Goal: Submit feedback/report problem: Submit feedback/report problem

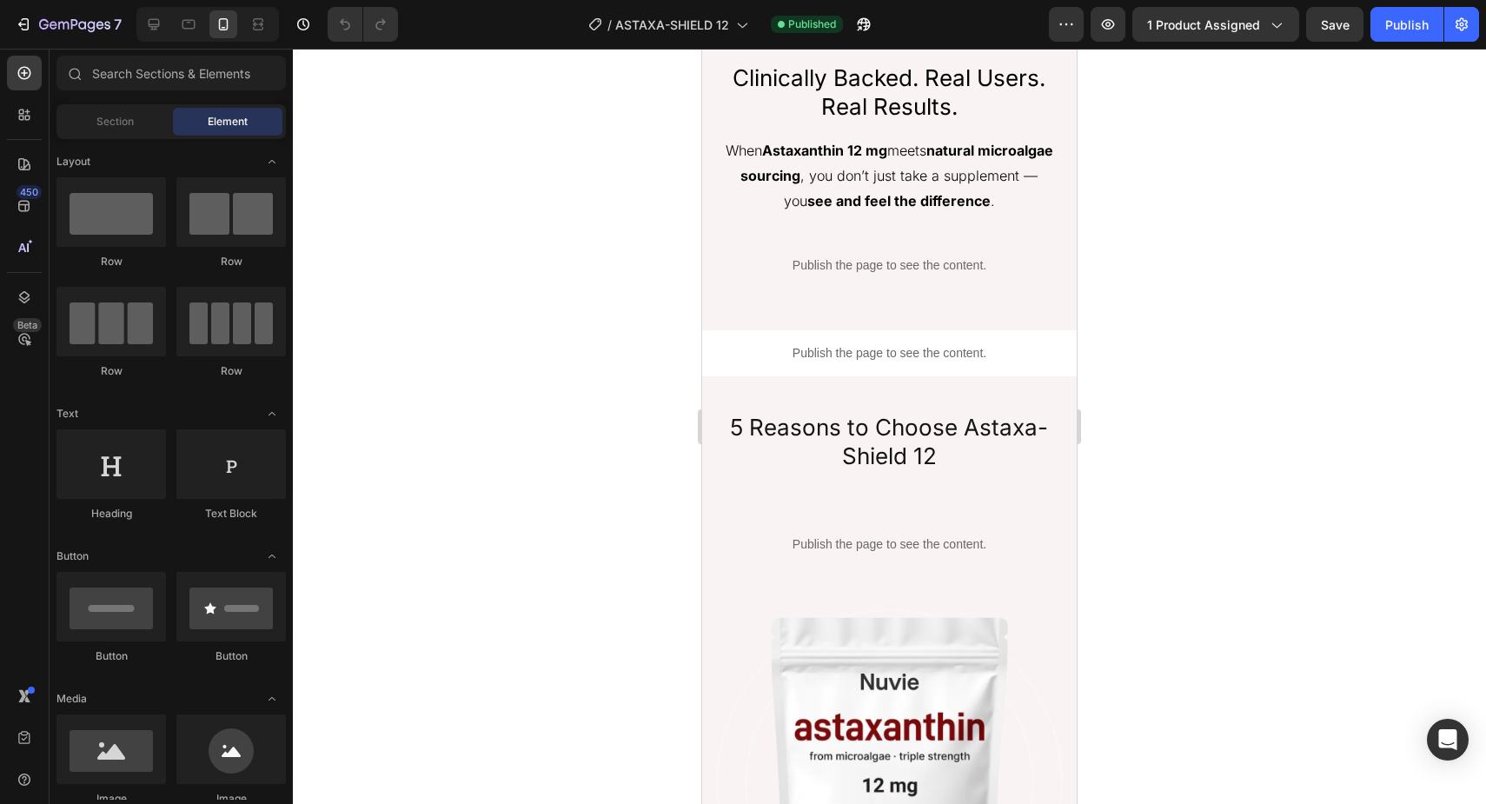
scroll to position [3392, 0]
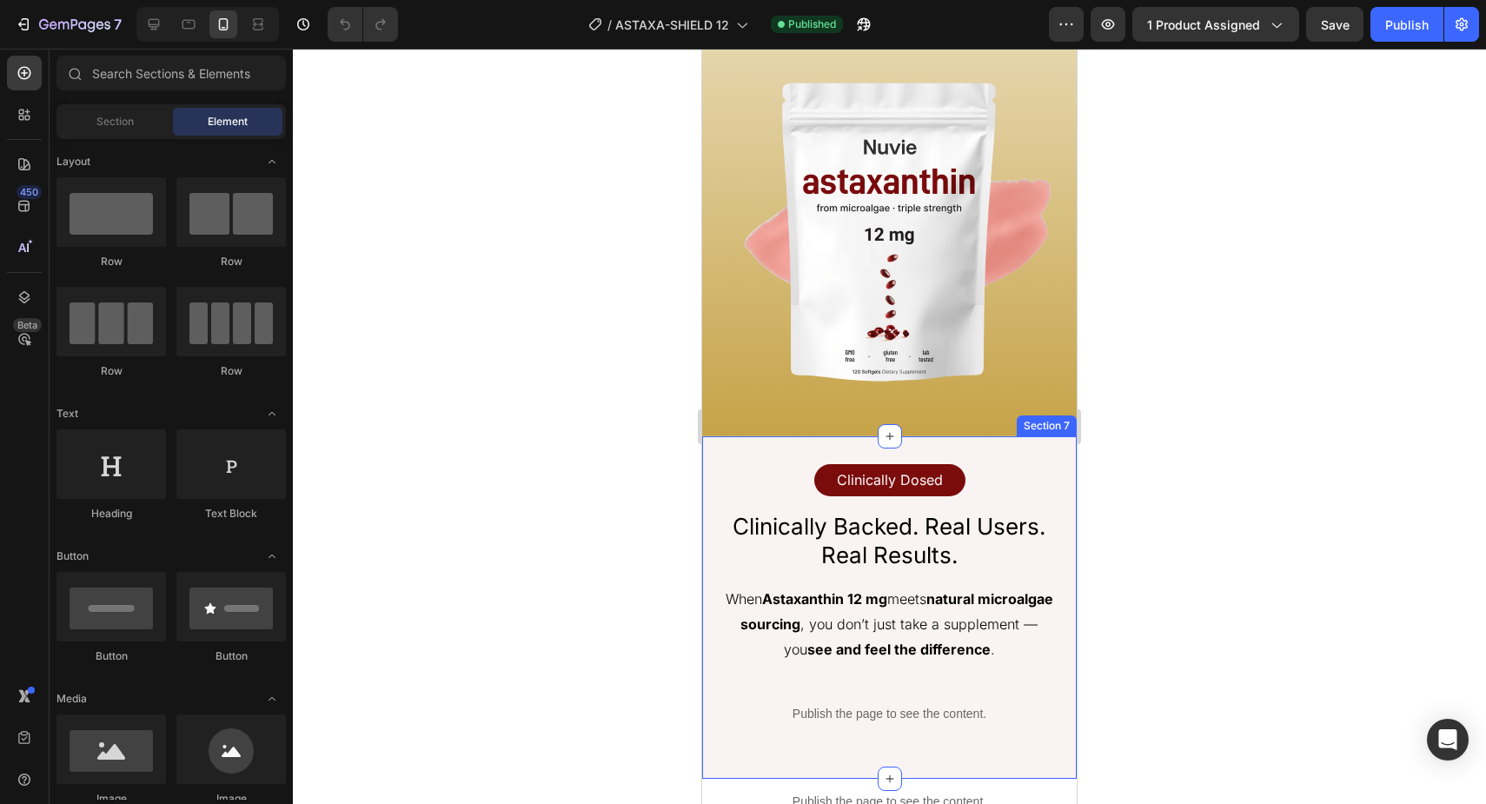
click at [739, 443] on div "Clinically Dosed Text Block Row Row Clinically Backed. Real Users. Real Results…" at bounding box center [889, 607] width 374 height 342
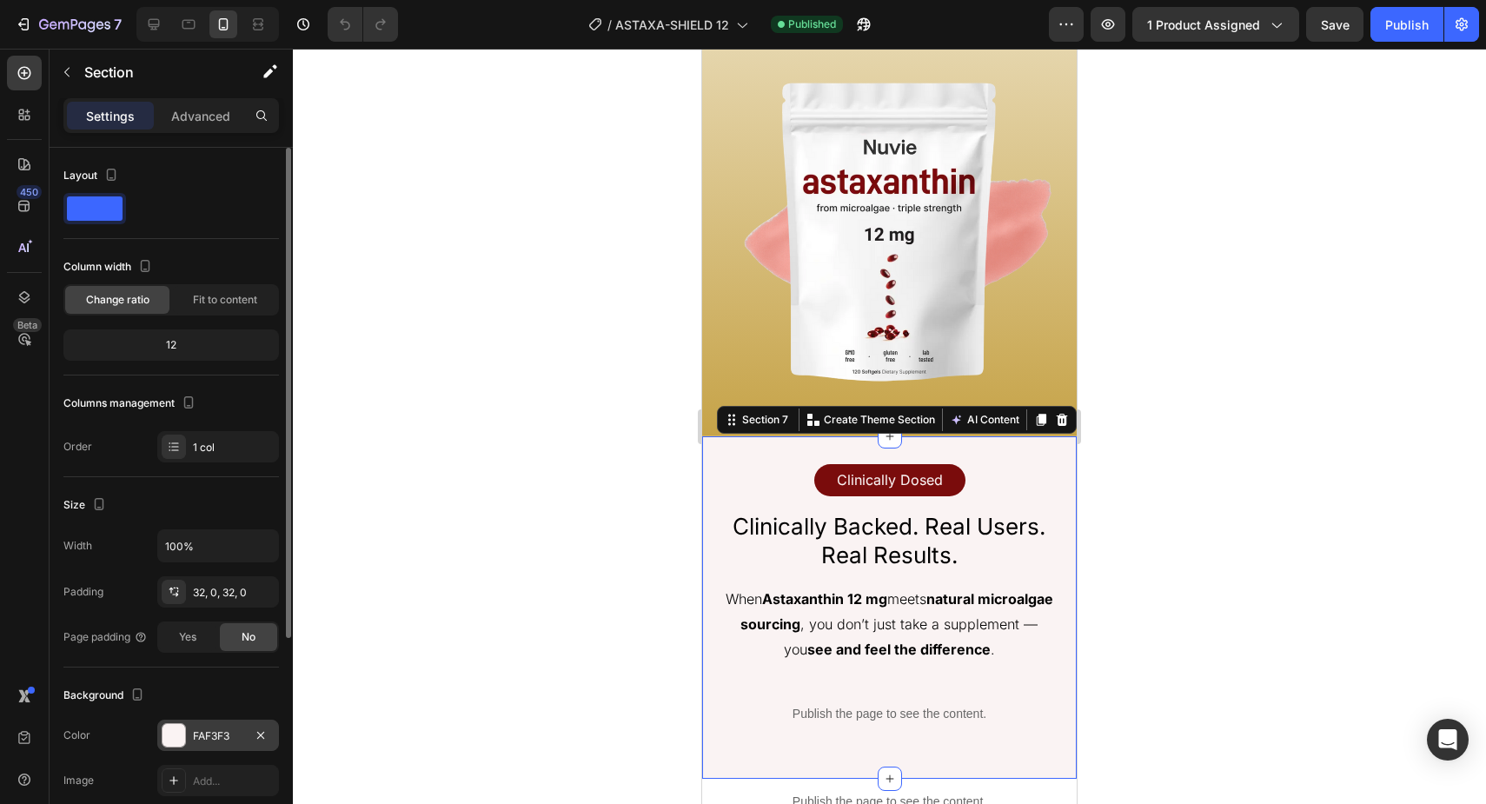
click at [165, 744] on div at bounding box center [173, 735] width 23 height 23
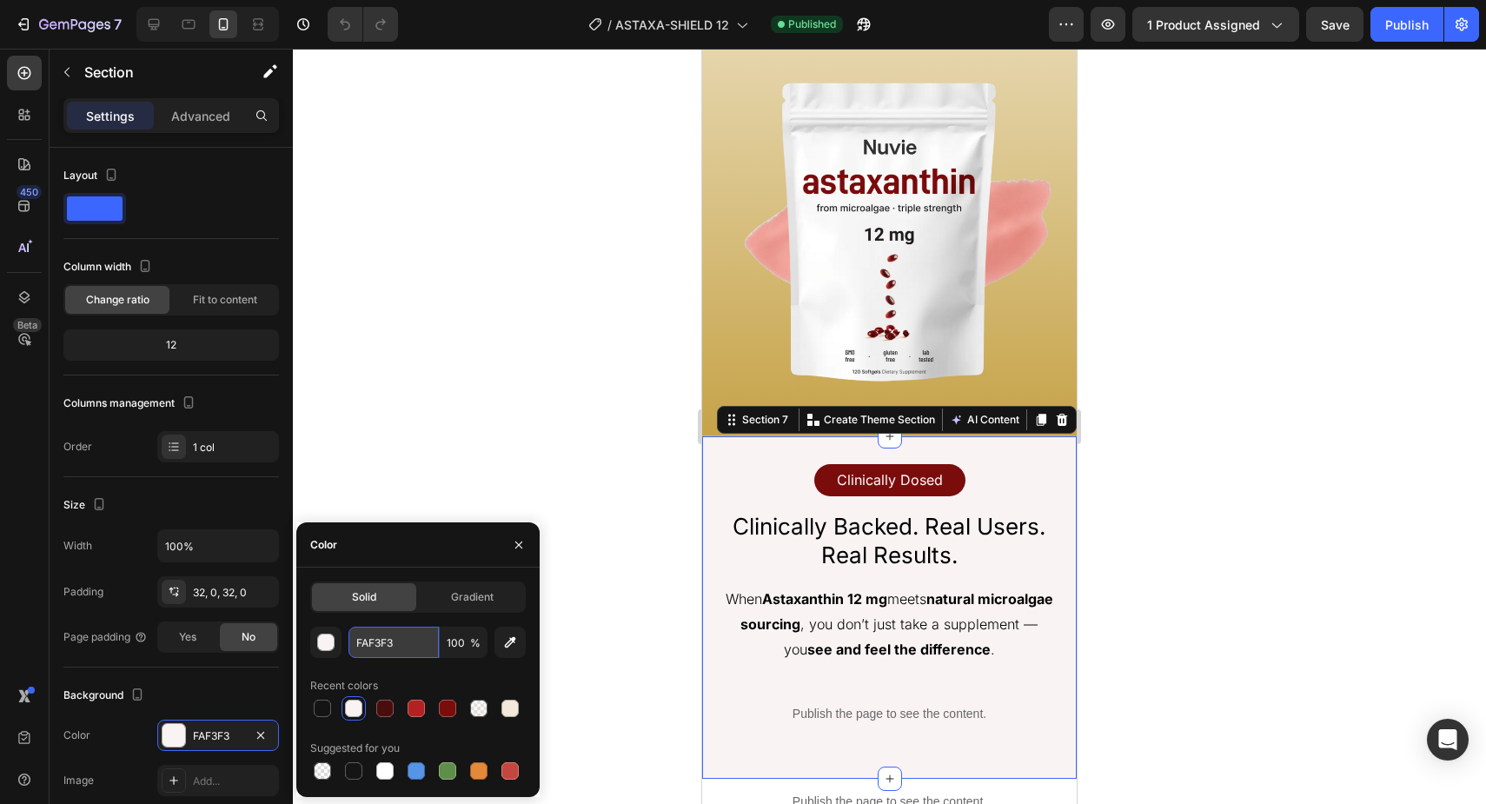
click at [408, 633] on input "FAF3F3" at bounding box center [393, 641] width 90 height 31
click at [729, 364] on img at bounding box center [889, 232] width 339 height 339
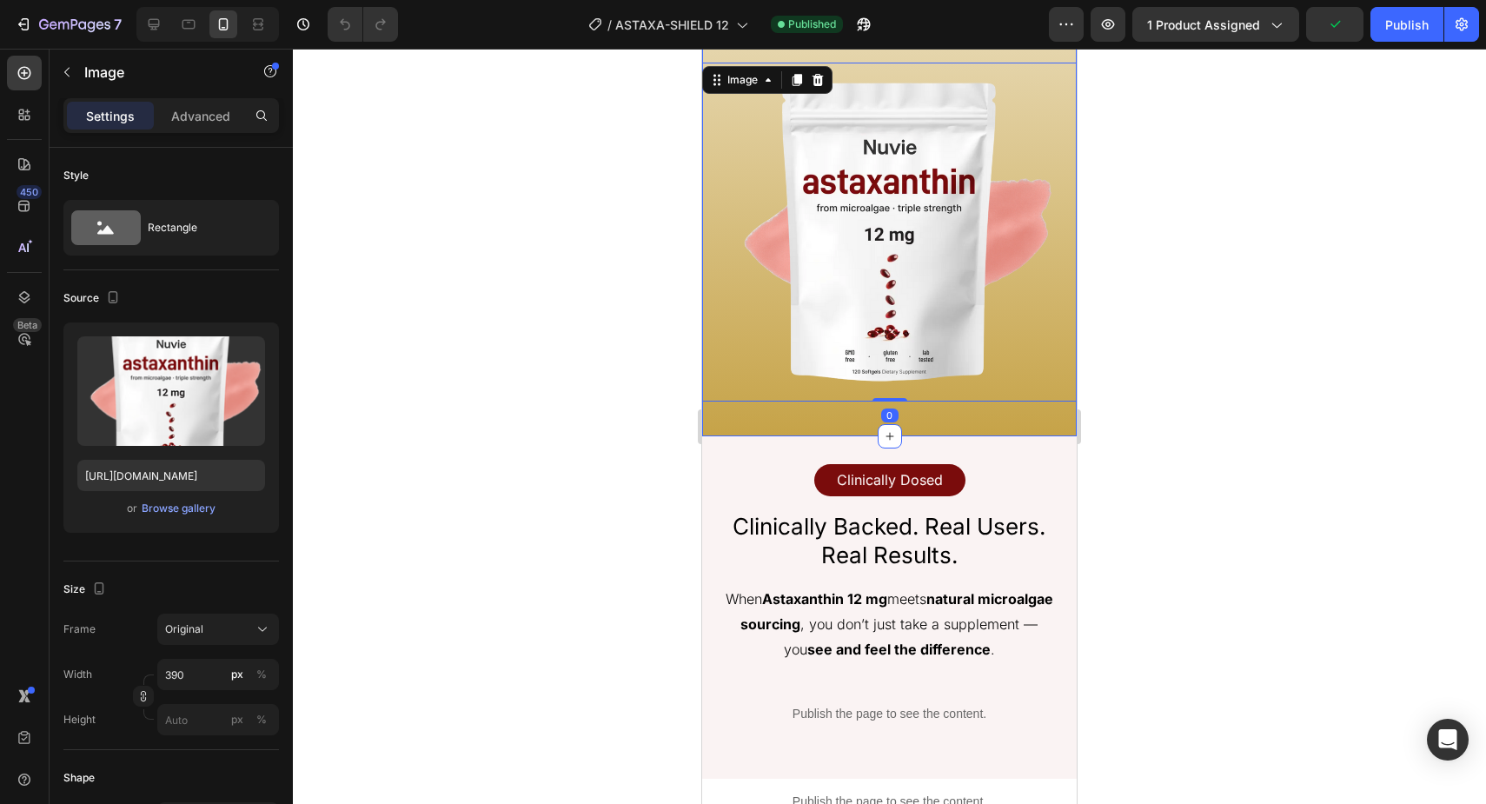
click at [712, 416] on div "Icon Icon Icon Icon Icon Icon List 4.9 Excellent Text Block 419 Reviews Text Bl…" at bounding box center [889, 81] width 374 height 710
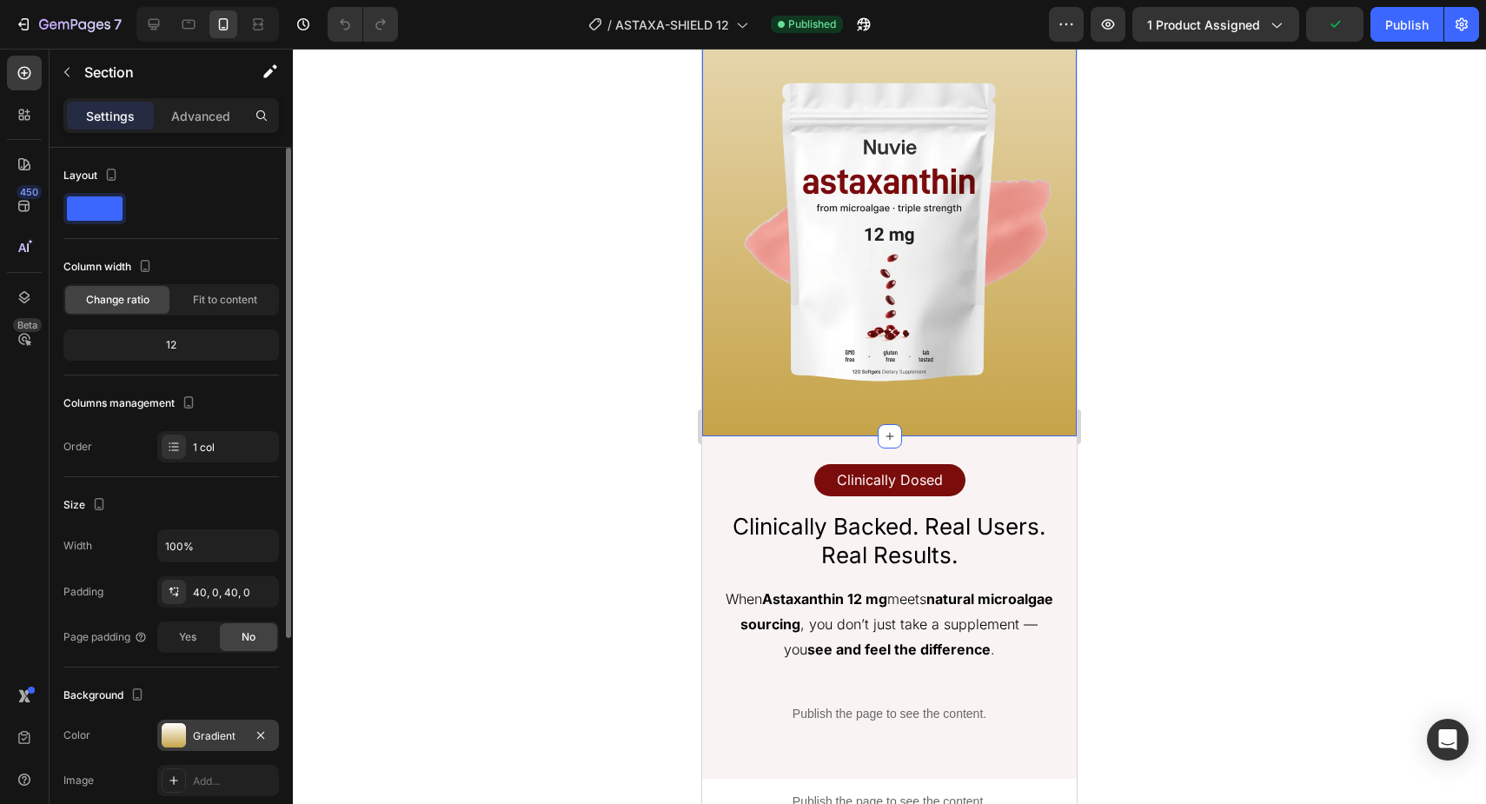
click at [176, 737] on div at bounding box center [174, 735] width 24 height 24
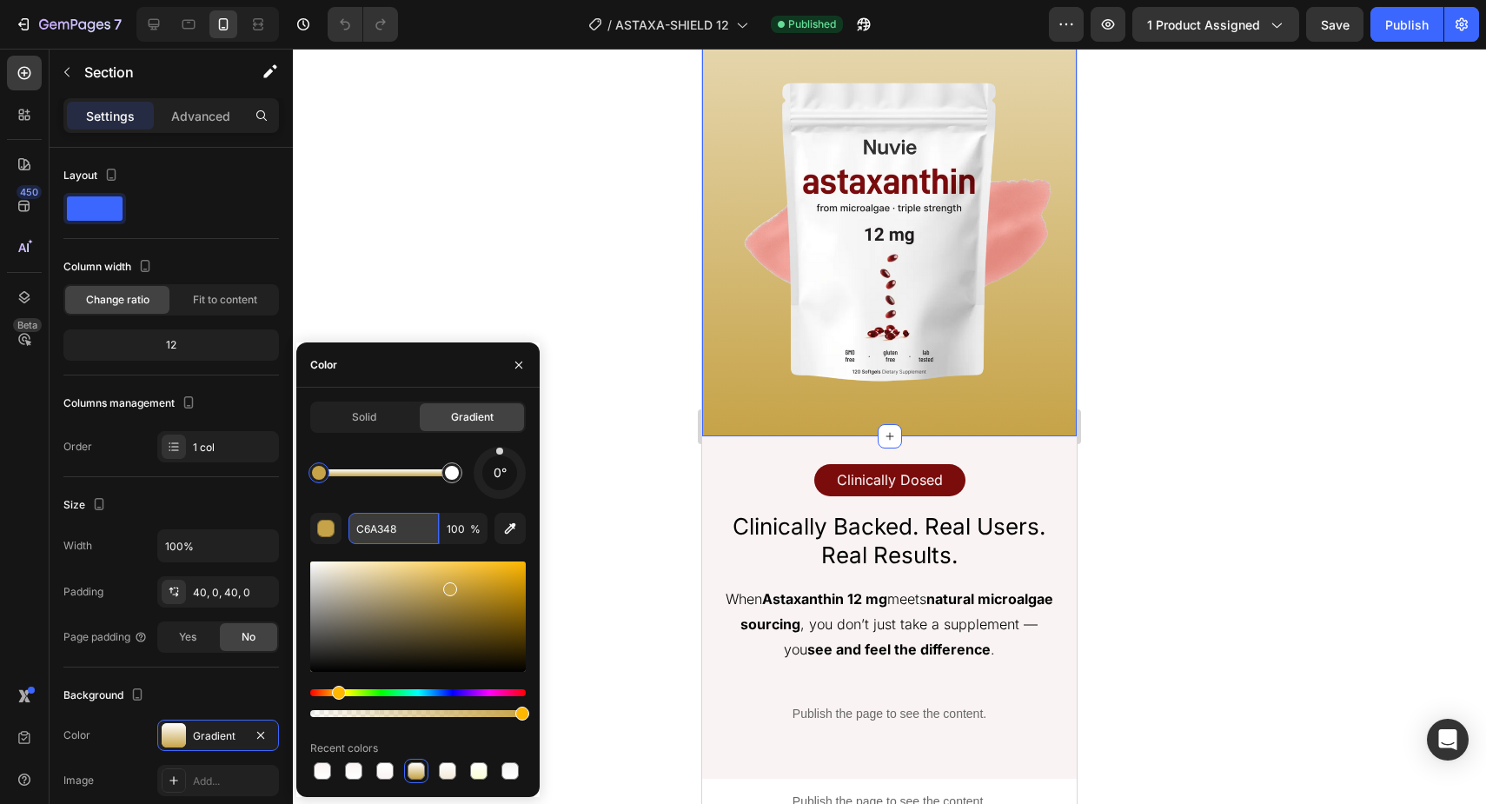
click at [396, 528] on input "C6A348" at bounding box center [393, 528] width 90 height 31
paste input "FAF3F3"
type input "FAF3F3"
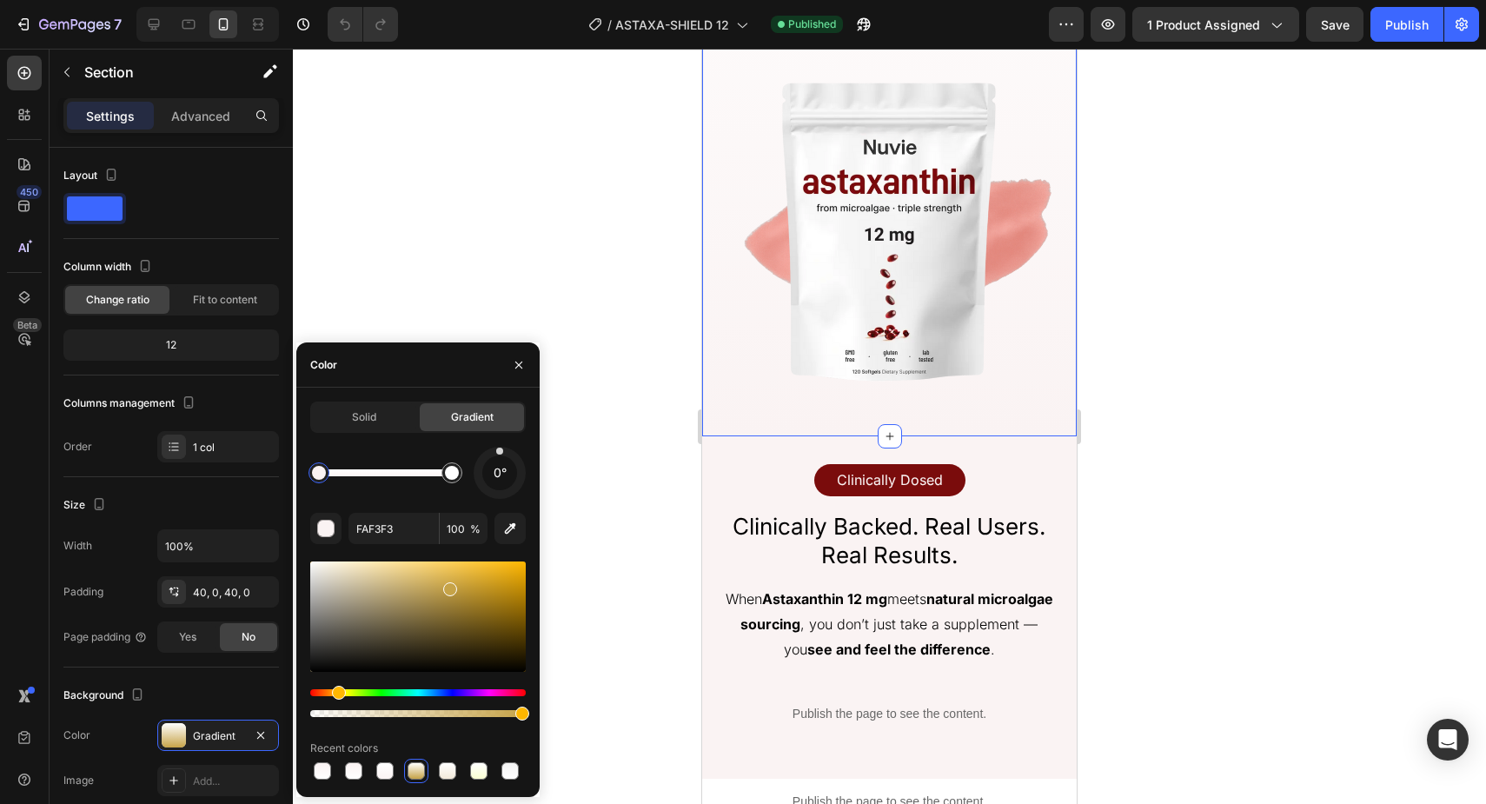
click at [1108, 423] on div at bounding box center [889, 426] width 1193 height 755
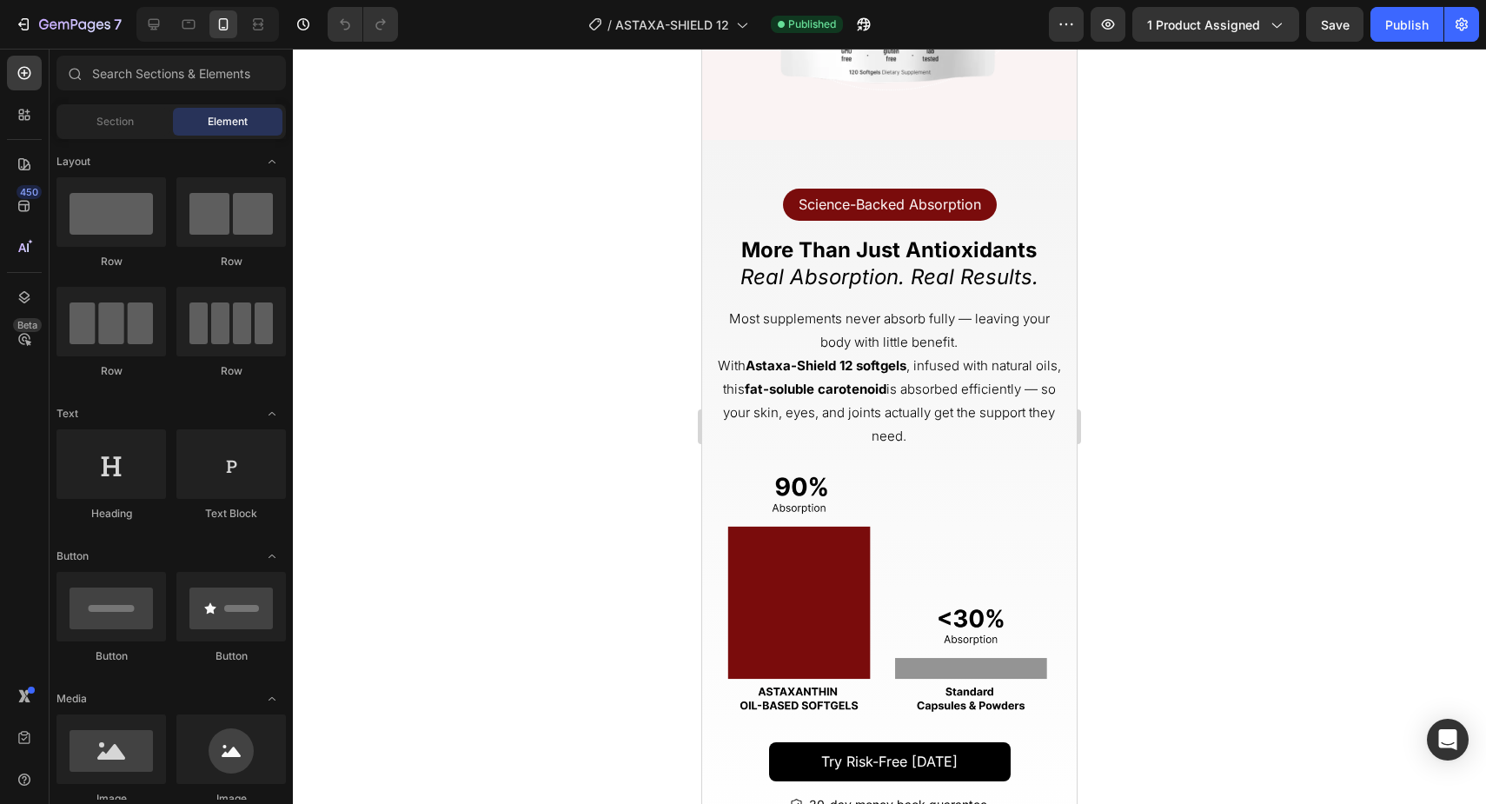
scroll to position [4715, 0]
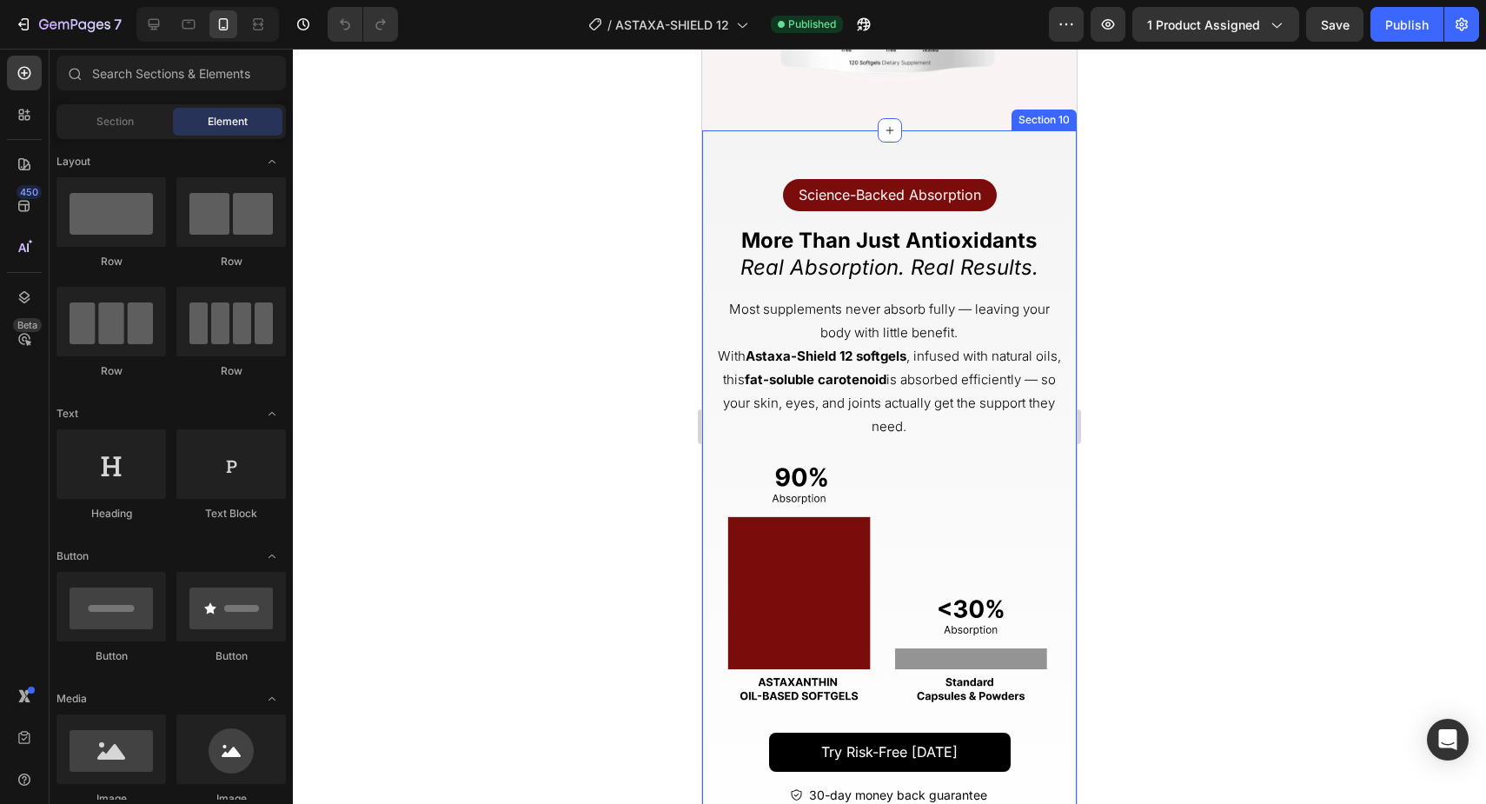
click at [750, 155] on div "Science-Backed Absorption Text Block Row Row More Than Just Antioxidants Real A…" at bounding box center [889, 486] width 374 height 712
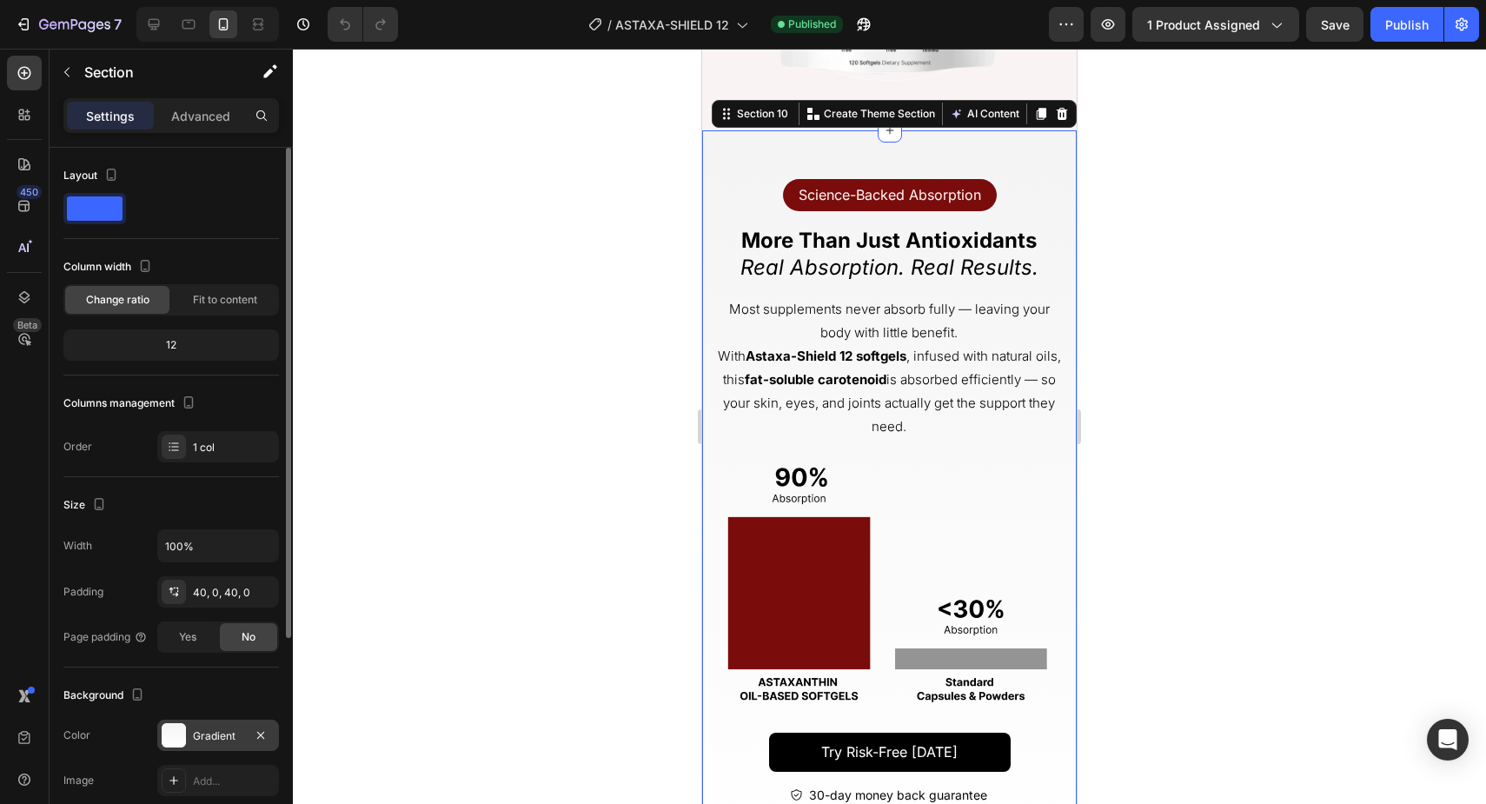
click at [169, 736] on div at bounding box center [174, 735] width 24 height 24
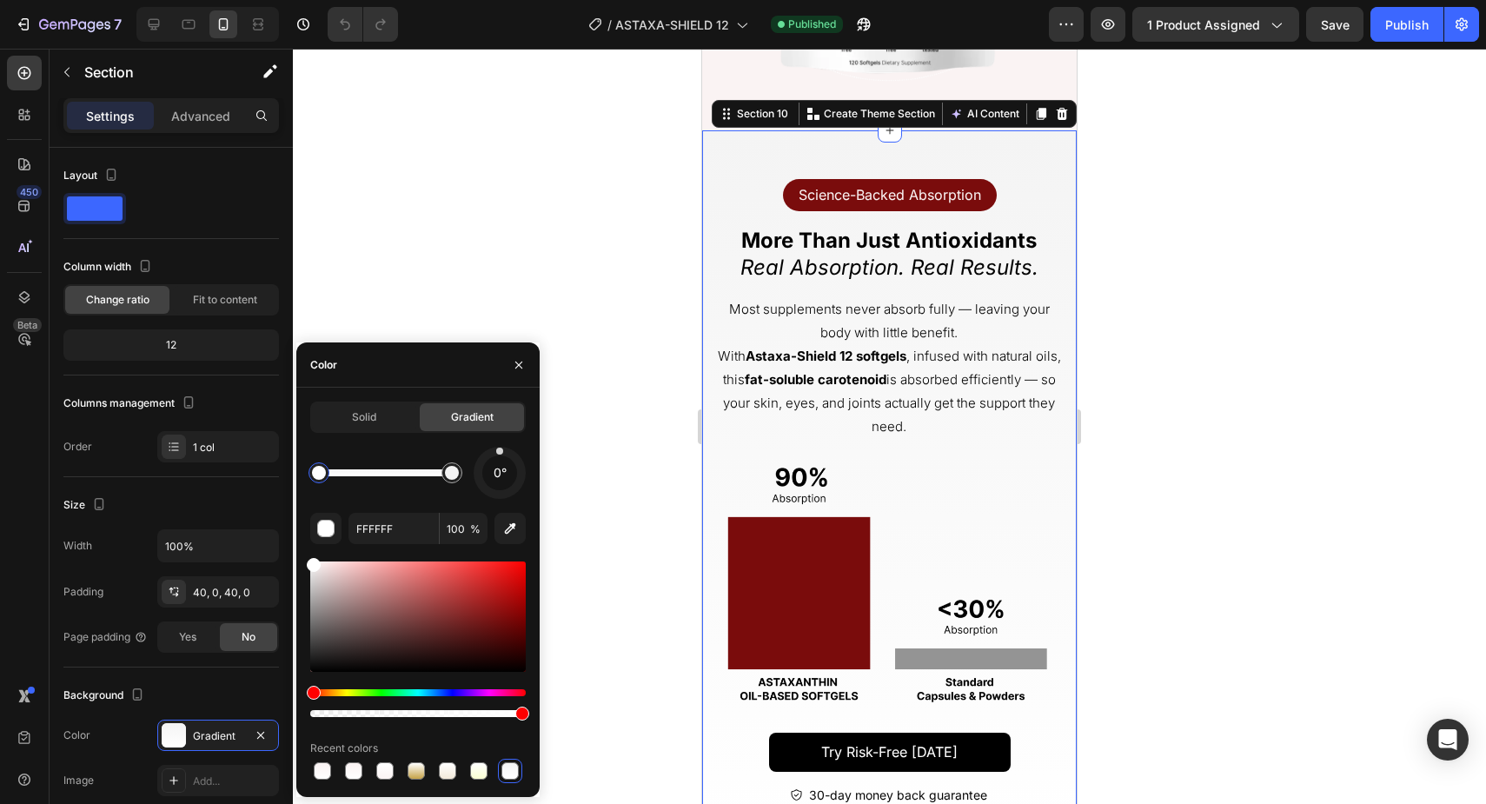
click at [312, 473] on div at bounding box center [319, 473] width 14 height 14
drag, startPoint x: 457, startPoint y: 474, endPoint x: 479, endPoint y: 474, distance: 21.7
click at [479, 474] on div "0°" at bounding box center [417, 473] width 215 height 52
click at [413, 533] on input "F4F4F4" at bounding box center [393, 528] width 90 height 31
paste input "AF3F3"
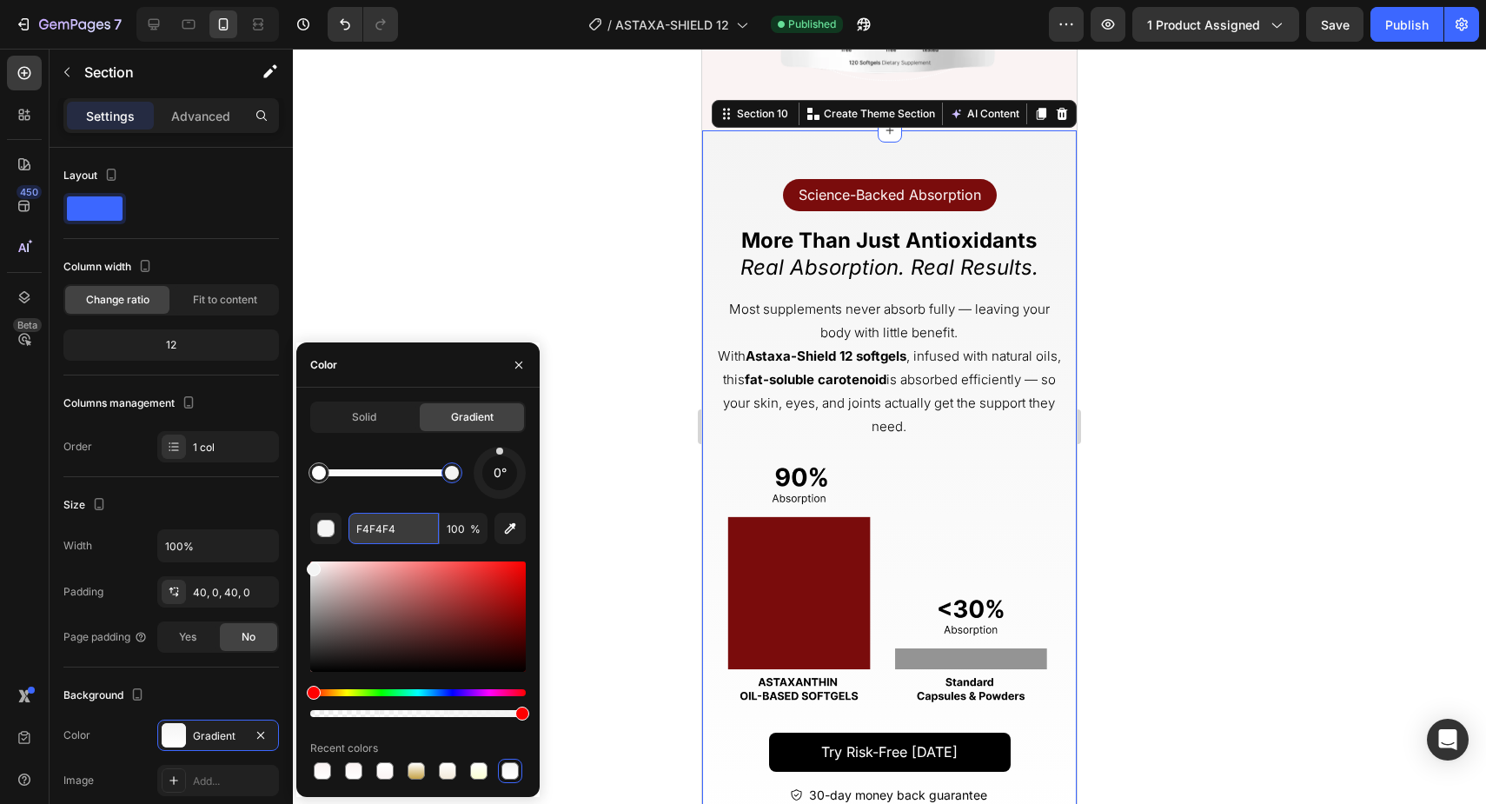
type input "FAF3F3"
click at [1179, 358] on div at bounding box center [889, 426] width 1193 height 755
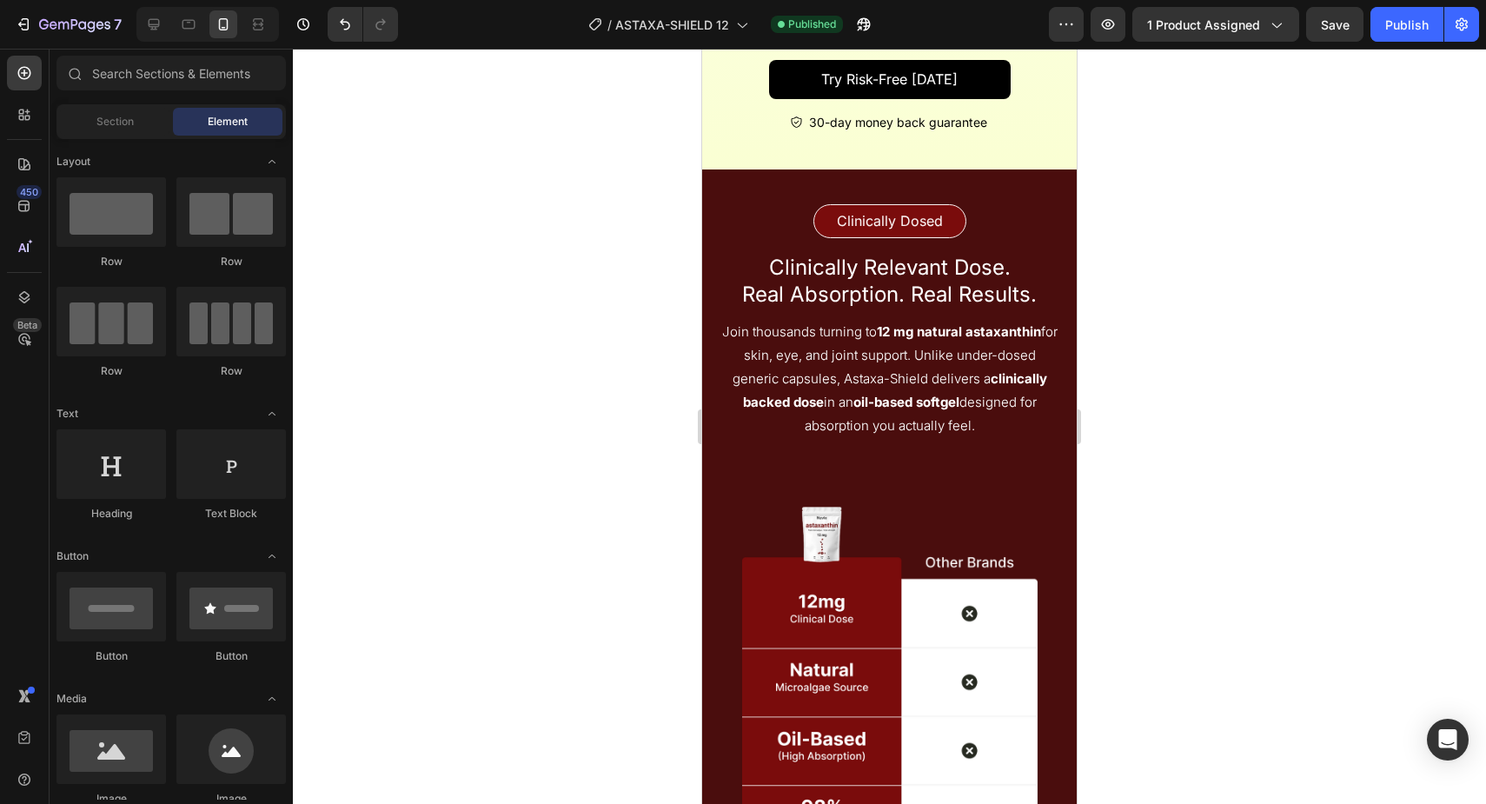
scroll to position [6326, 0]
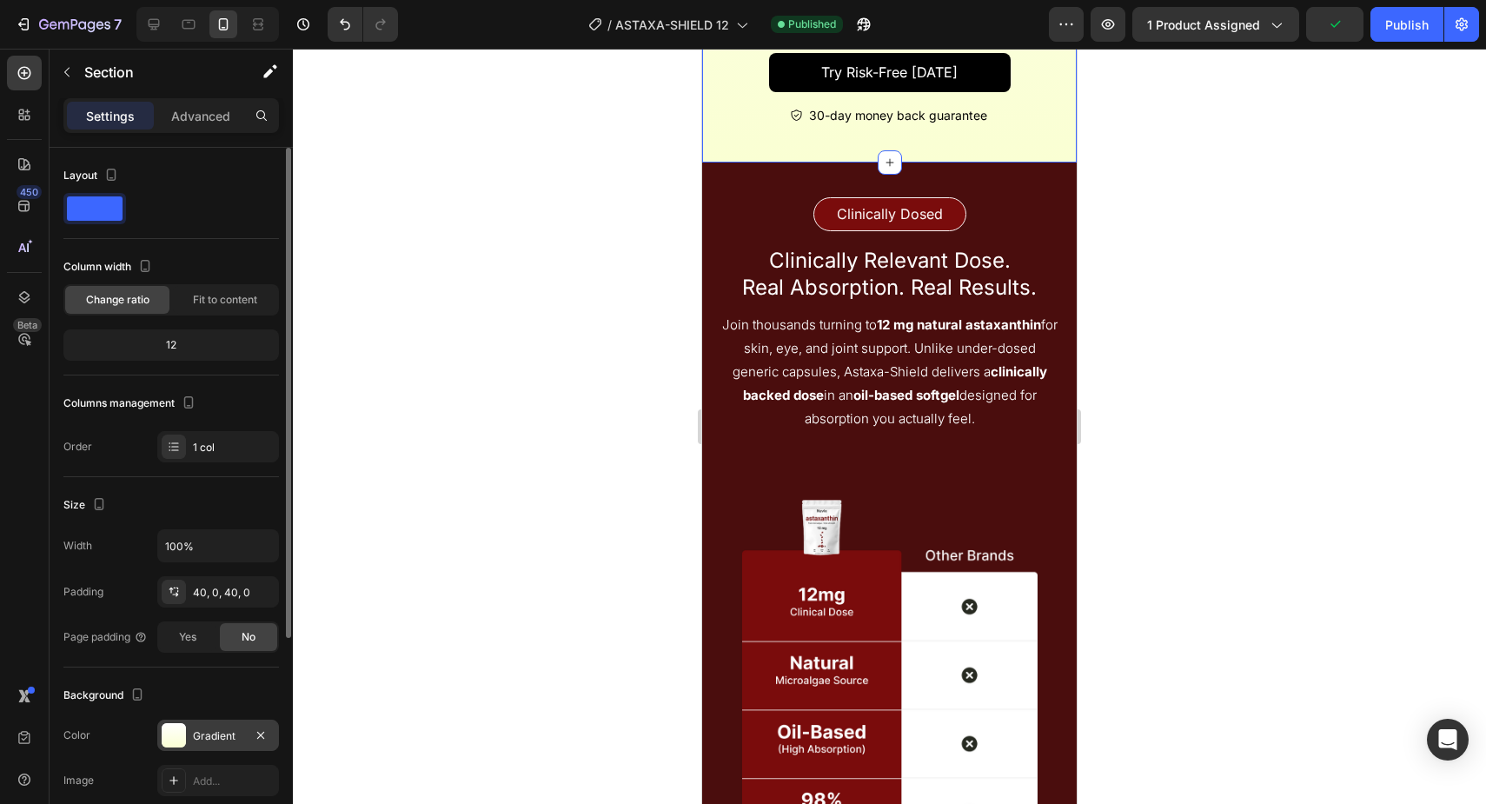
click at [168, 735] on div at bounding box center [174, 735] width 24 height 24
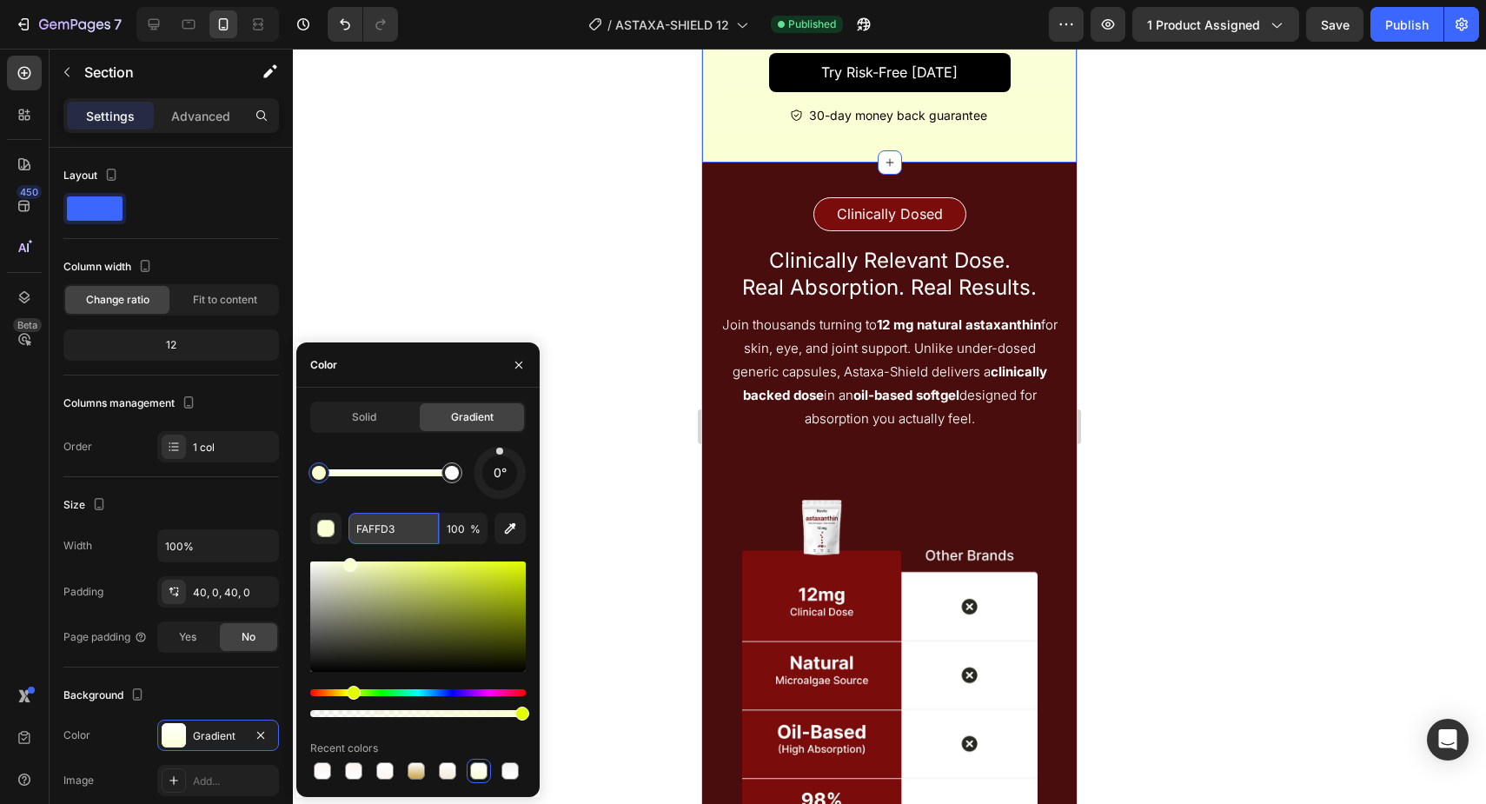
click at [389, 531] on input "FAFFD3" at bounding box center [393, 528] width 90 height 31
paste input "3F"
type input "FAF3F3"
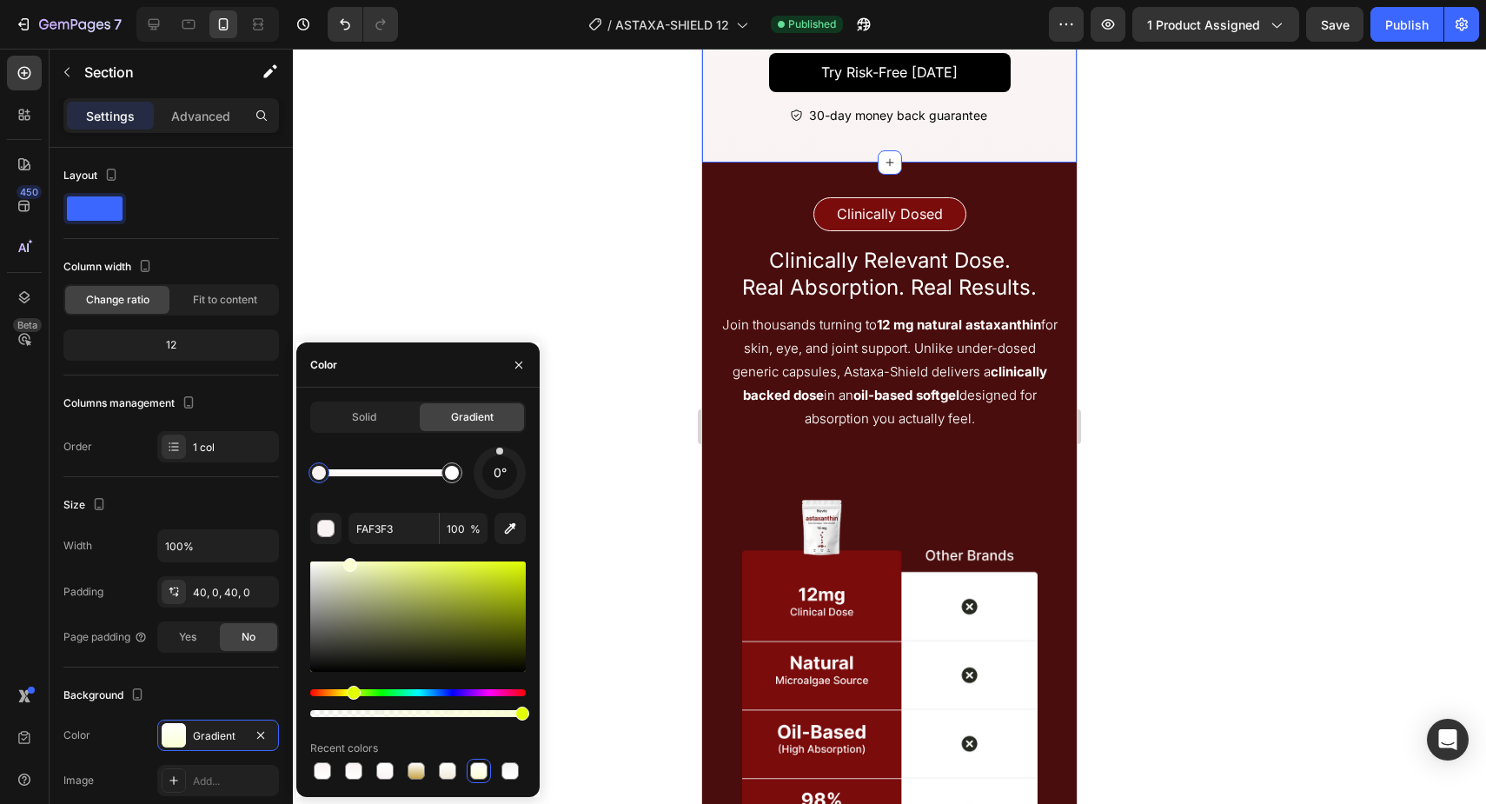
click at [1287, 437] on div at bounding box center [889, 426] width 1193 height 755
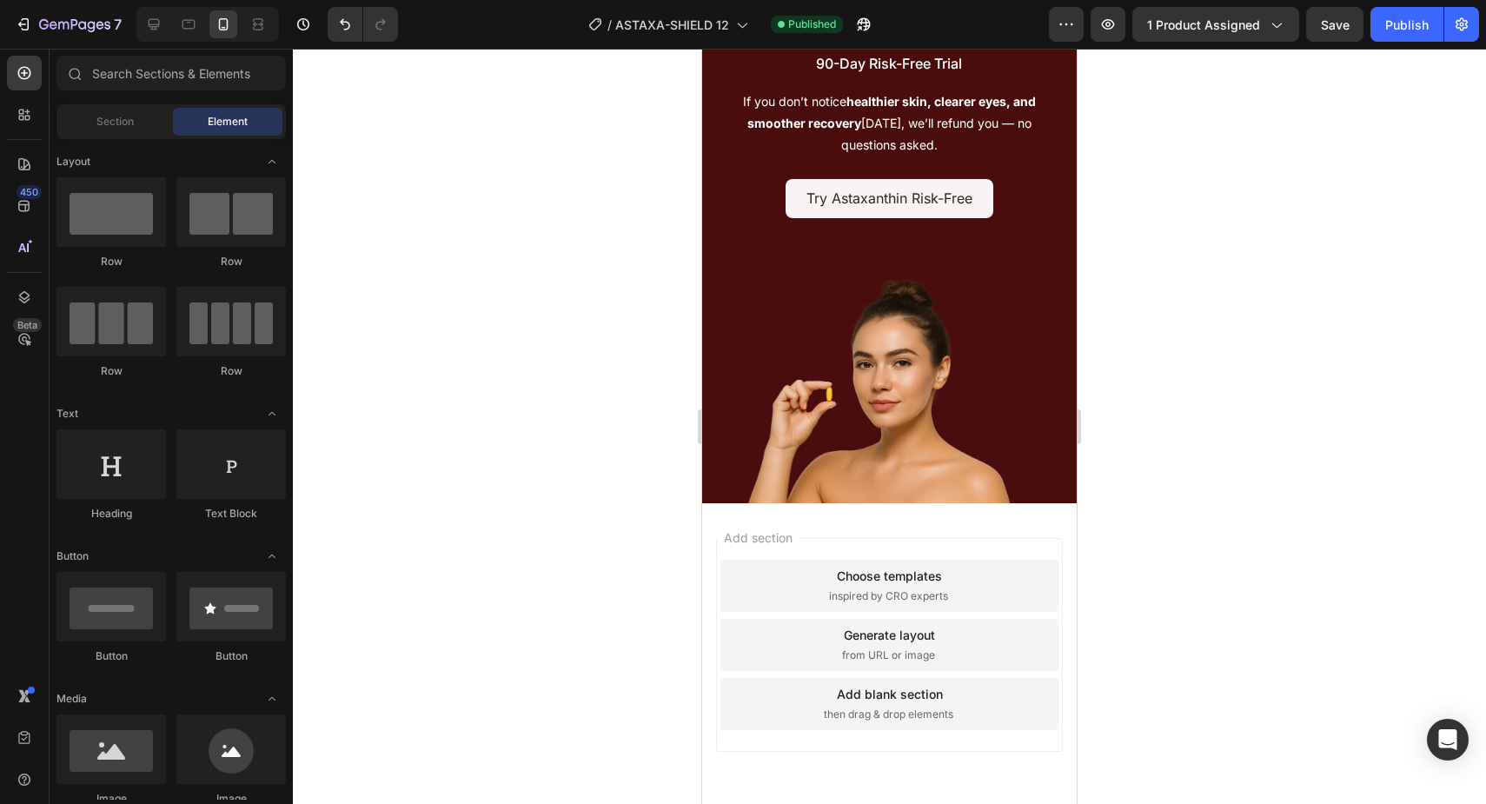
scroll to position [9111, 0]
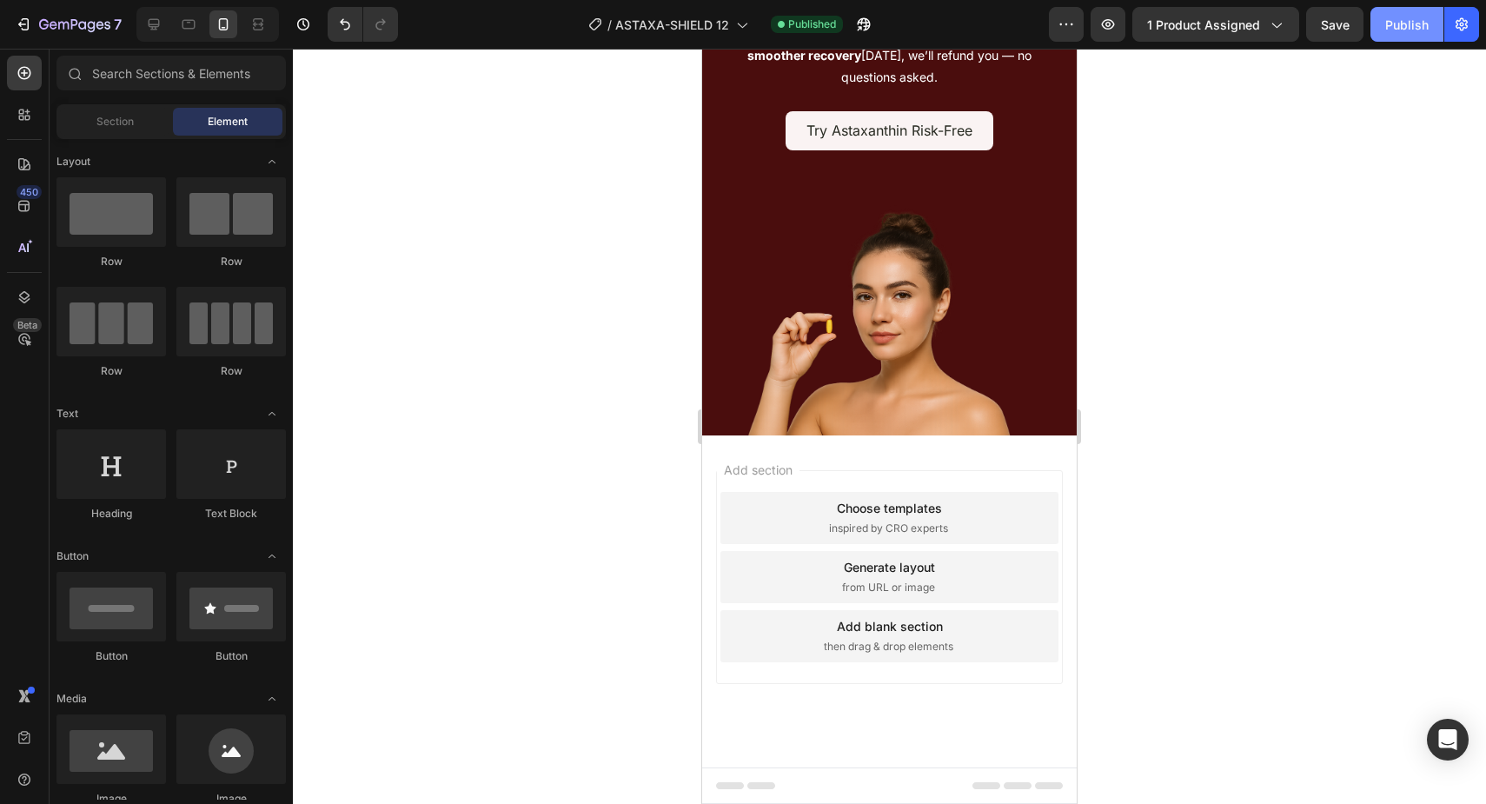
click at [1371, 32] on button "Publish" at bounding box center [1406, 24] width 73 height 35
click at [1411, 17] on div "Publish" at bounding box center [1406, 25] width 43 height 18
click at [1402, 34] on button "Publish" at bounding box center [1406, 24] width 73 height 35
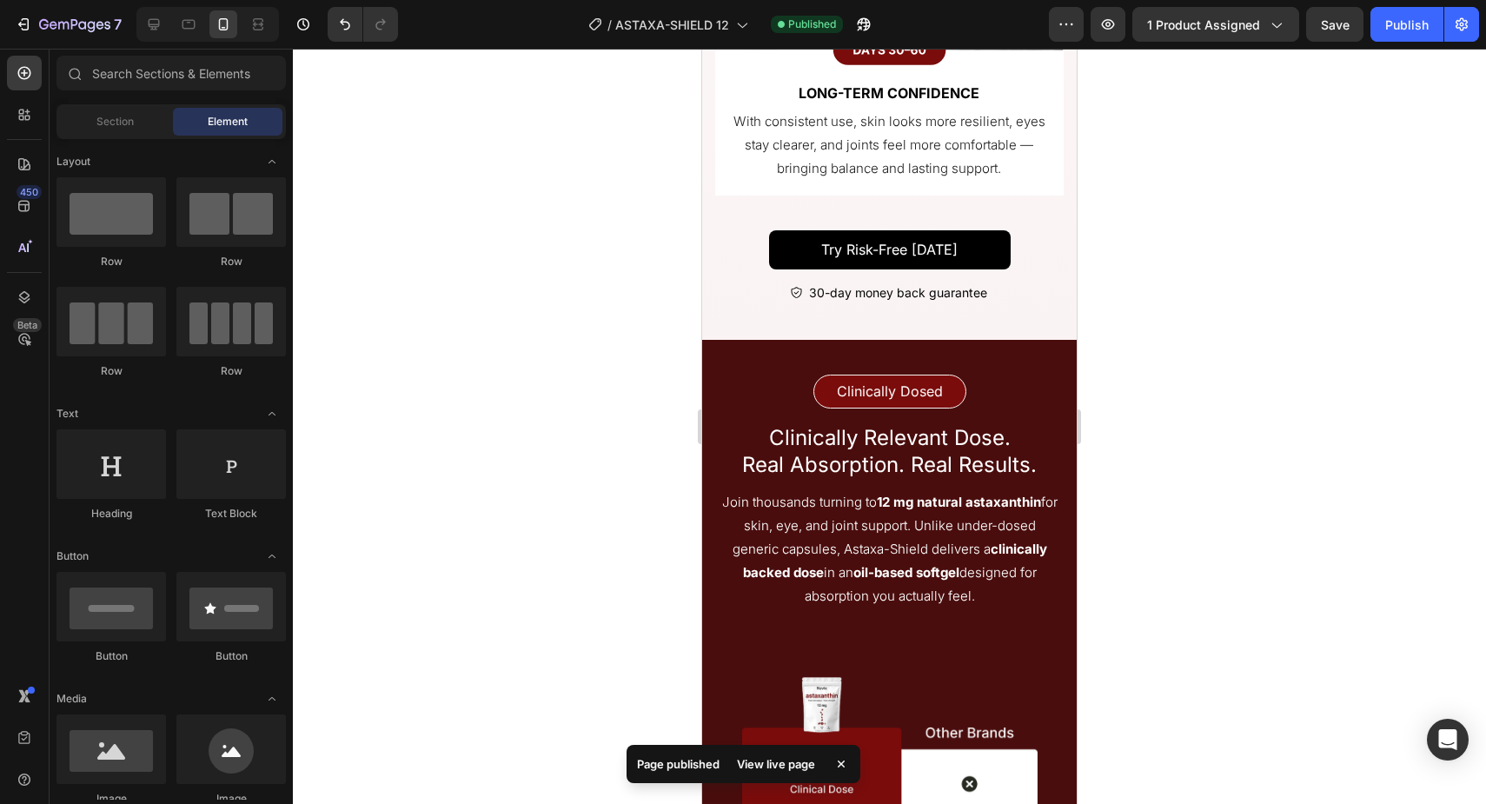
scroll to position [6197, 0]
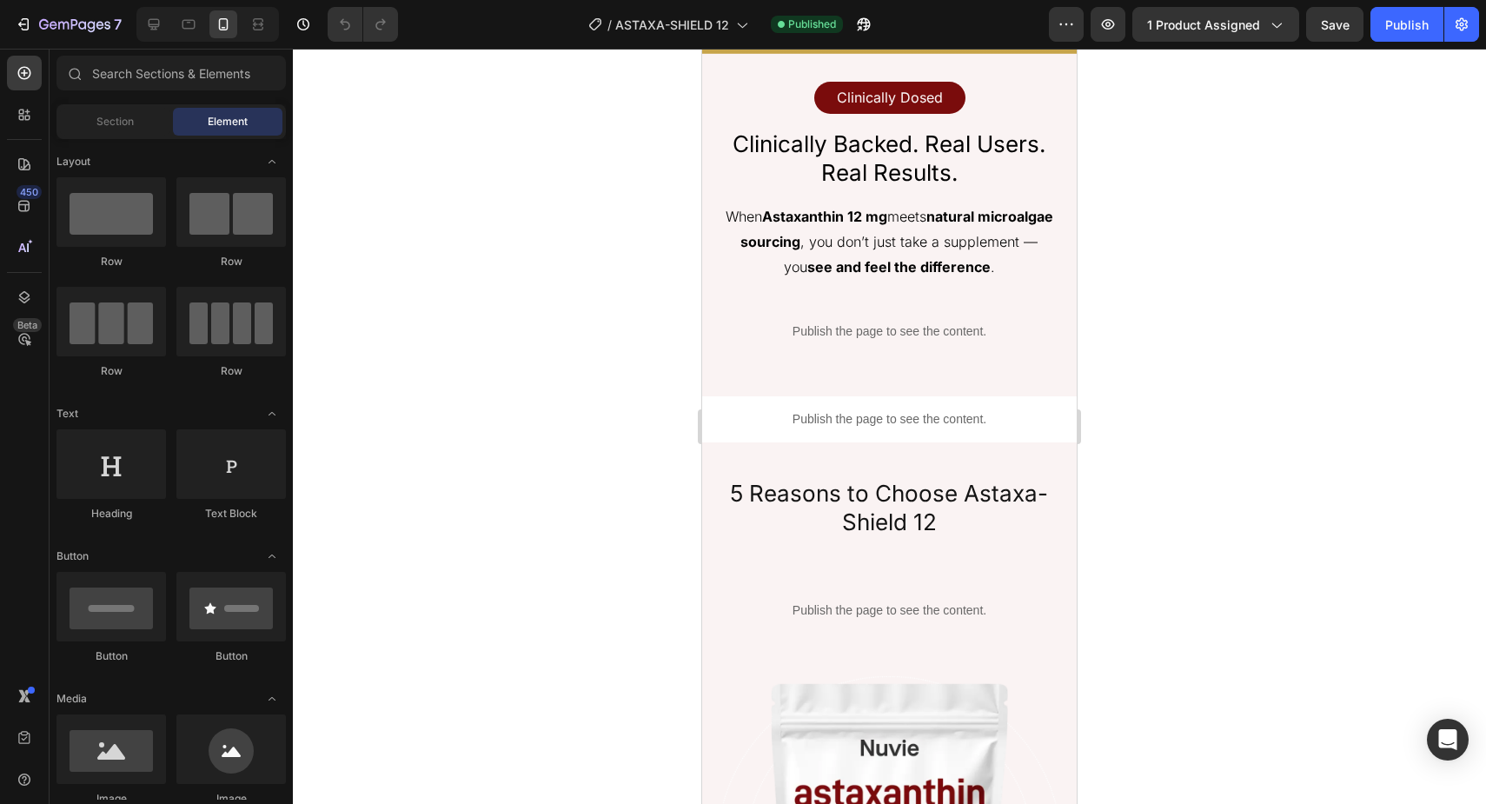
scroll to position [3438, 0]
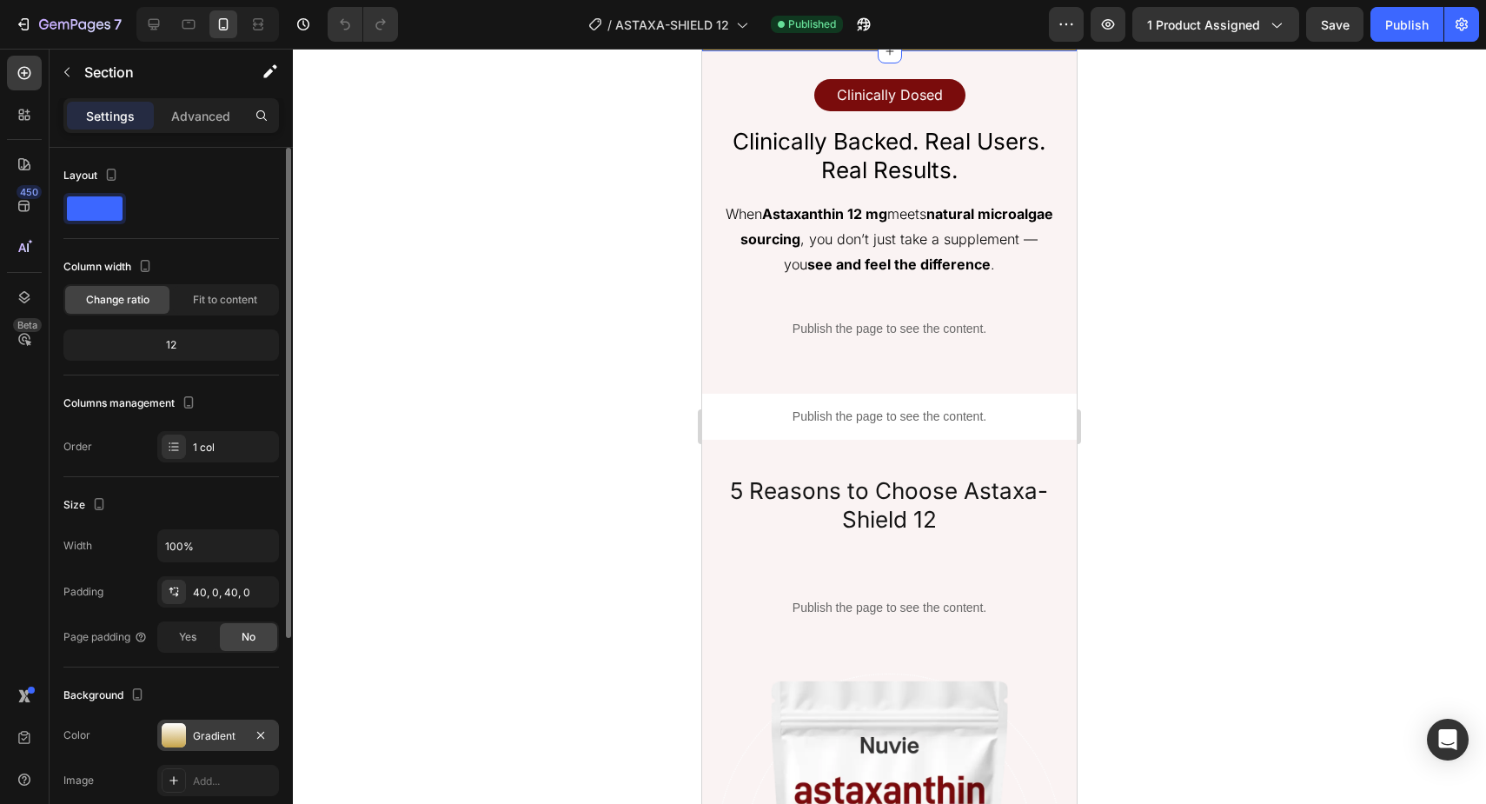
click at [167, 731] on div at bounding box center [174, 735] width 24 height 24
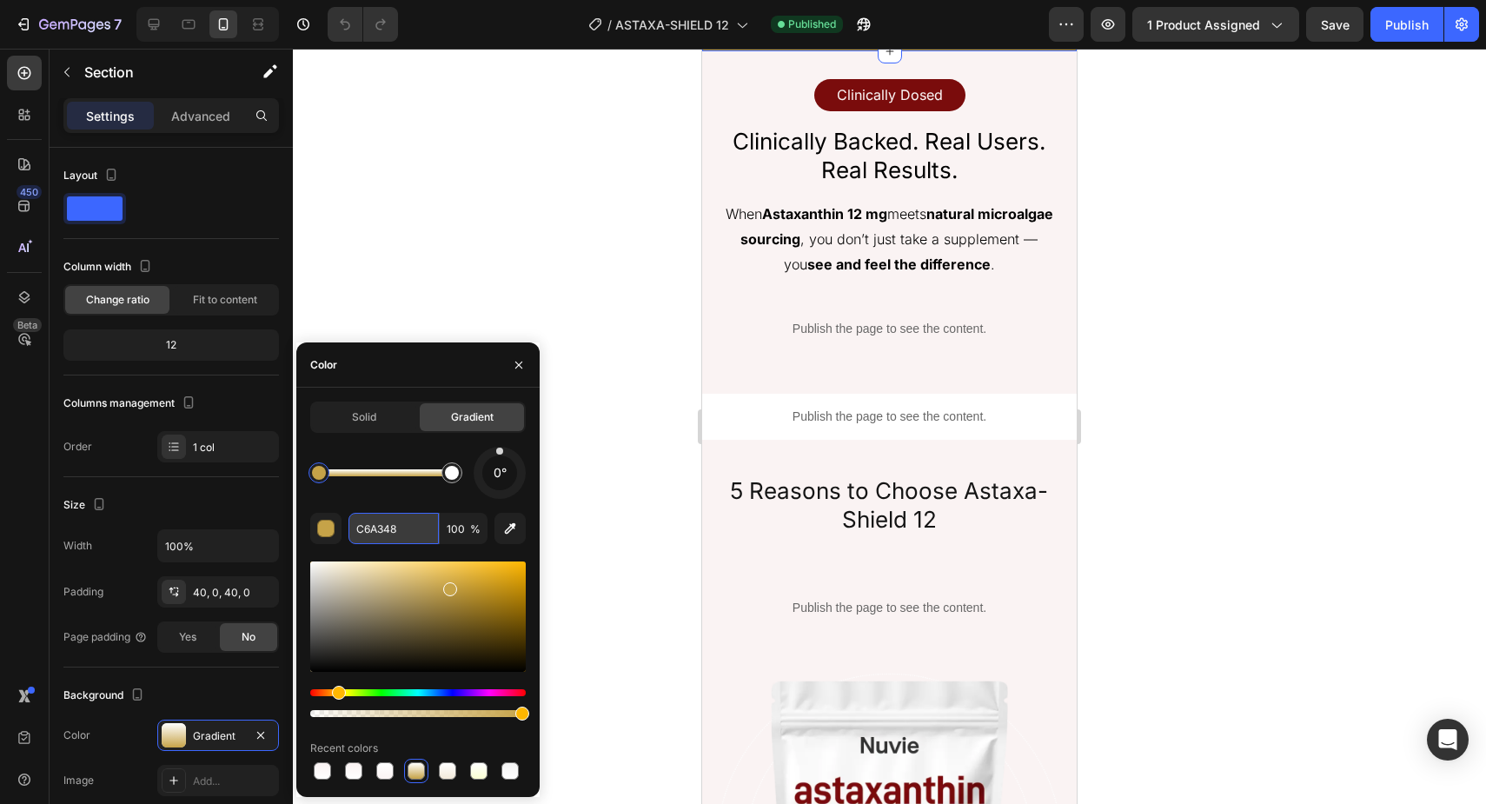
click at [401, 514] on input "C6A348" at bounding box center [393, 528] width 90 height 31
paste input "FAF3F3"
type input "FAF3F3"
click at [1225, 308] on div at bounding box center [889, 426] width 1193 height 755
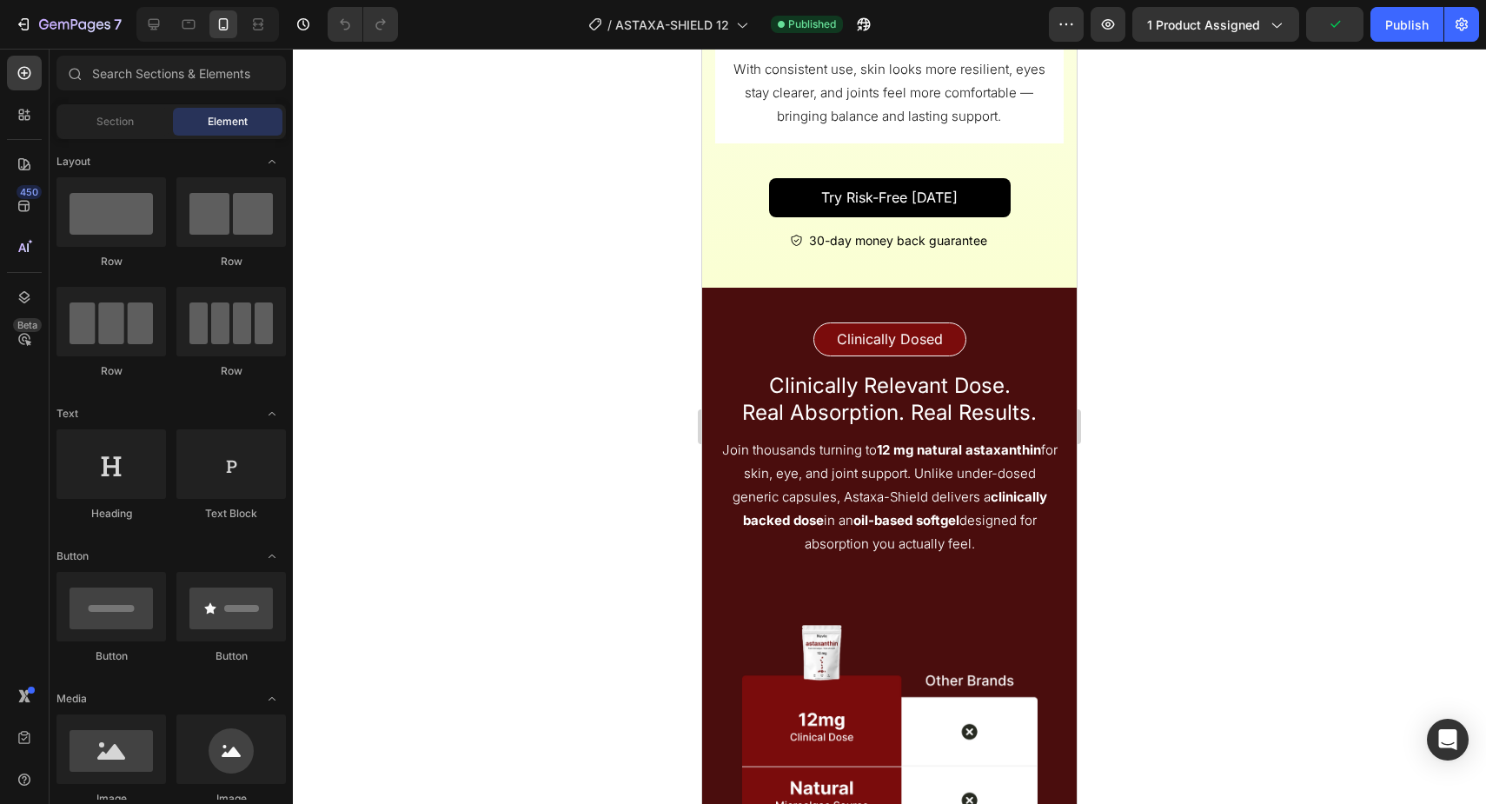
scroll to position [6261, 0]
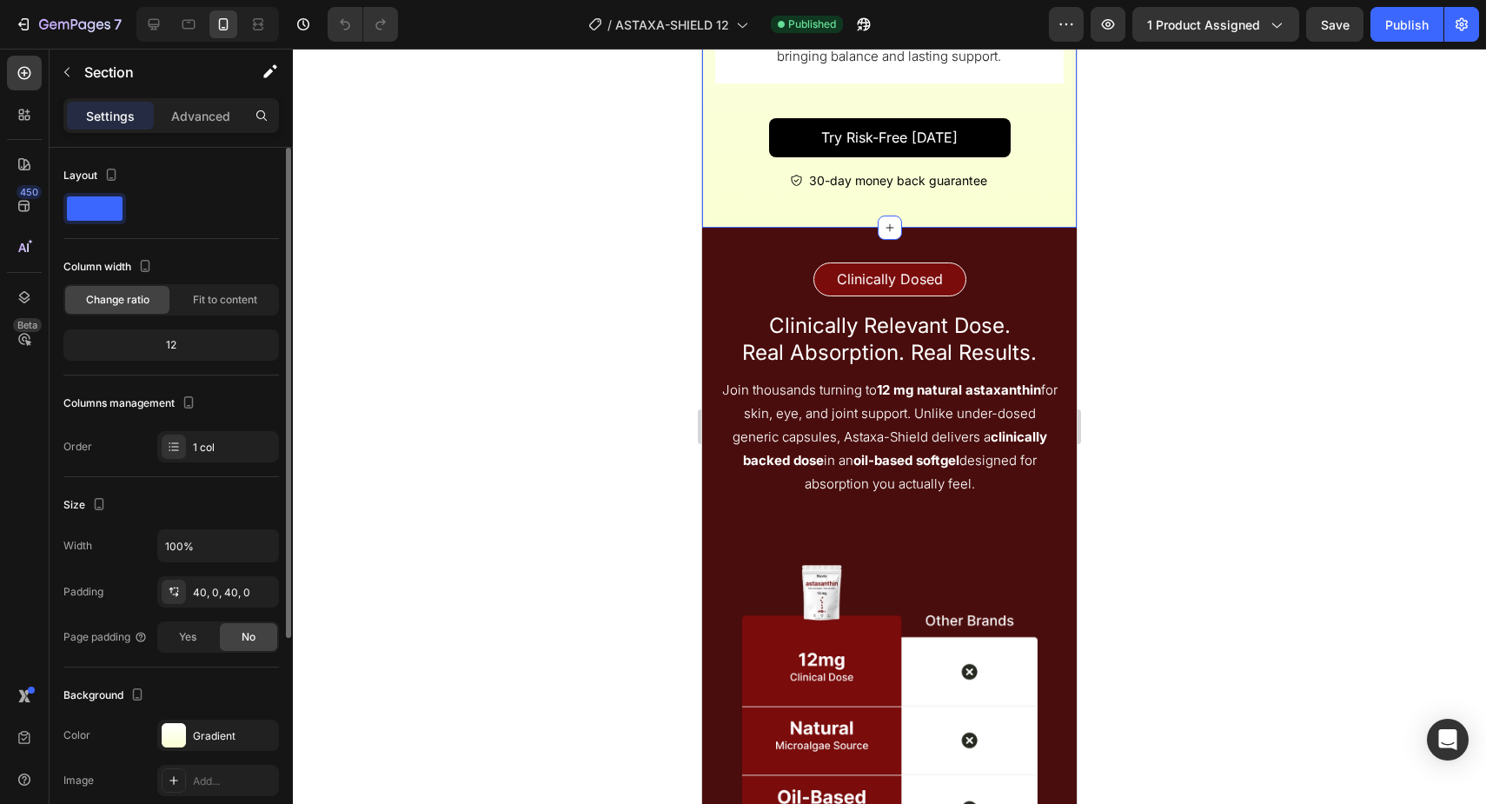
click at [174, 752] on div "The changes might be hidden by the video. Color Gradient Image Add... Video Add…" at bounding box center [170, 780] width 215 height 122
click at [167, 742] on div at bounding box center [174, 735] width 24 height 24
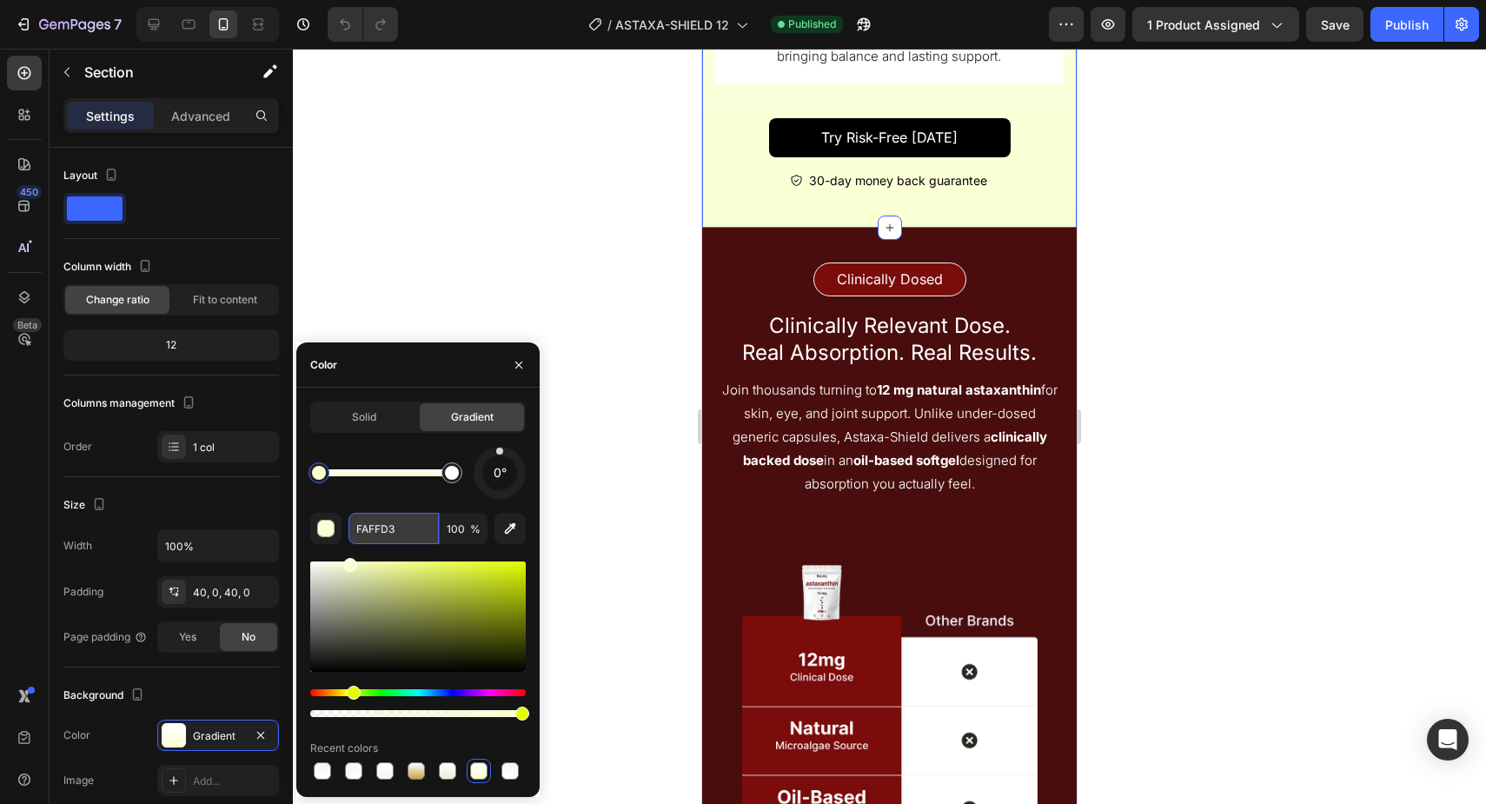
click at [409, 530] on input "FAFFD3" at bounding box center [393, 528] width 90 height 31
paste input "3F"
type input "FAF3F3"
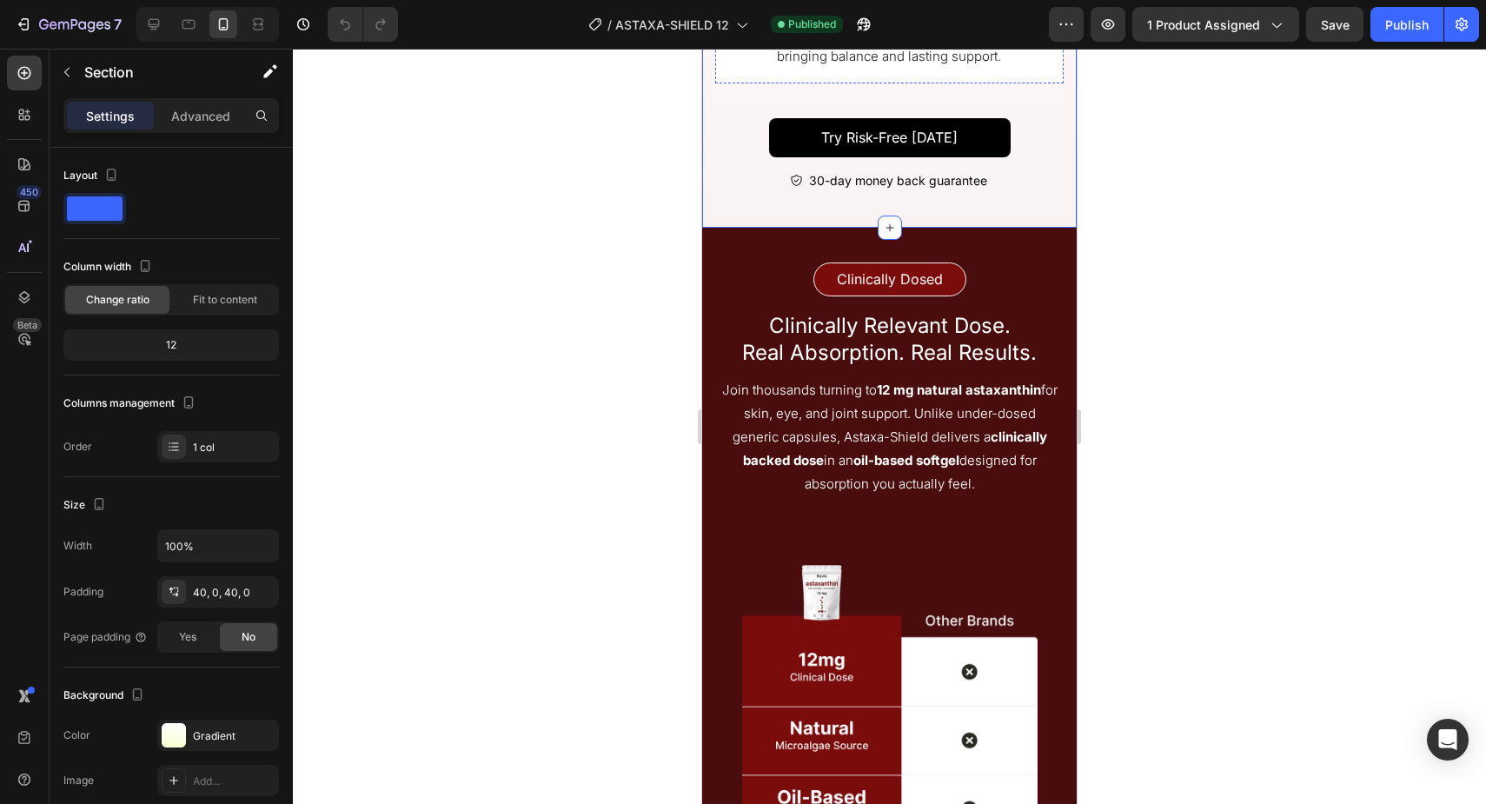
click at [1188, 337] on div at bounding box center [889, 426] width 1193 height 755
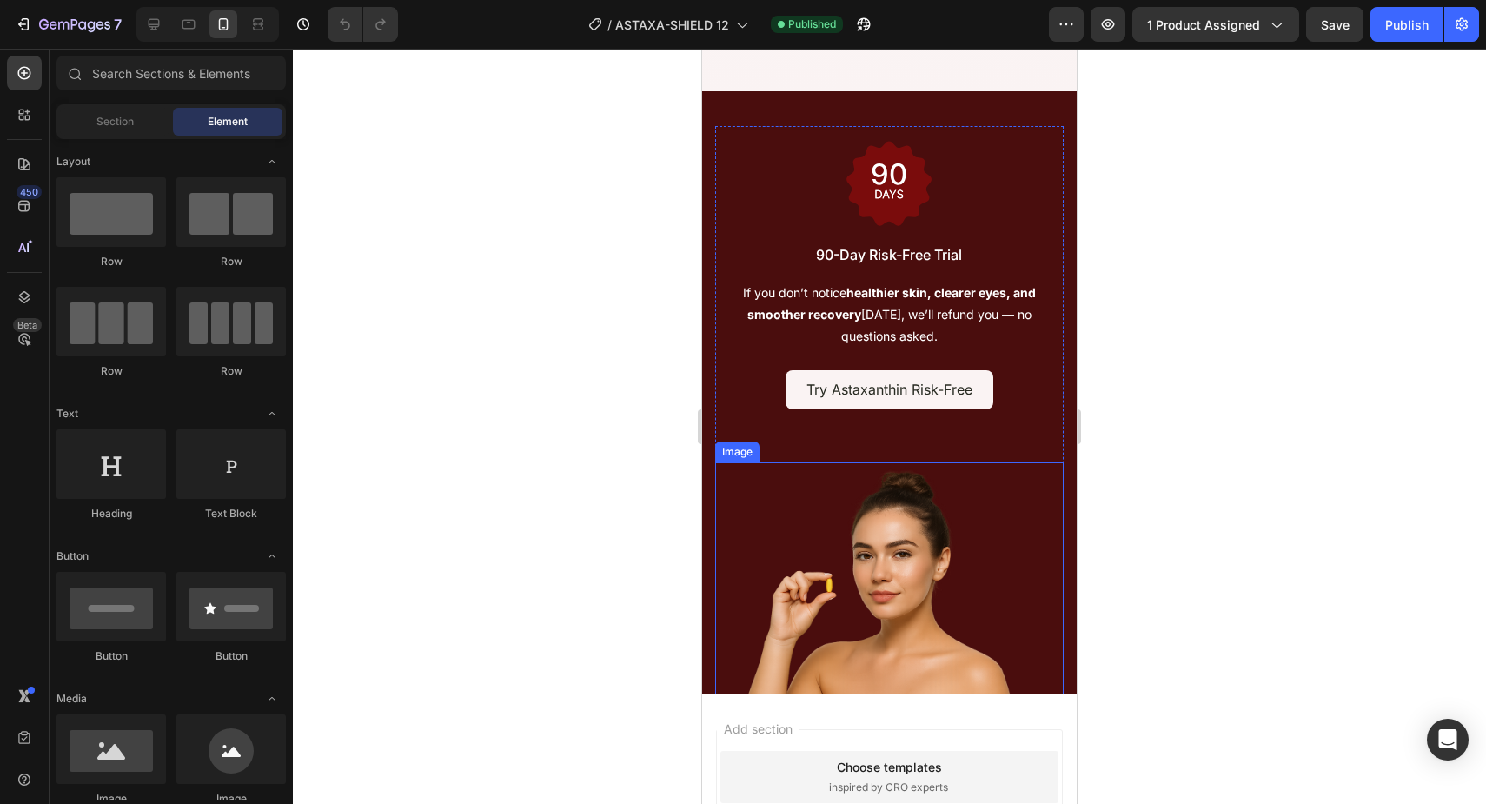
scroll to position [8977, 0]
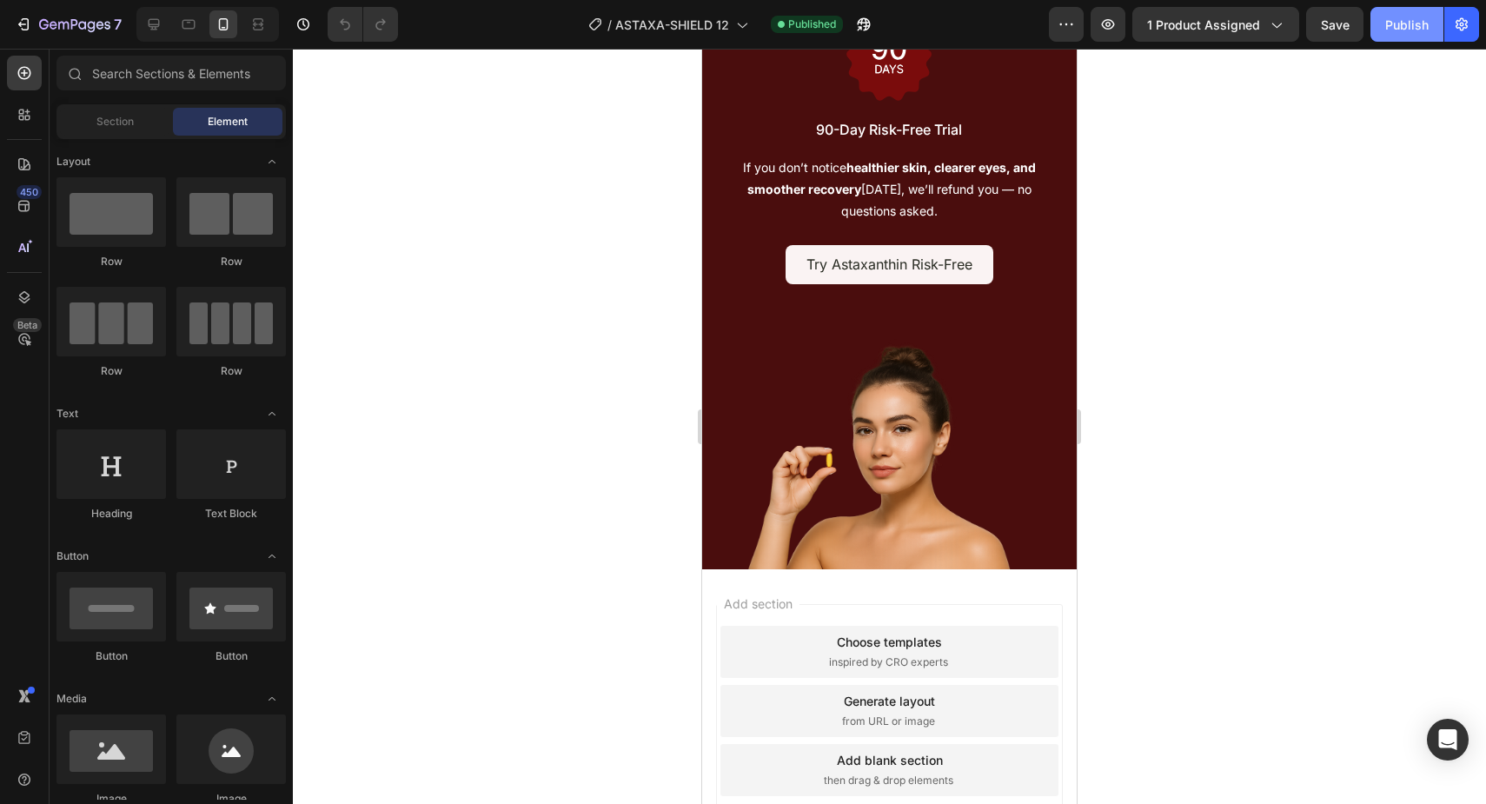
click at [1395, 28] on div "Publish" at bounding box center [1406, 25] width 43 height 18
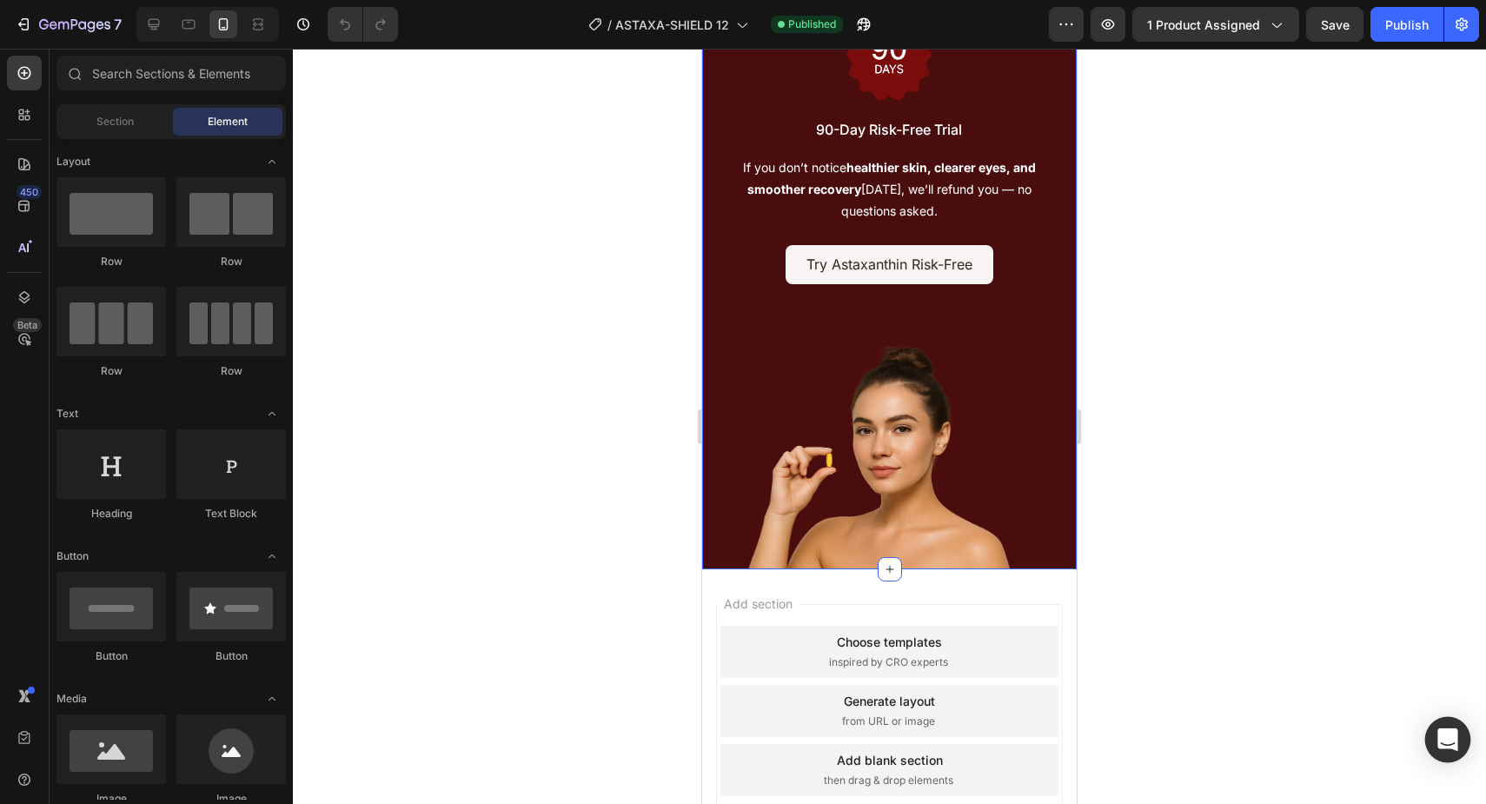
click at [1455, 728] on div "Open Intercom Messenger" at bounding box center [1448, 740] width 46 height 46
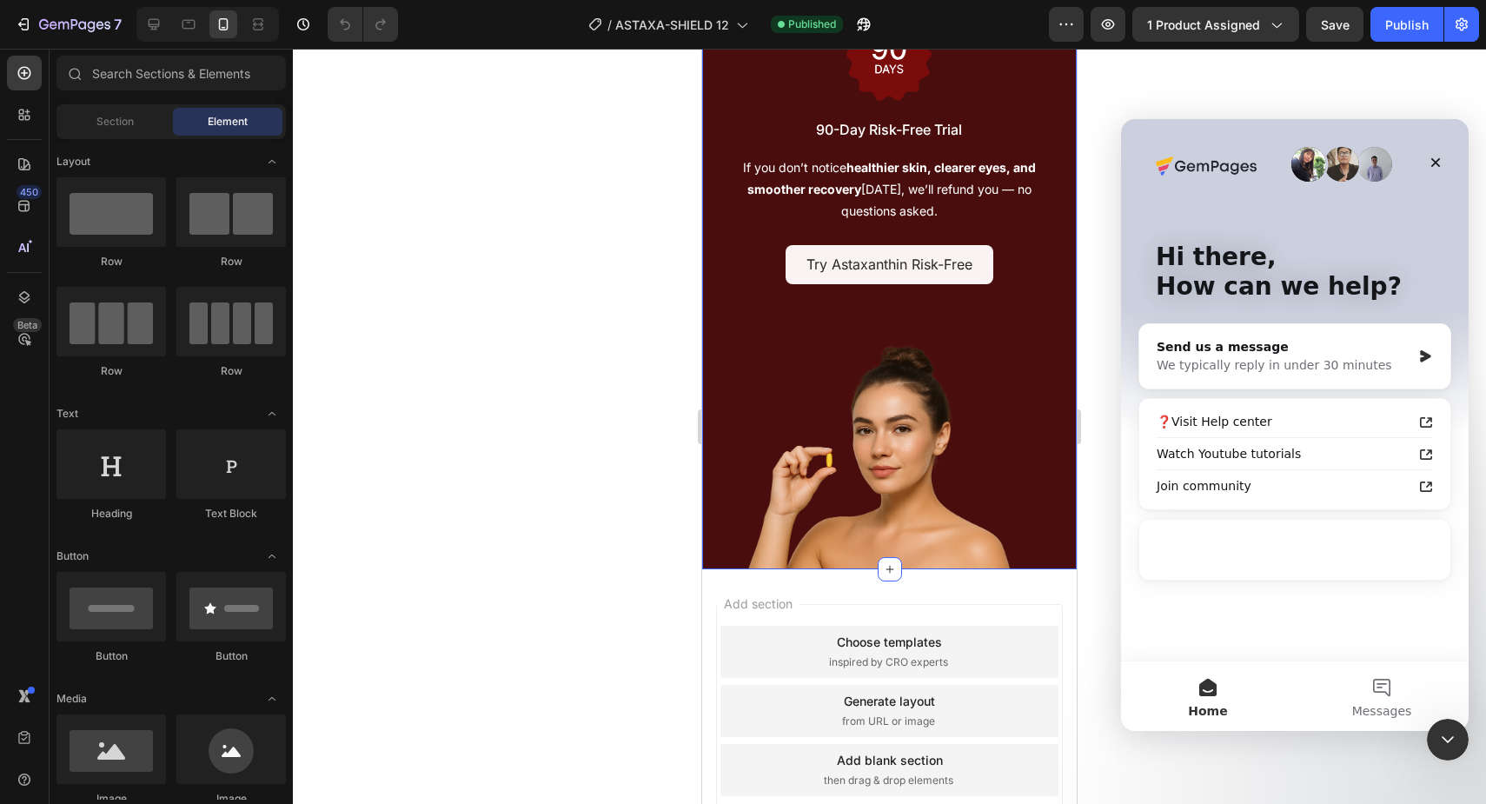
scroll to position [0, 0]
click at [1362, 683] on button "Messages" at bounding box center [1382, 696] width 174 height 70
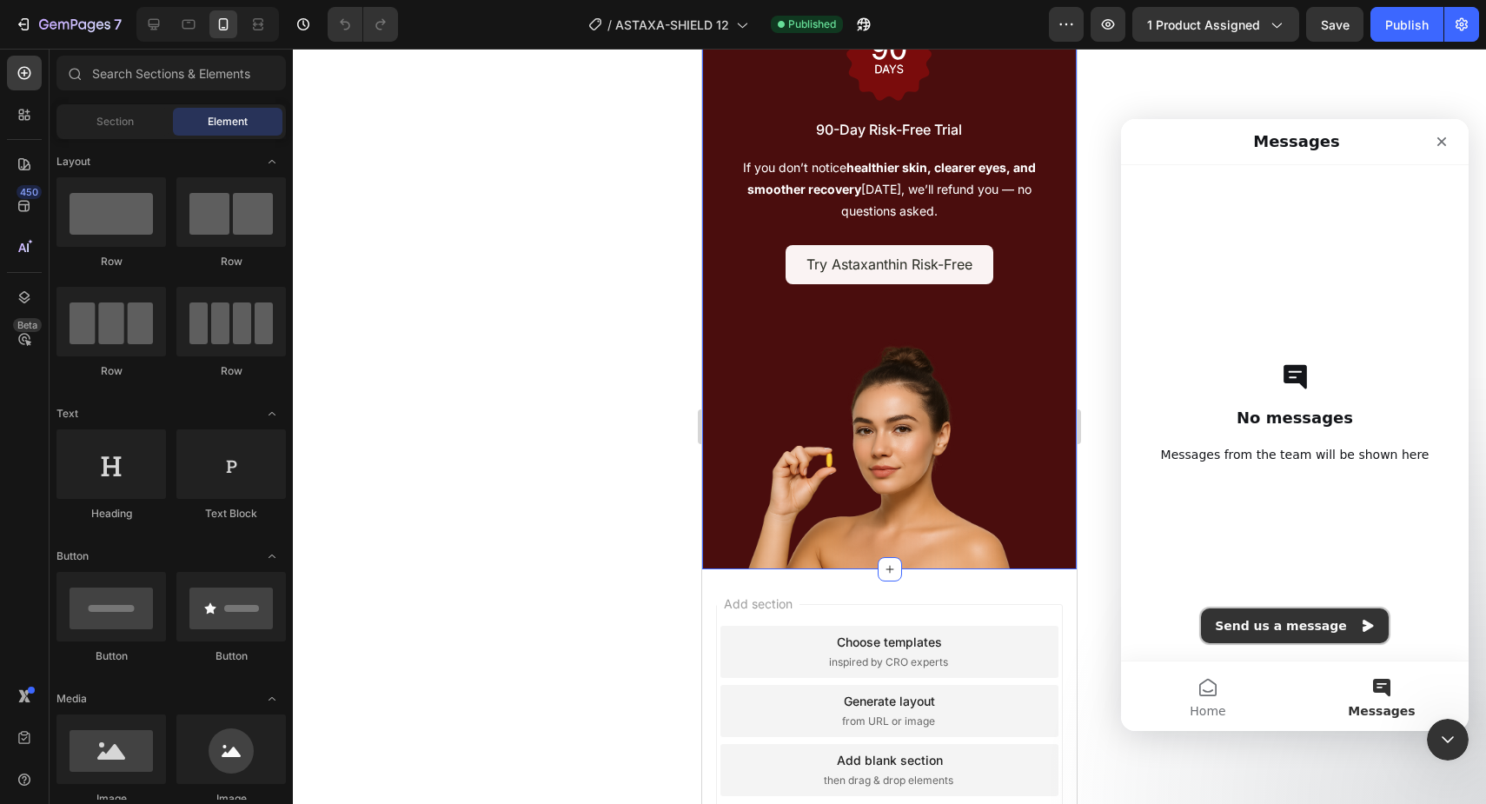
click at [1321, 627] on button "Send us a message" at bounding box center [1295, 625] width 188 height 35
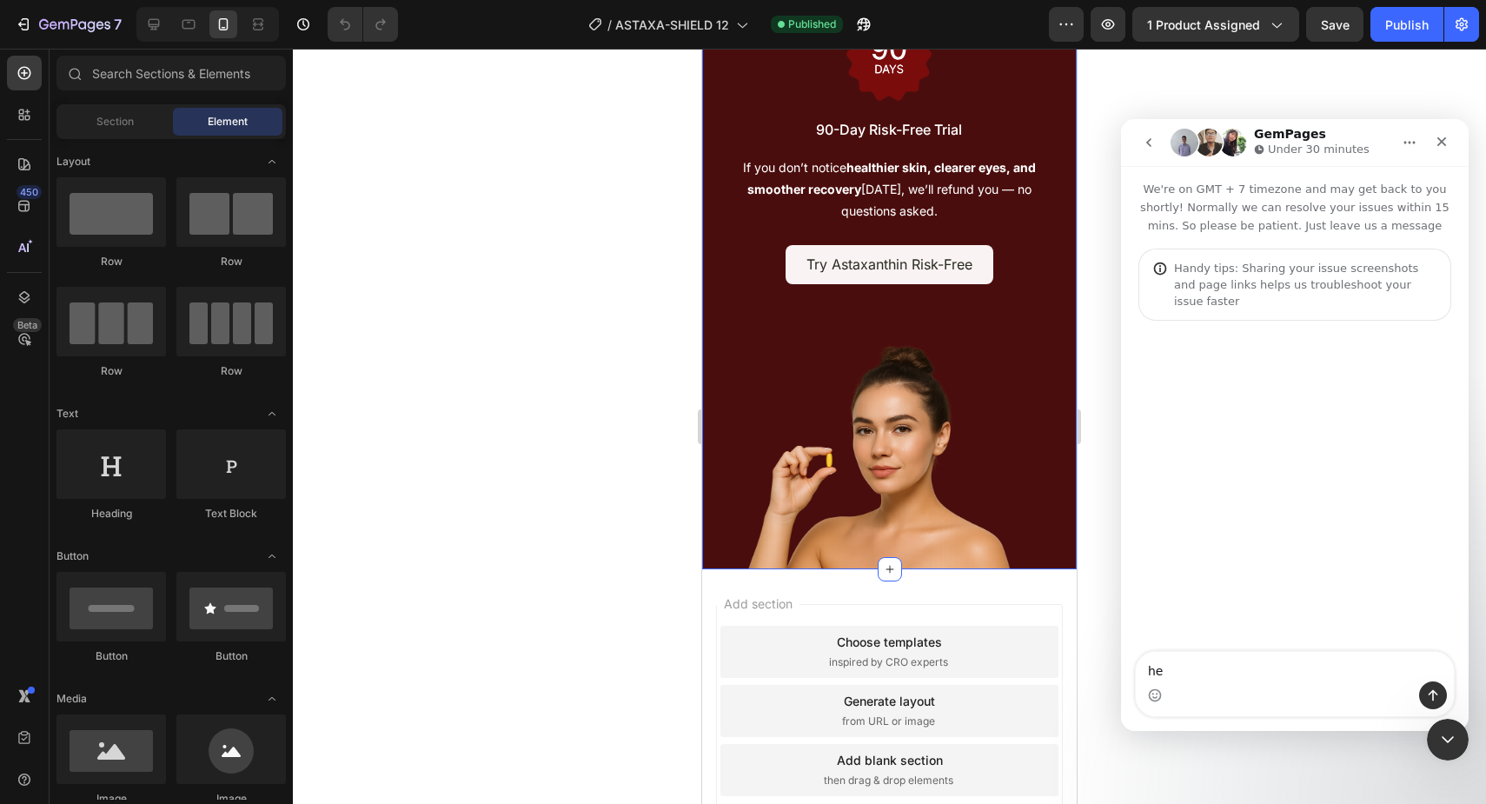
type textarea "hey"
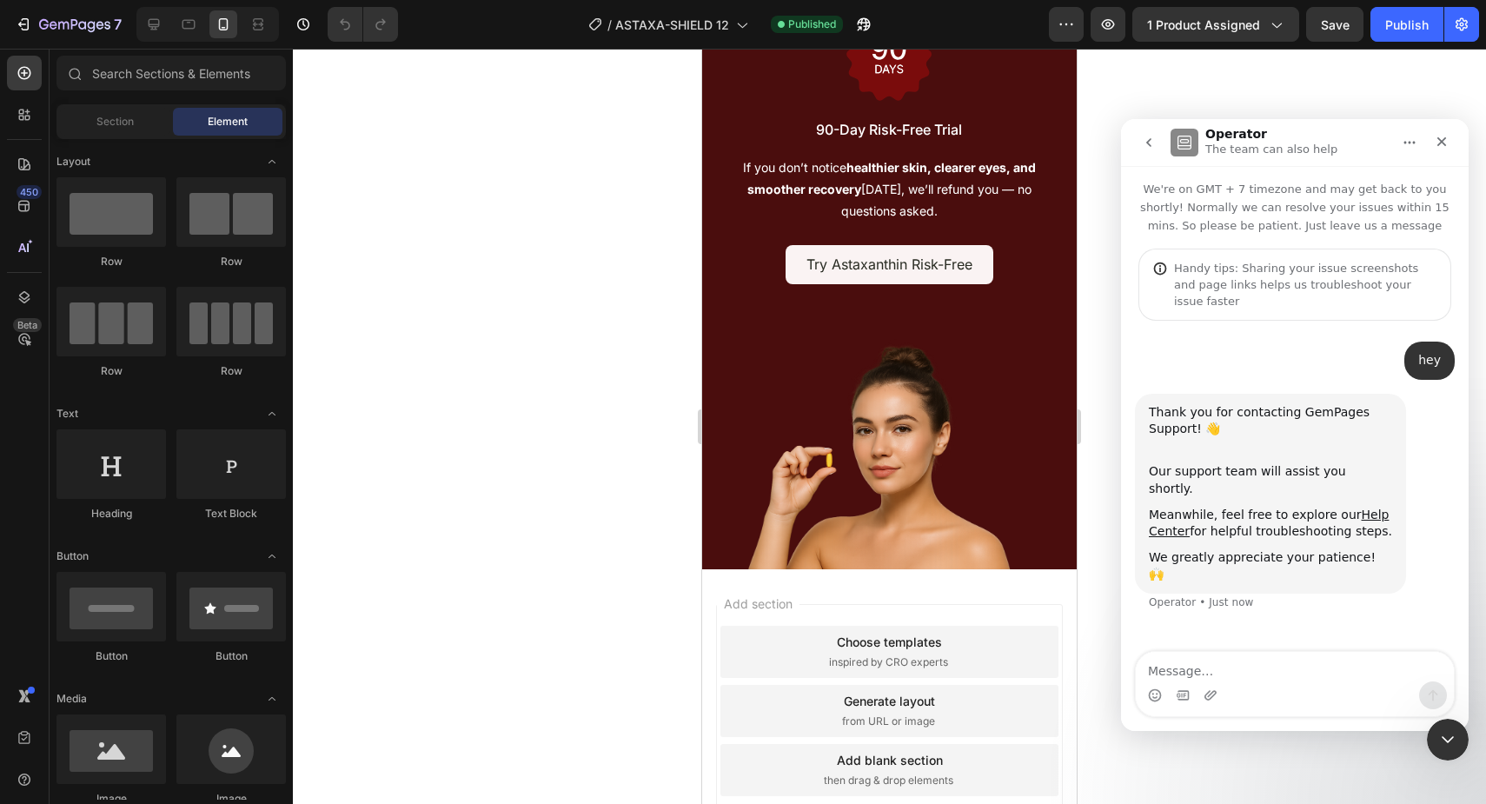
click at [558, 577] on div at bounding box center [889, 426] width 1193 height 755
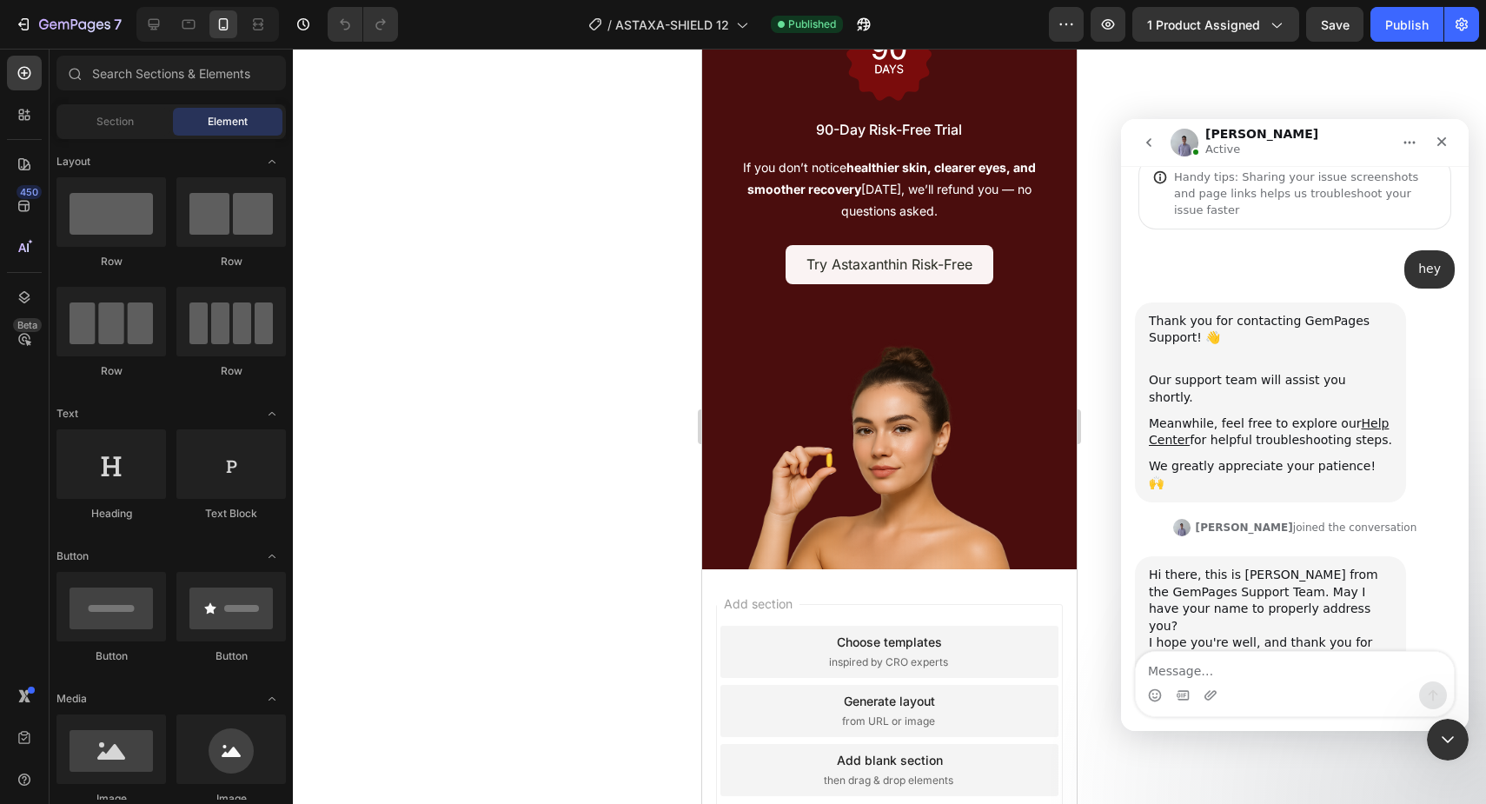
scroll to position [104, 0]
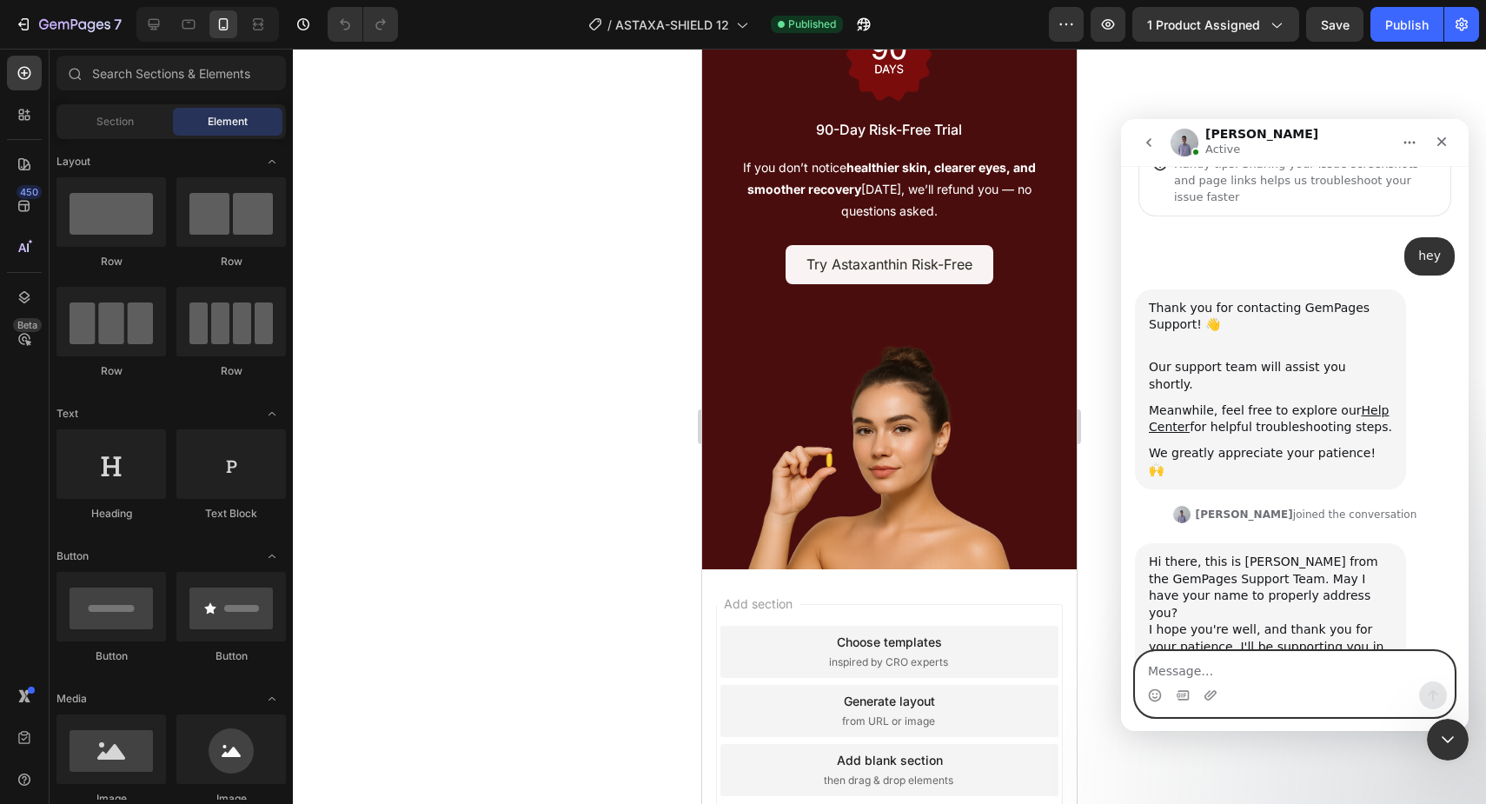
click at [1282, 675] on textarea "Message…" at bounding box center [1295, 667] width 318 height 30
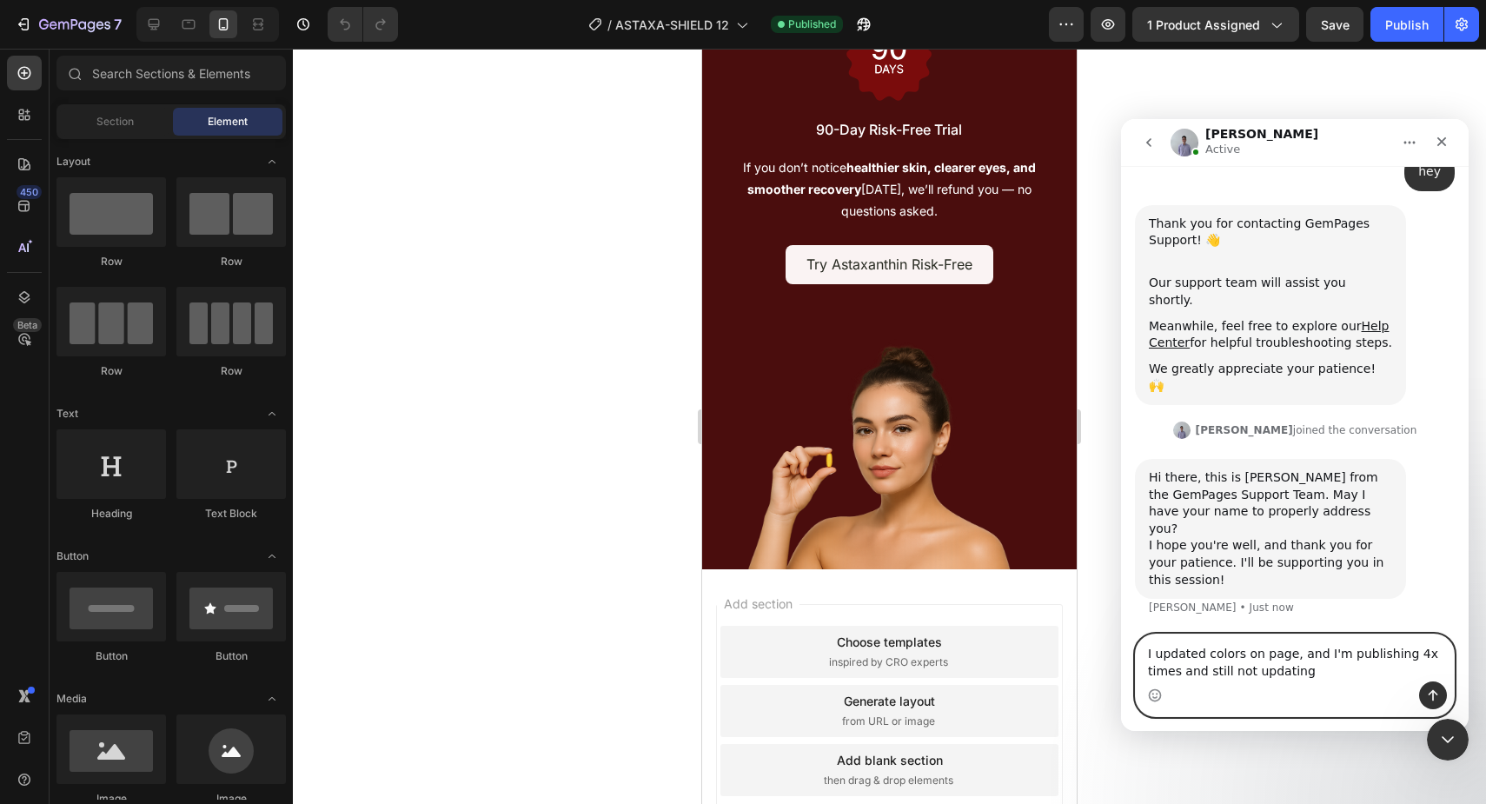
scroll to position [122, 0]
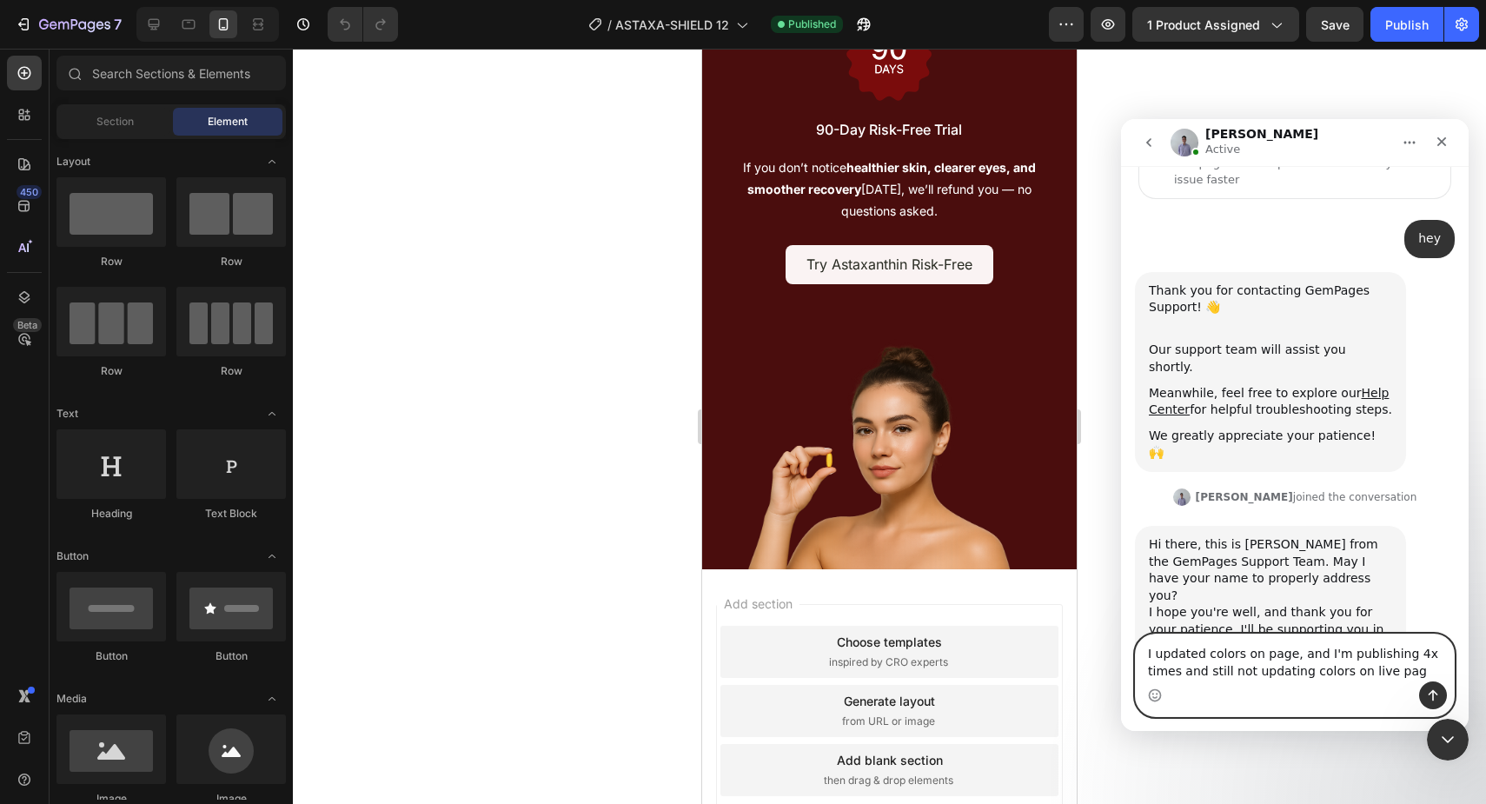
type textarea "I updated colors on page, and I'm publishing 4x times and still not updating co…"
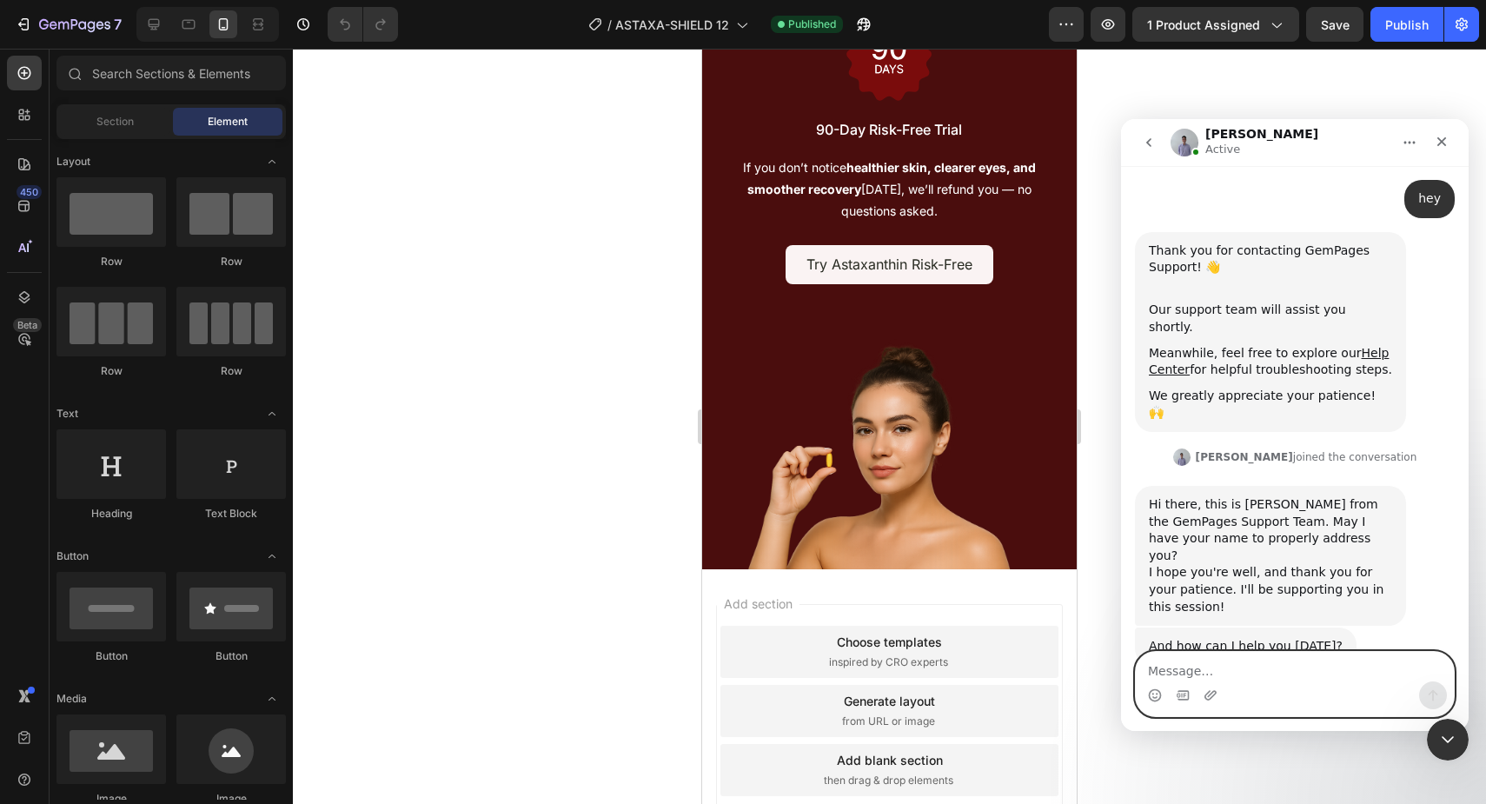
scroll to position [229, 0]
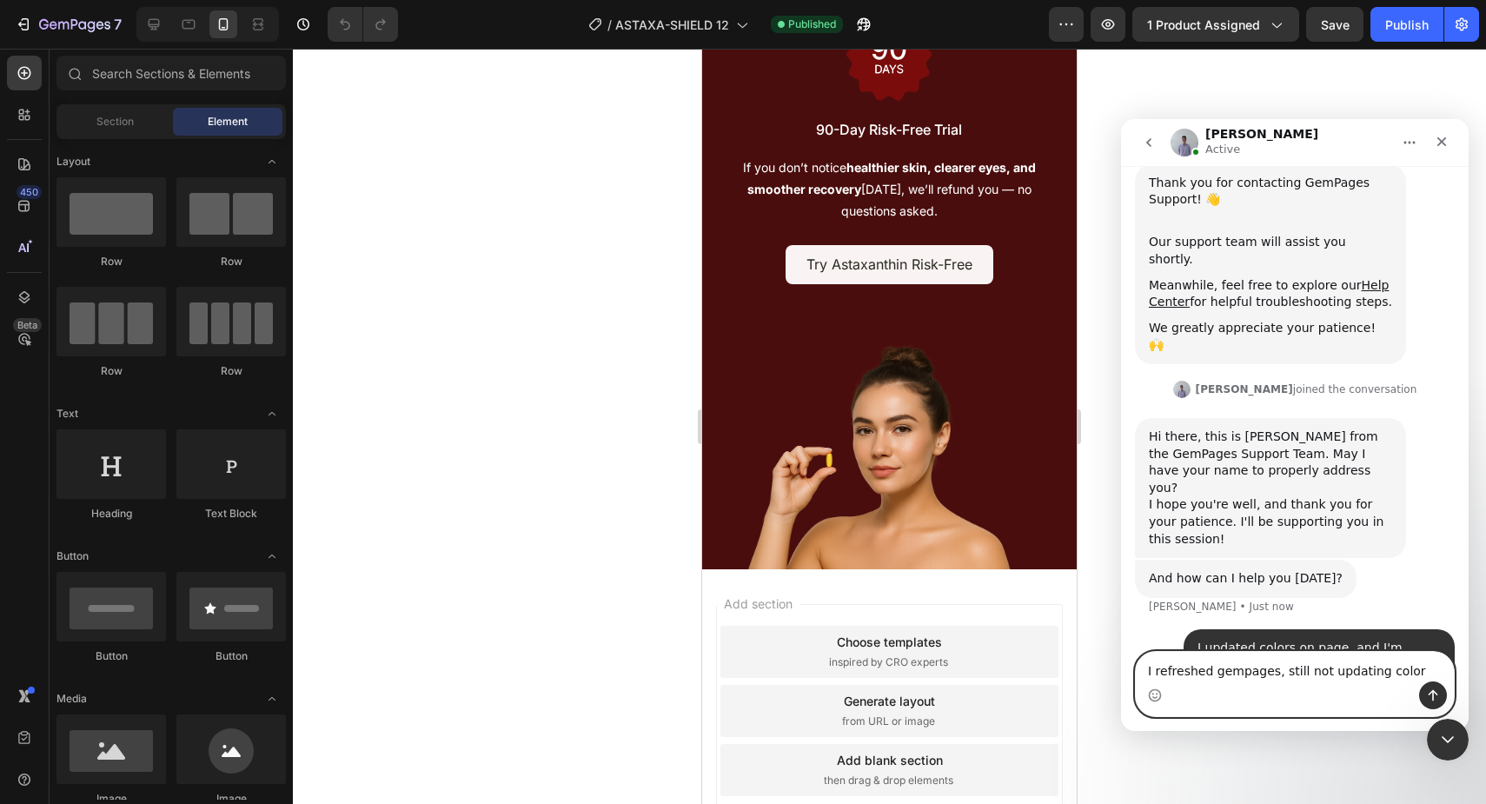
type textarea "I refreshed gempages, still not updating colors"
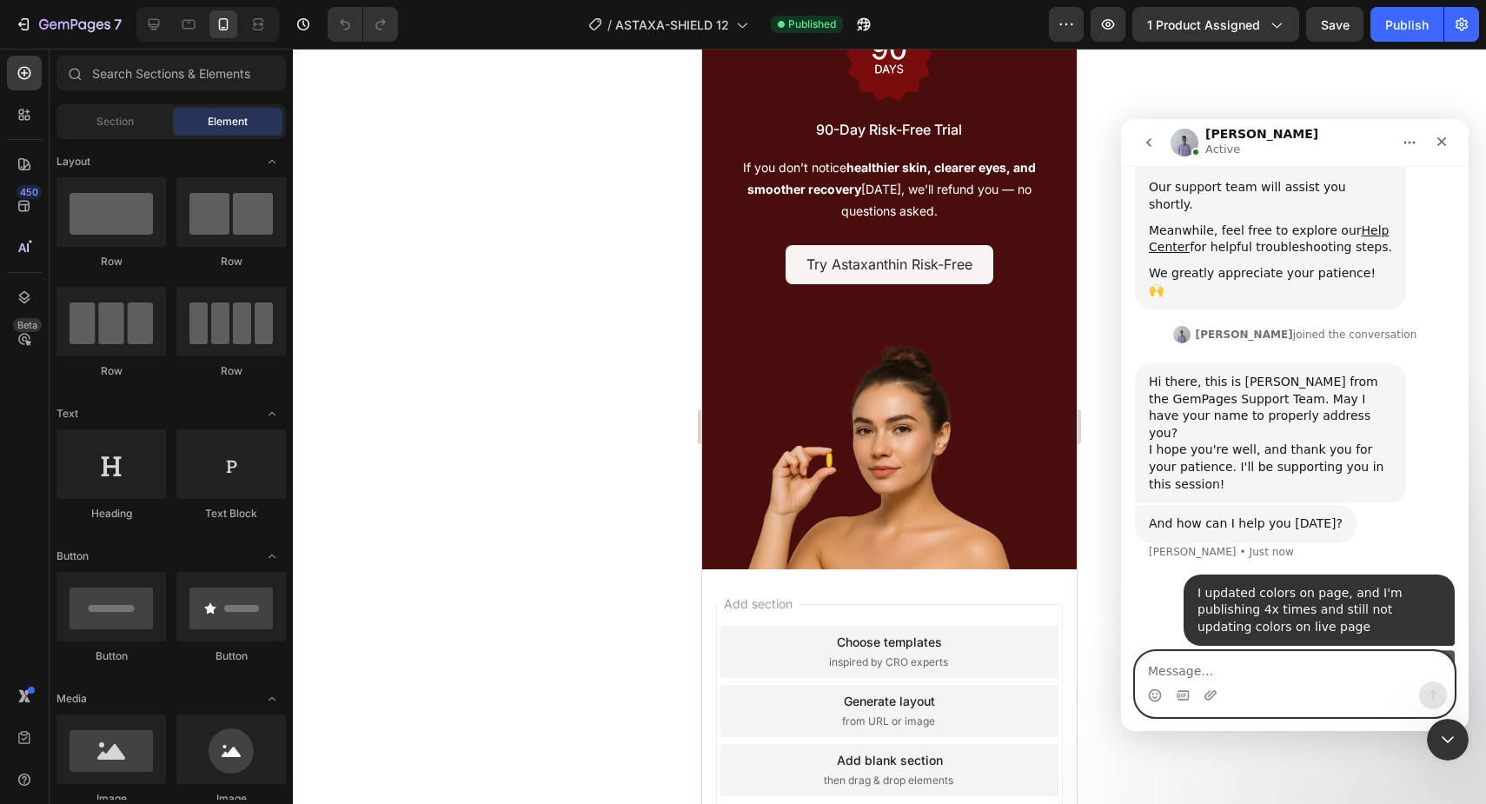
scroll to position [287, 0]
type textarea "some bug"
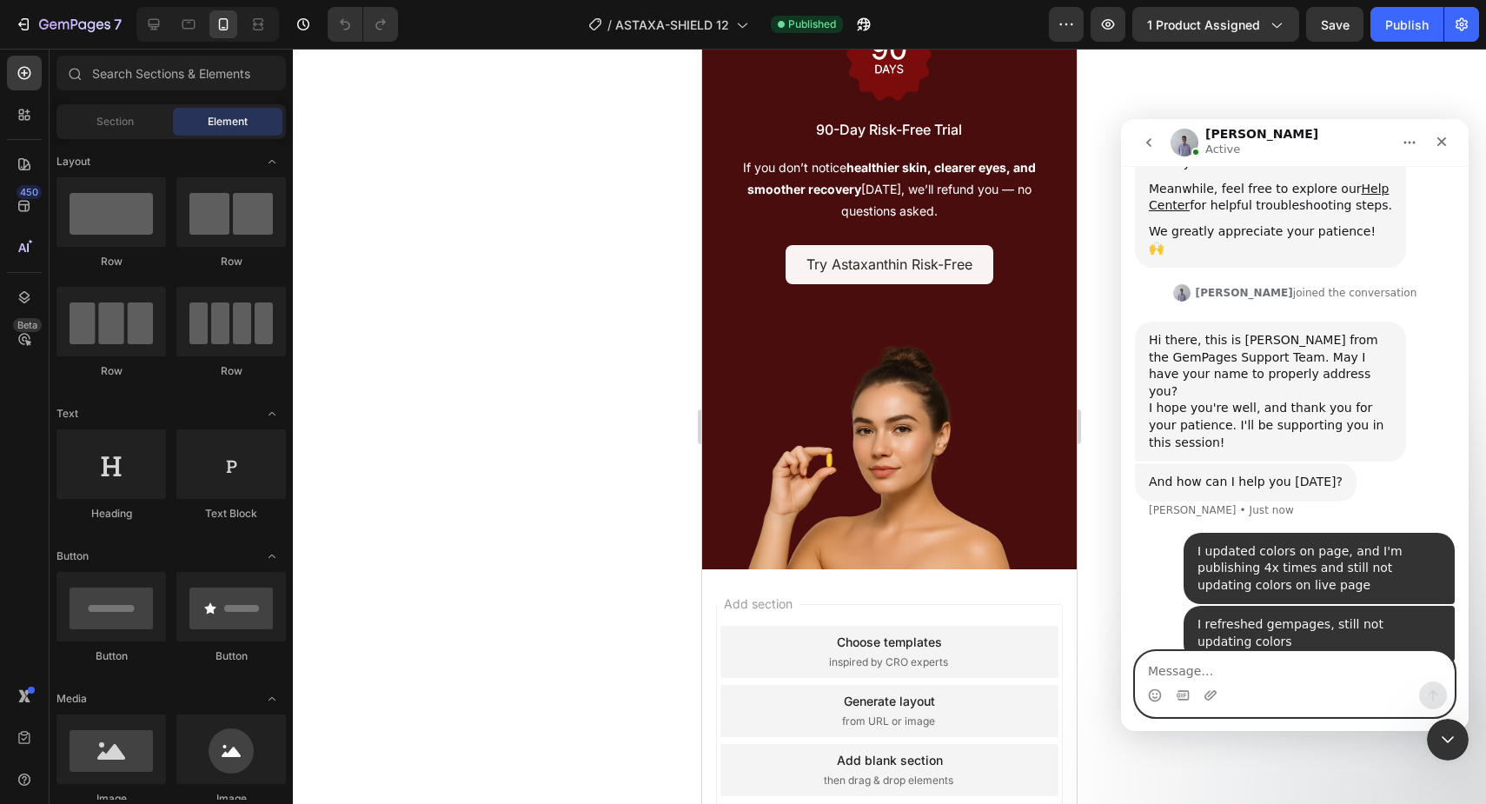
scroll to position [0, 0]
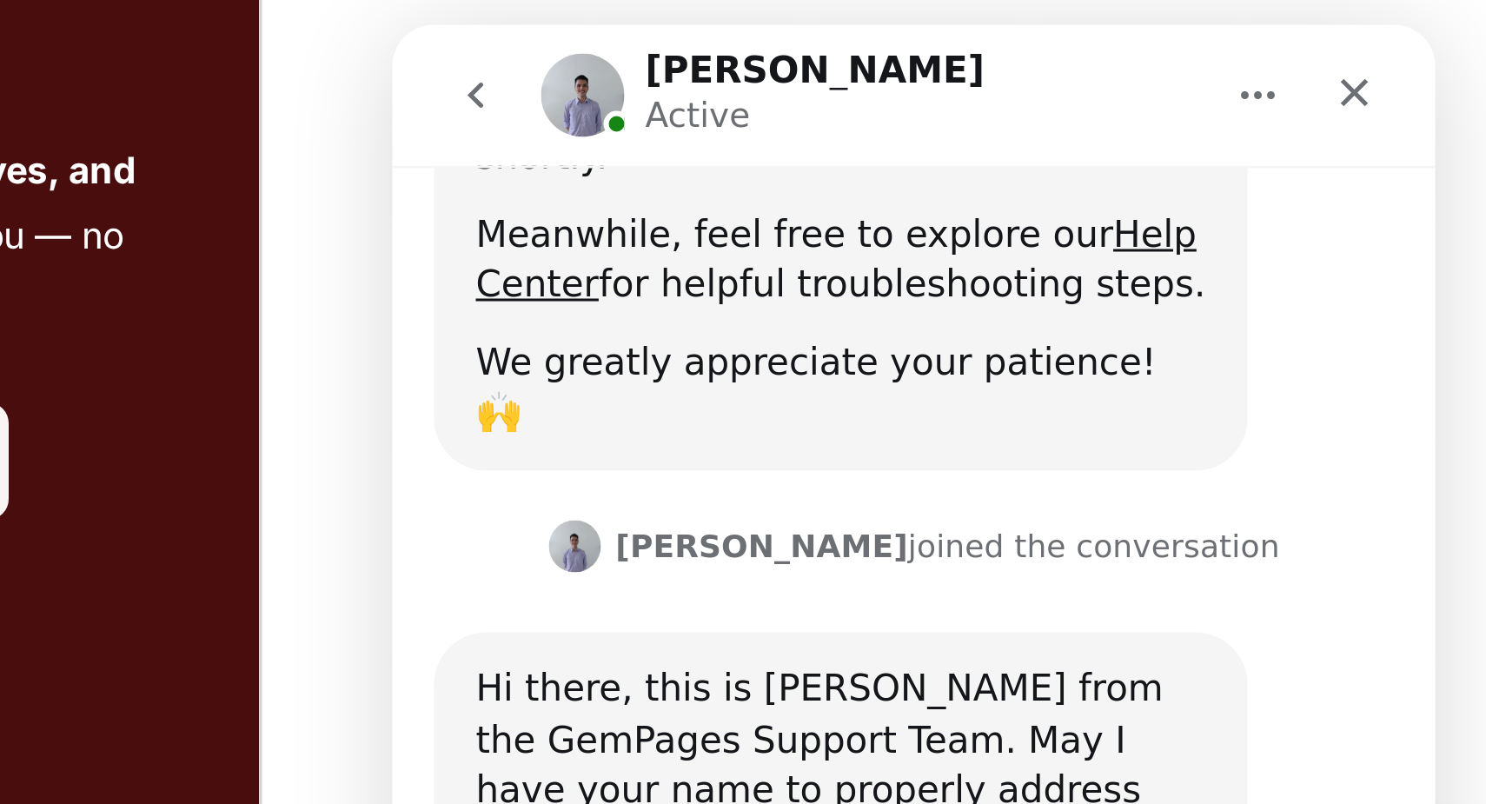
click at [674, 187] on div "[PERSON_NAME] joined the conversation 3:55 am" at bounding box center [566, 200] width 320 height 26
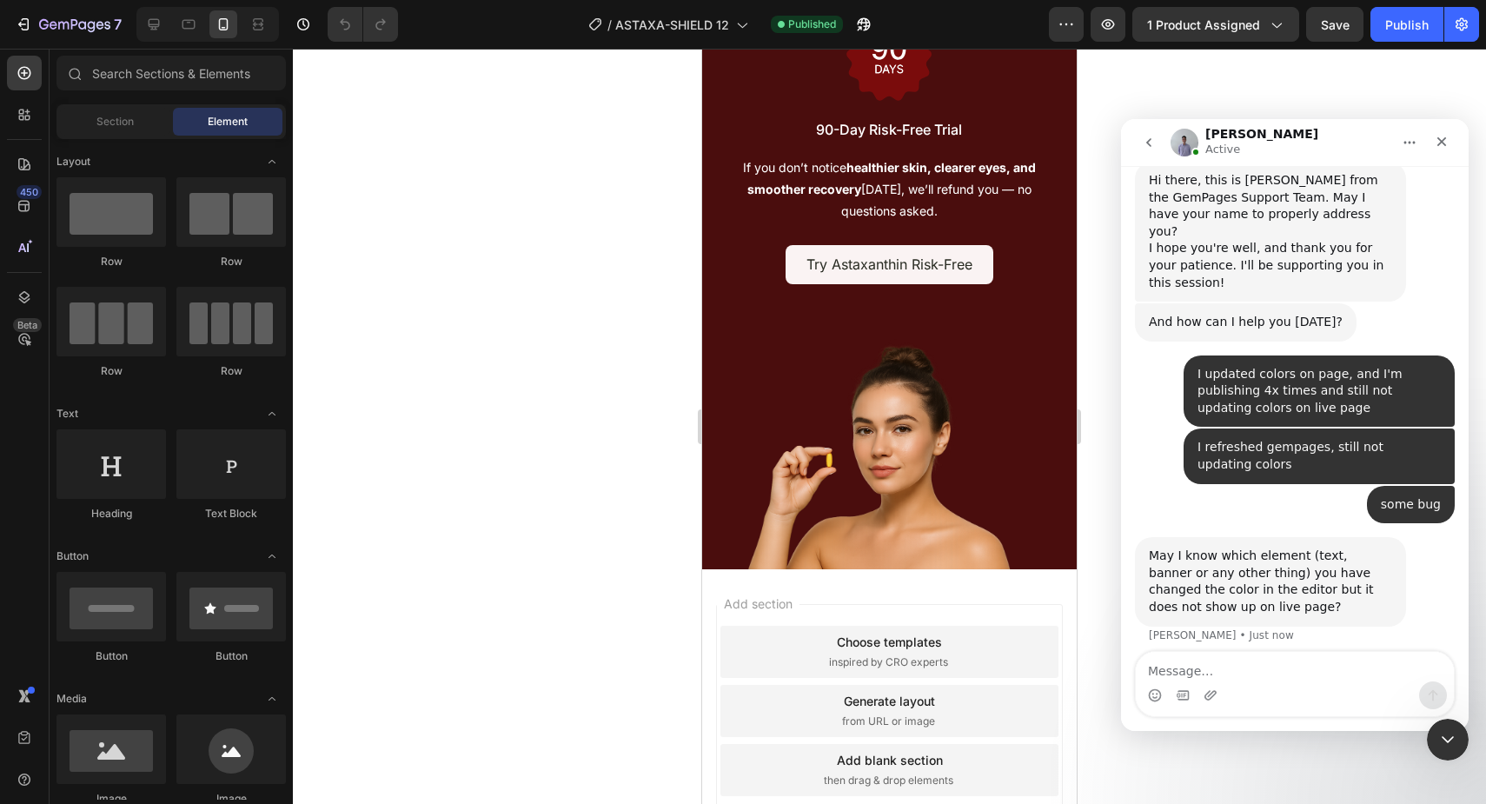
scroll to position [496, 0]
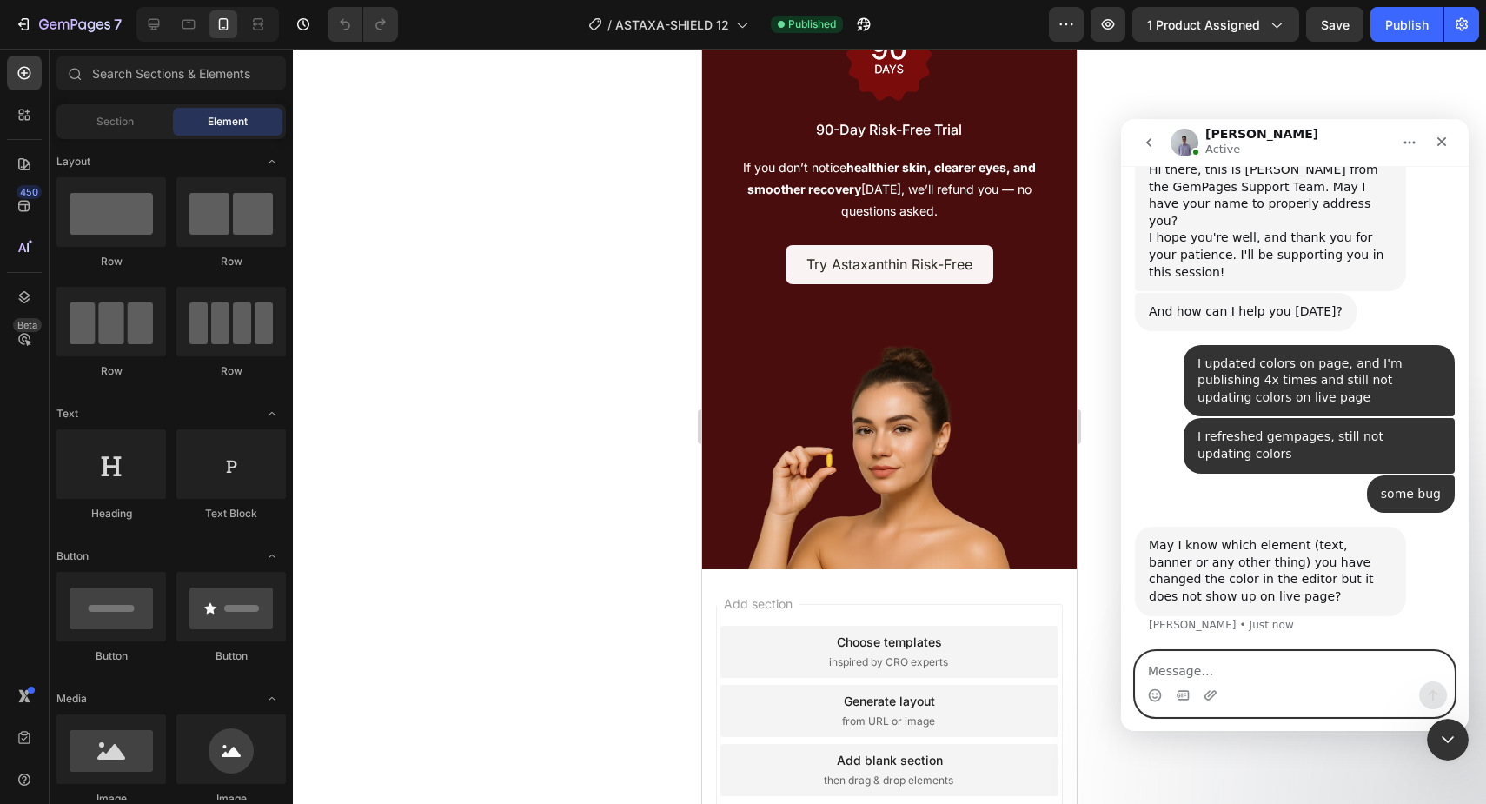
click at [1298, 666] on textarea "Message…" at bounding box center [1295, 667] width 318 height 30
type textarea "Yes"
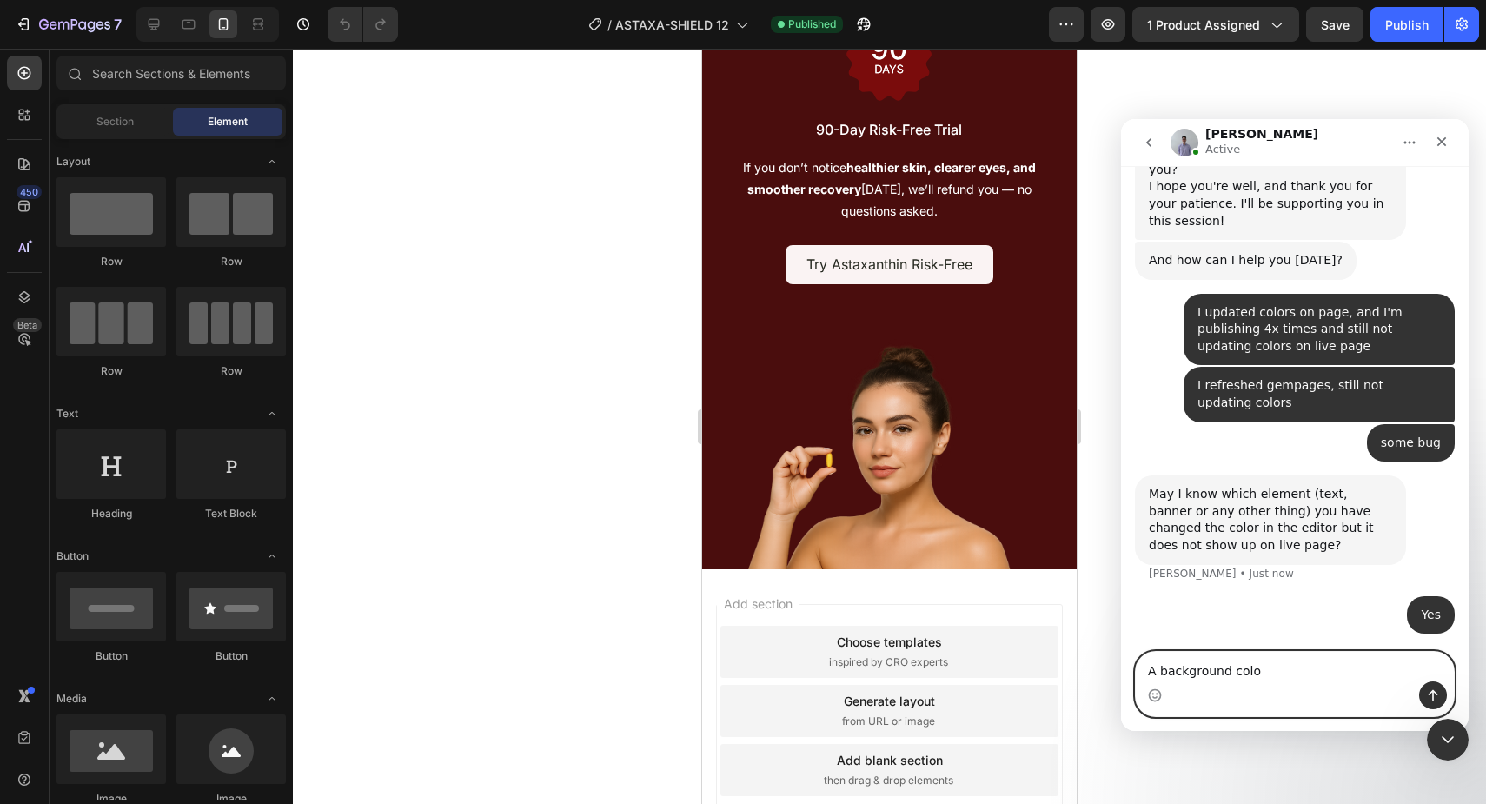
type textarea "A background color"
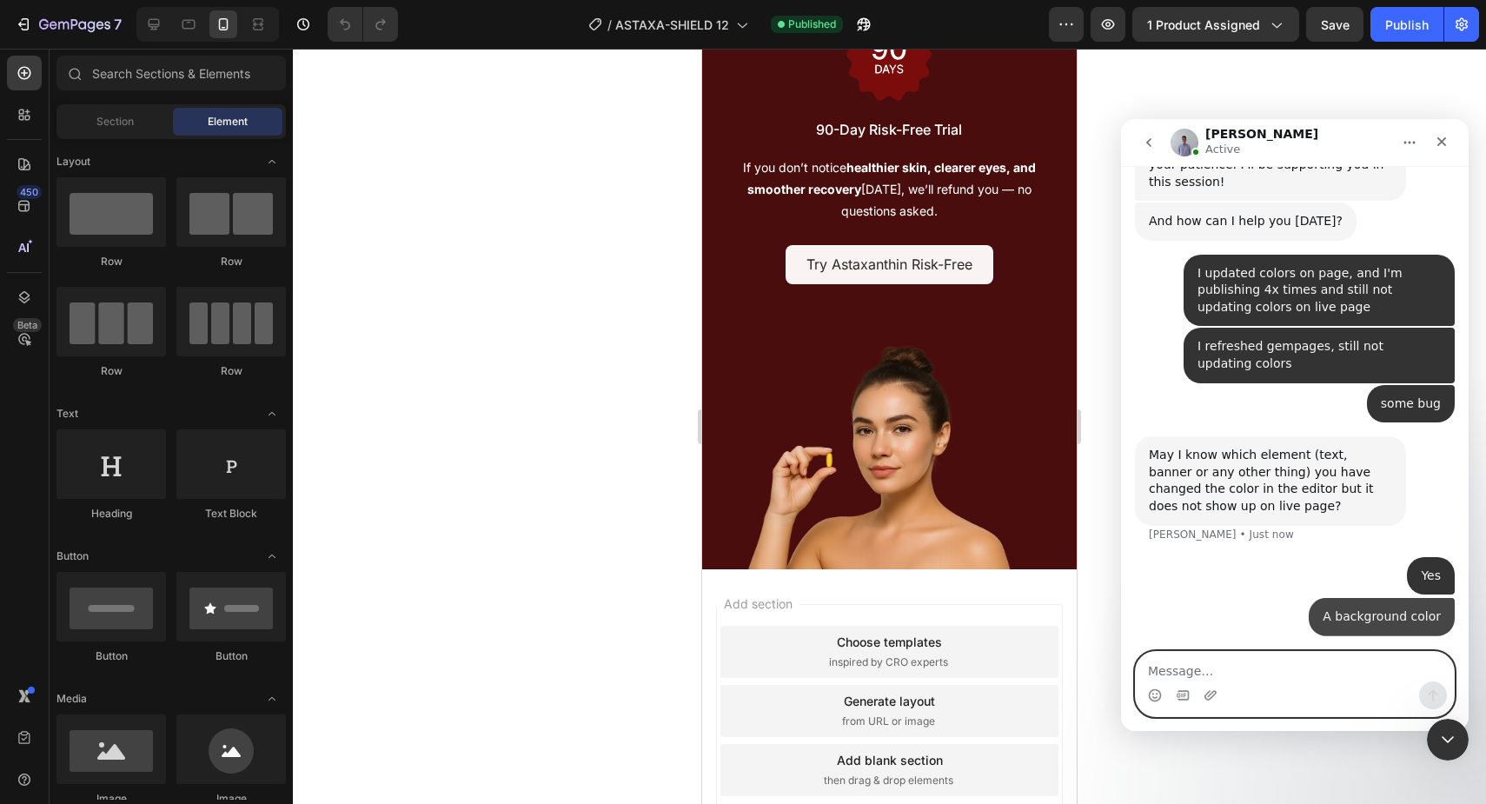
scroll to position [587, 0]
type textarea "it's gradient color"
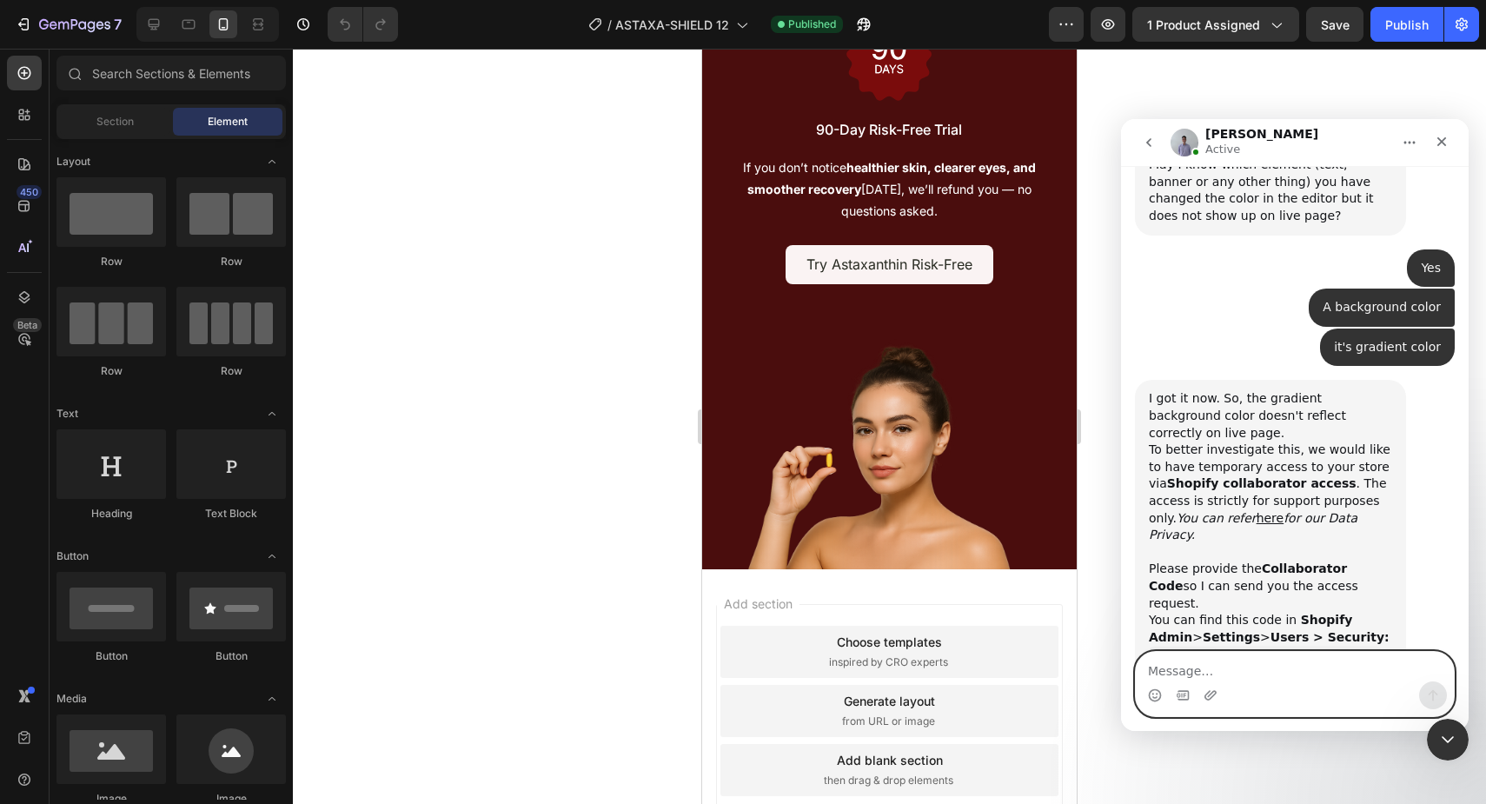
scroll to position [917, 0]
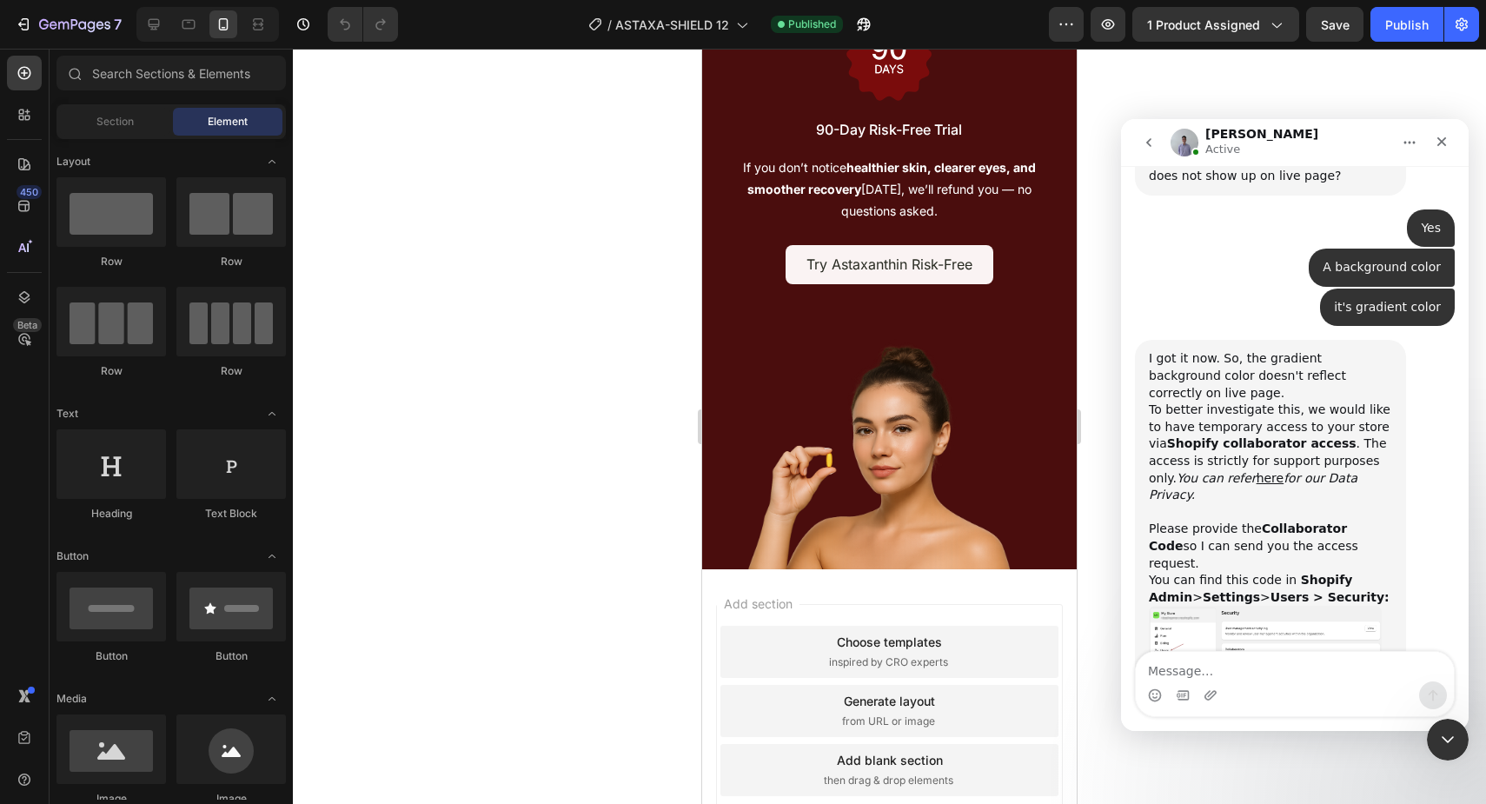
click at [1215, 606] on img "Brad says…" at bounding box center [1265, 652] width 233 height 92
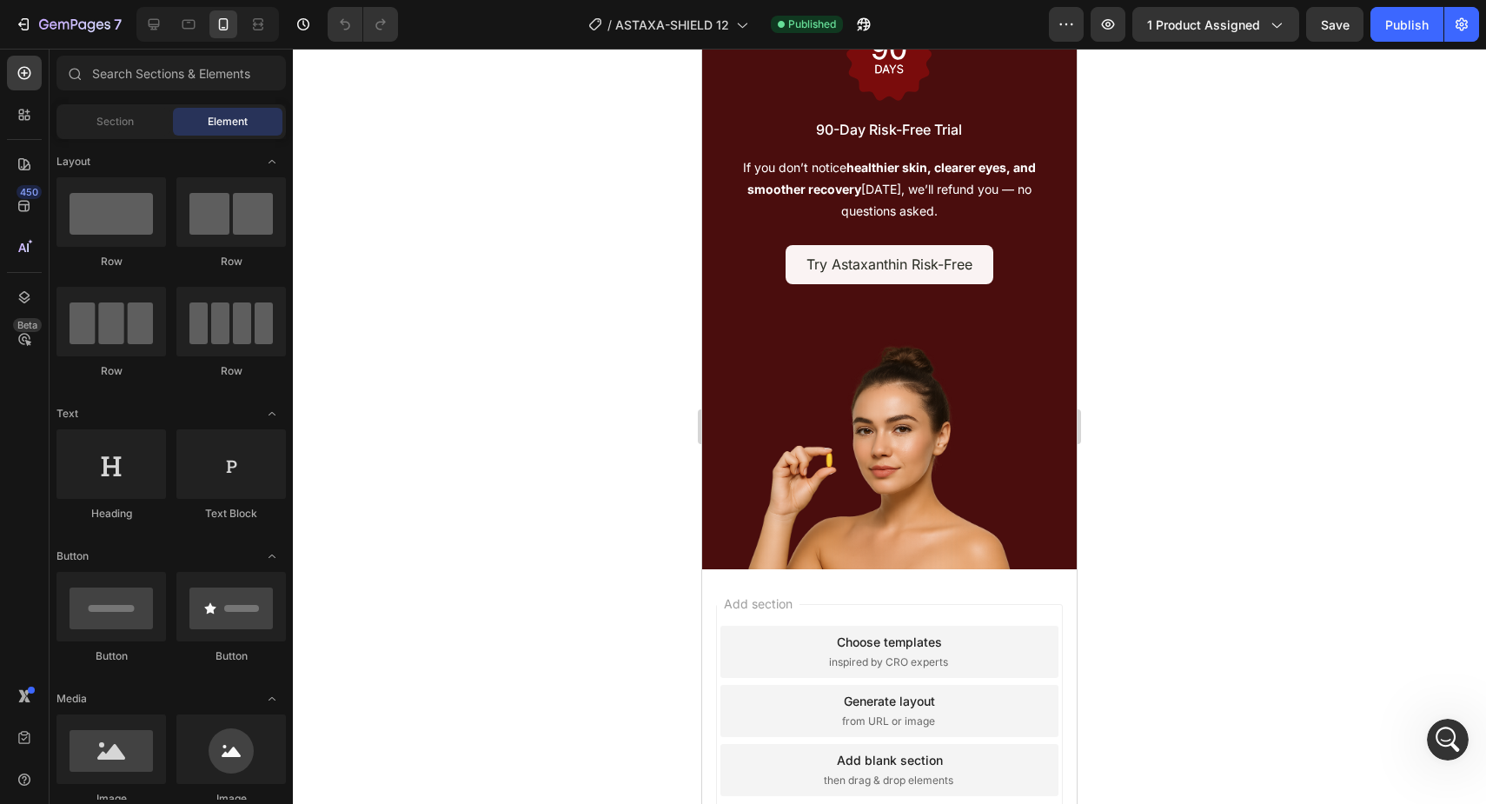
click at [1103, 439] on div at bounding box center [889, 426] width 1193 height 755
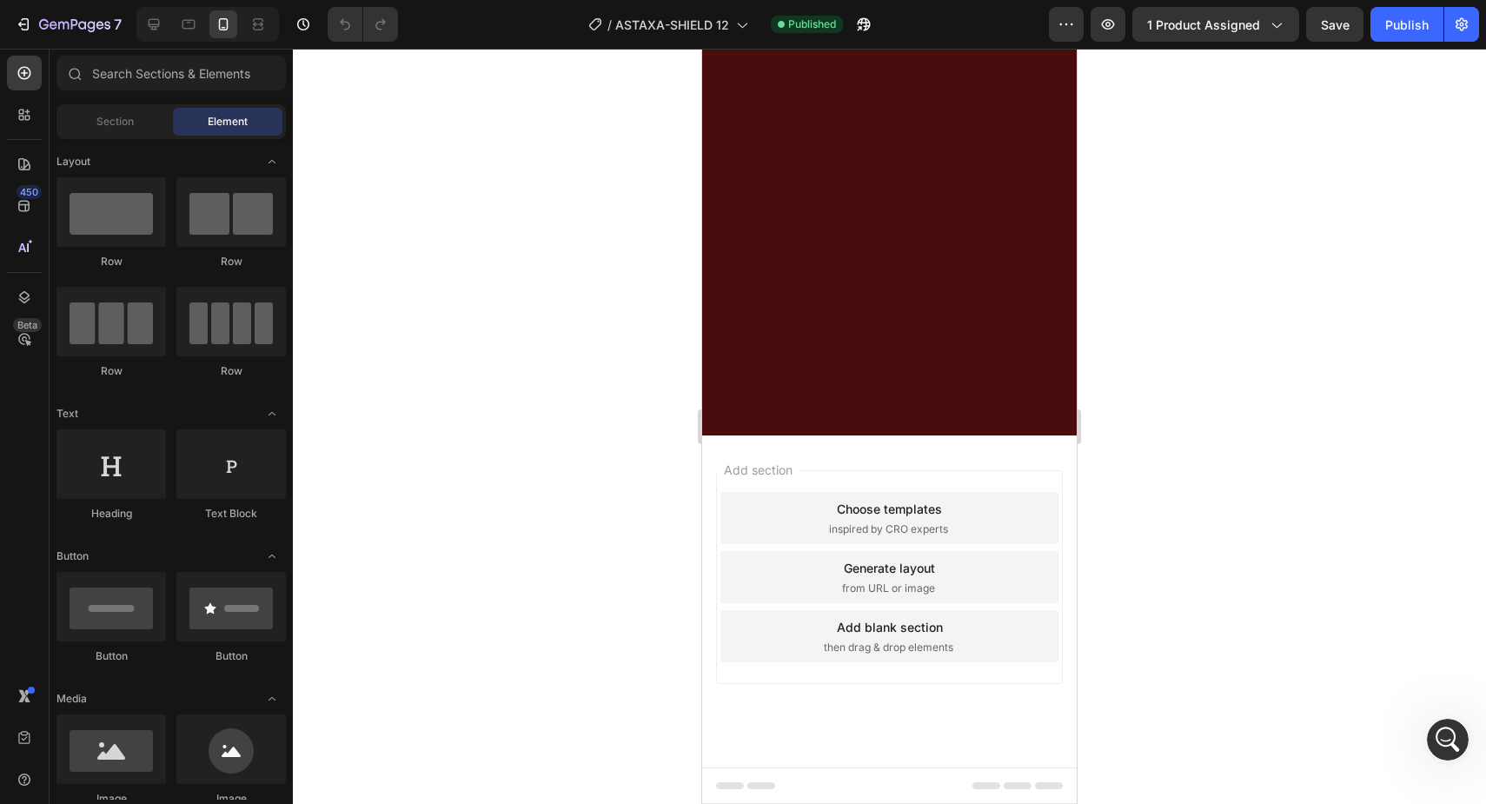
scroll to position [7462, 0]
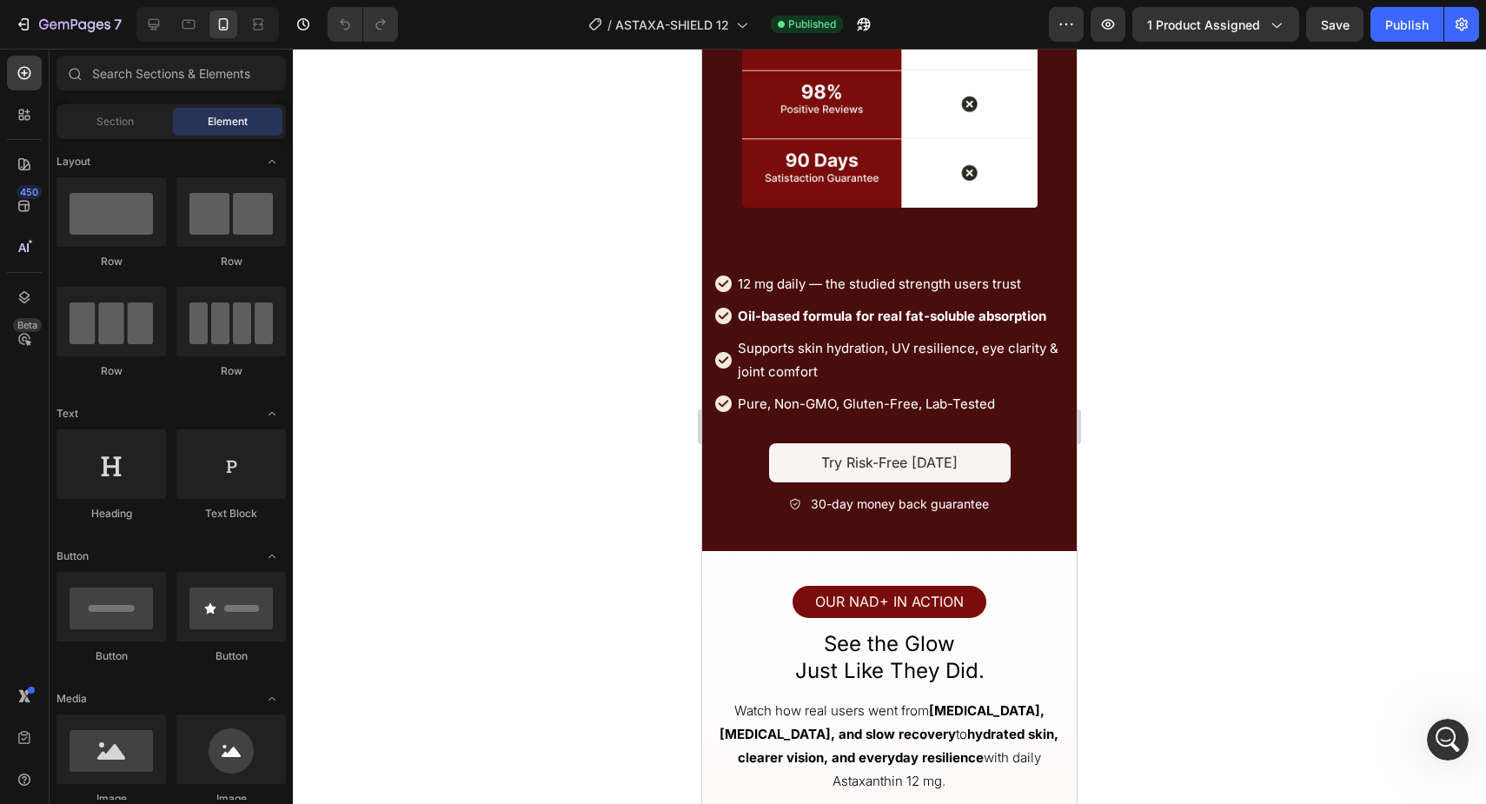
click at [511, 388] on div at bounding box center [889, 426] width 1193 height 755
click at [1448, 735] on icon "Open Intercom Messenger" at bounding box center [1445, 737] width 29 height 29
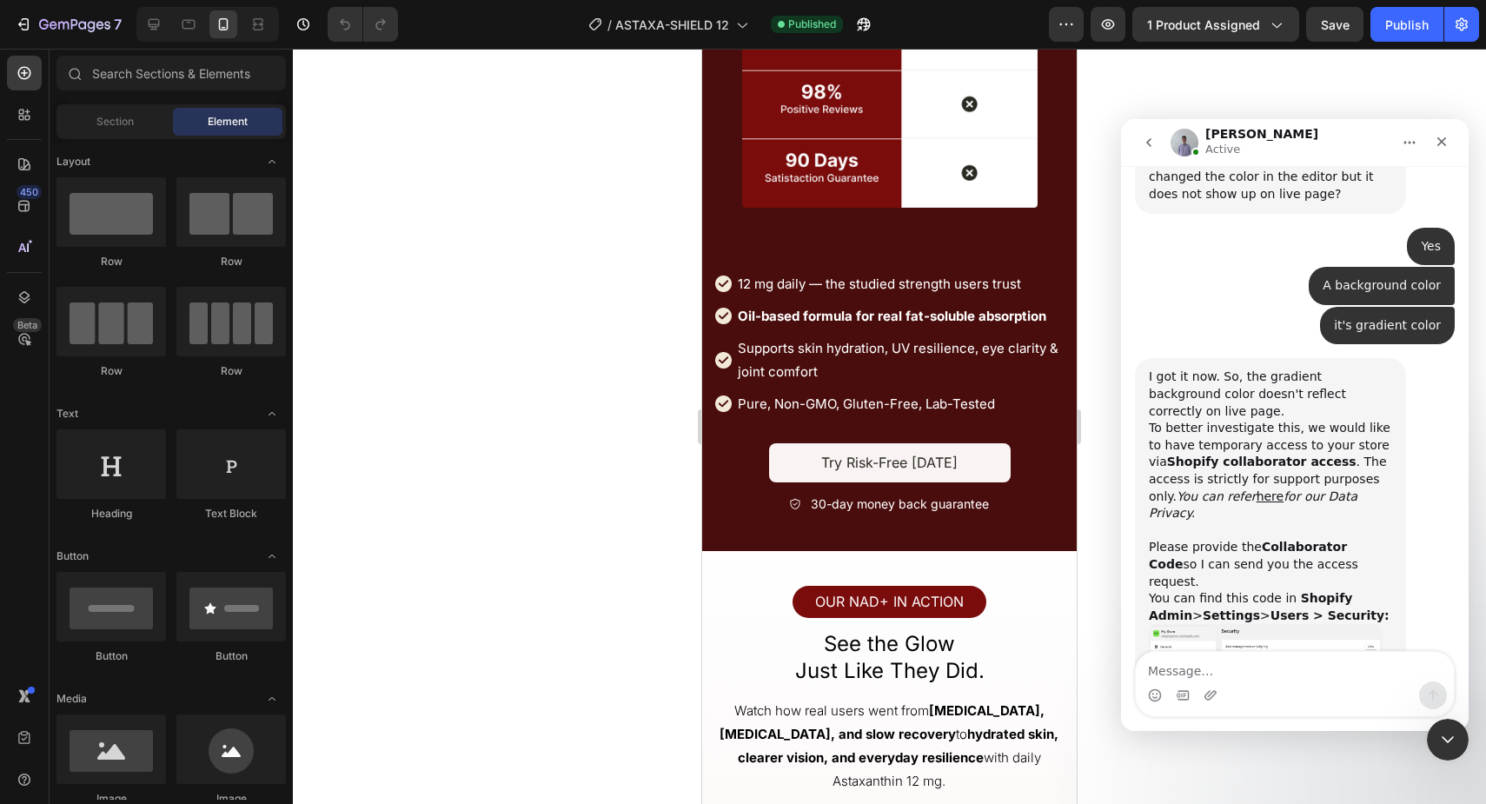
scroll to position [917, 0]
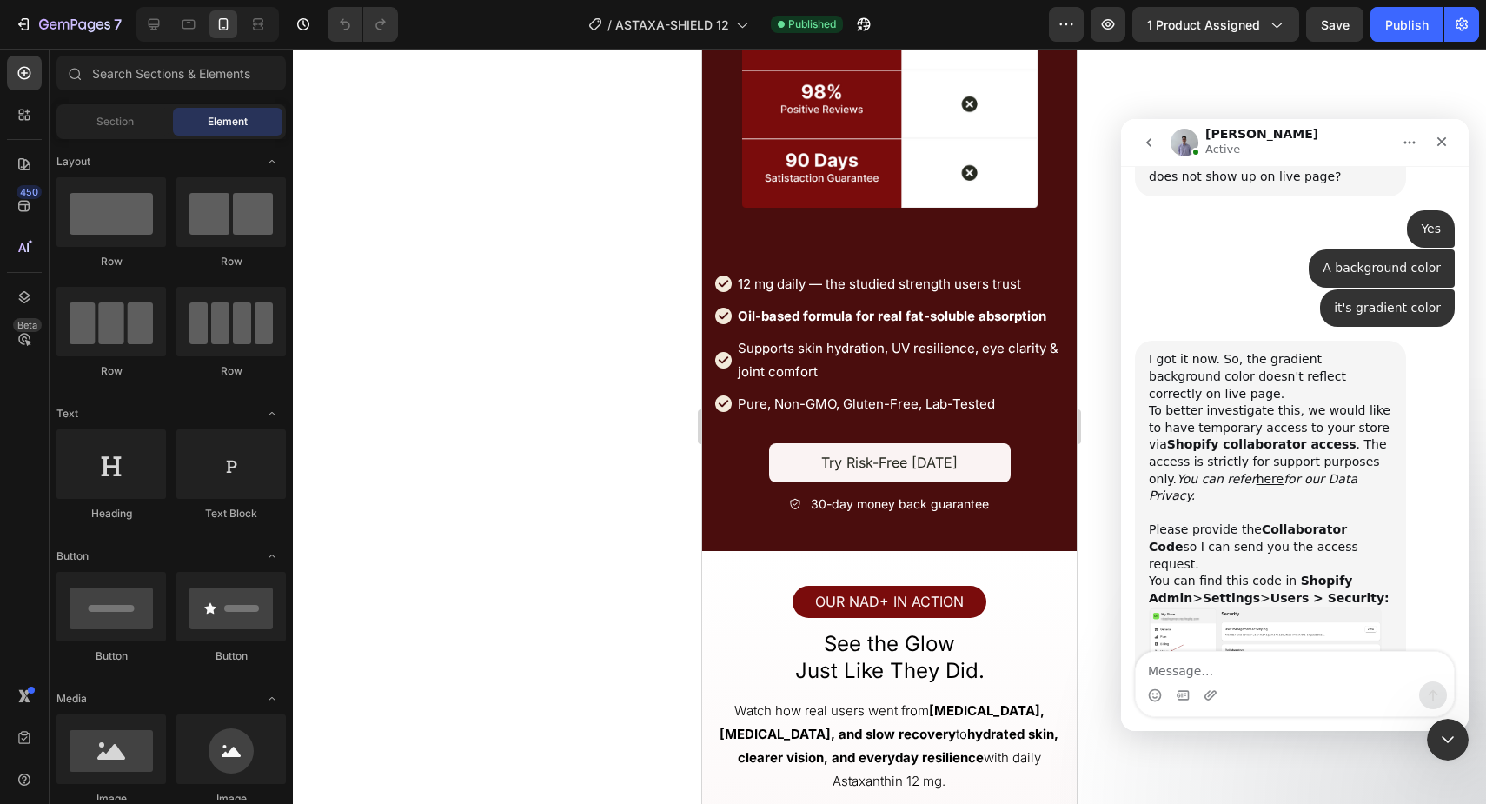
click at [1293, 673] on textarea "Message…" at bounding box center [1295, 667] width 318 height 30
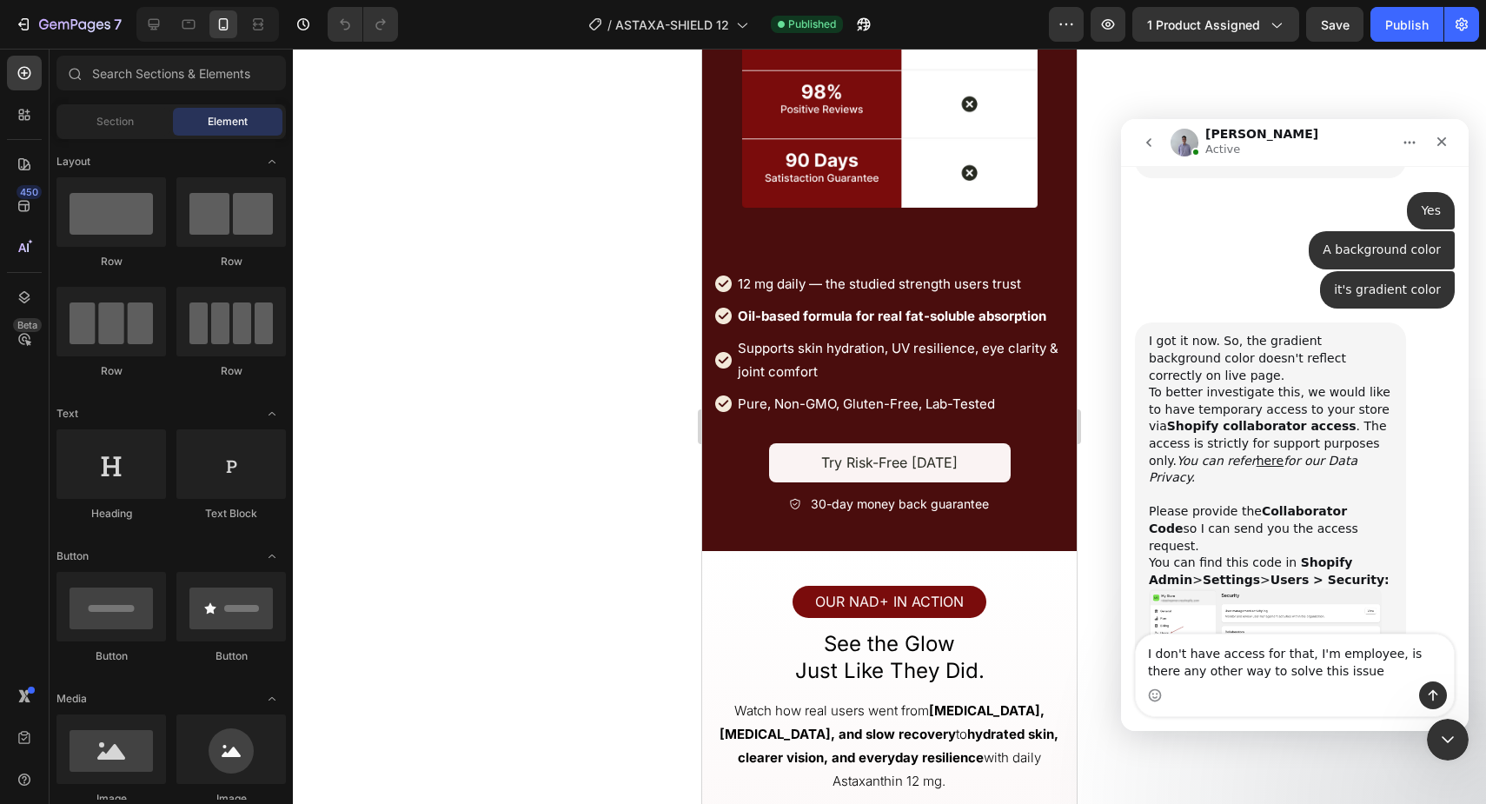
type textarea "I don't have access for that, I'm employee, is there any other way to solve thi…"
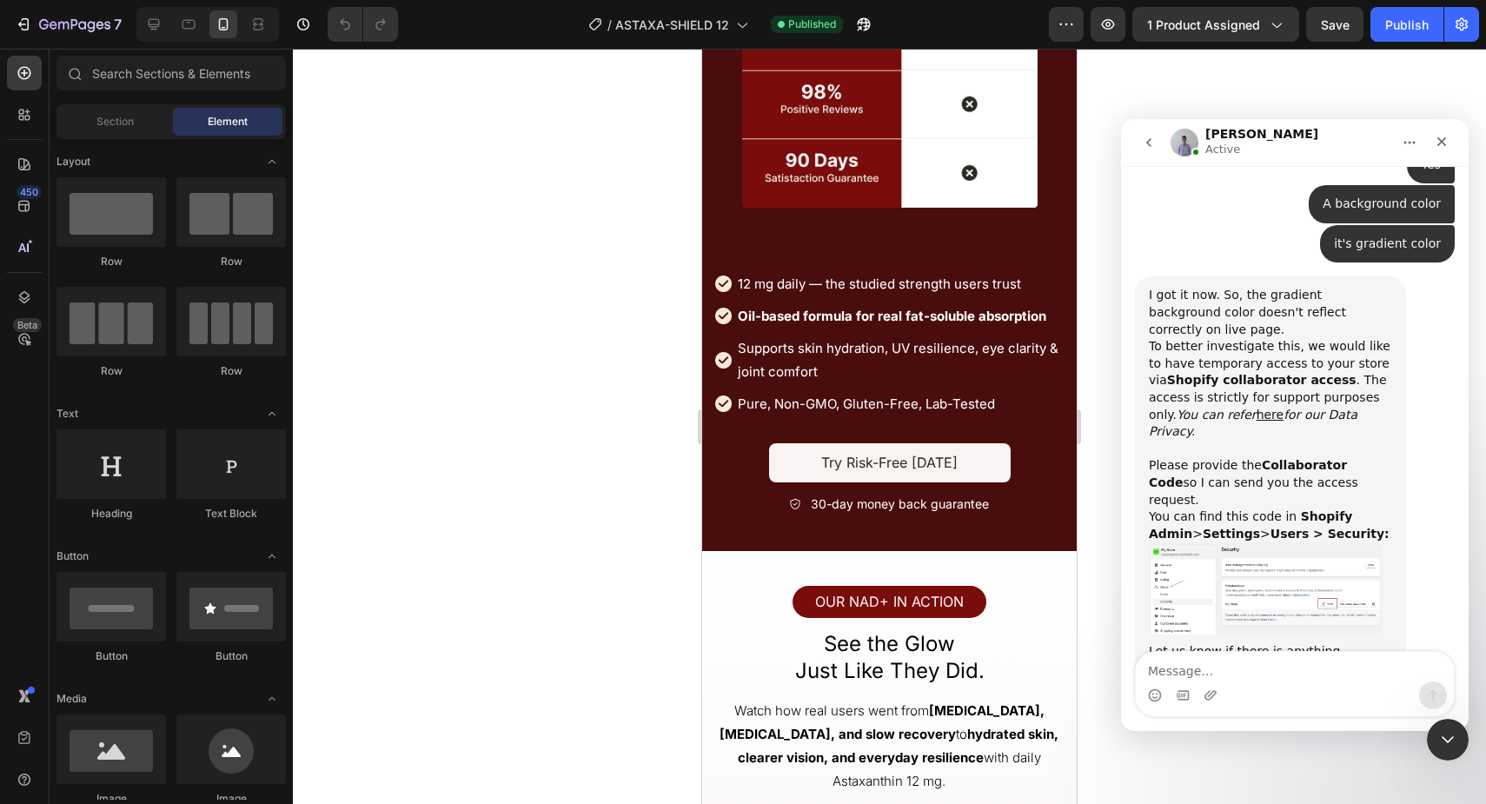
scroll to position [985, 0]
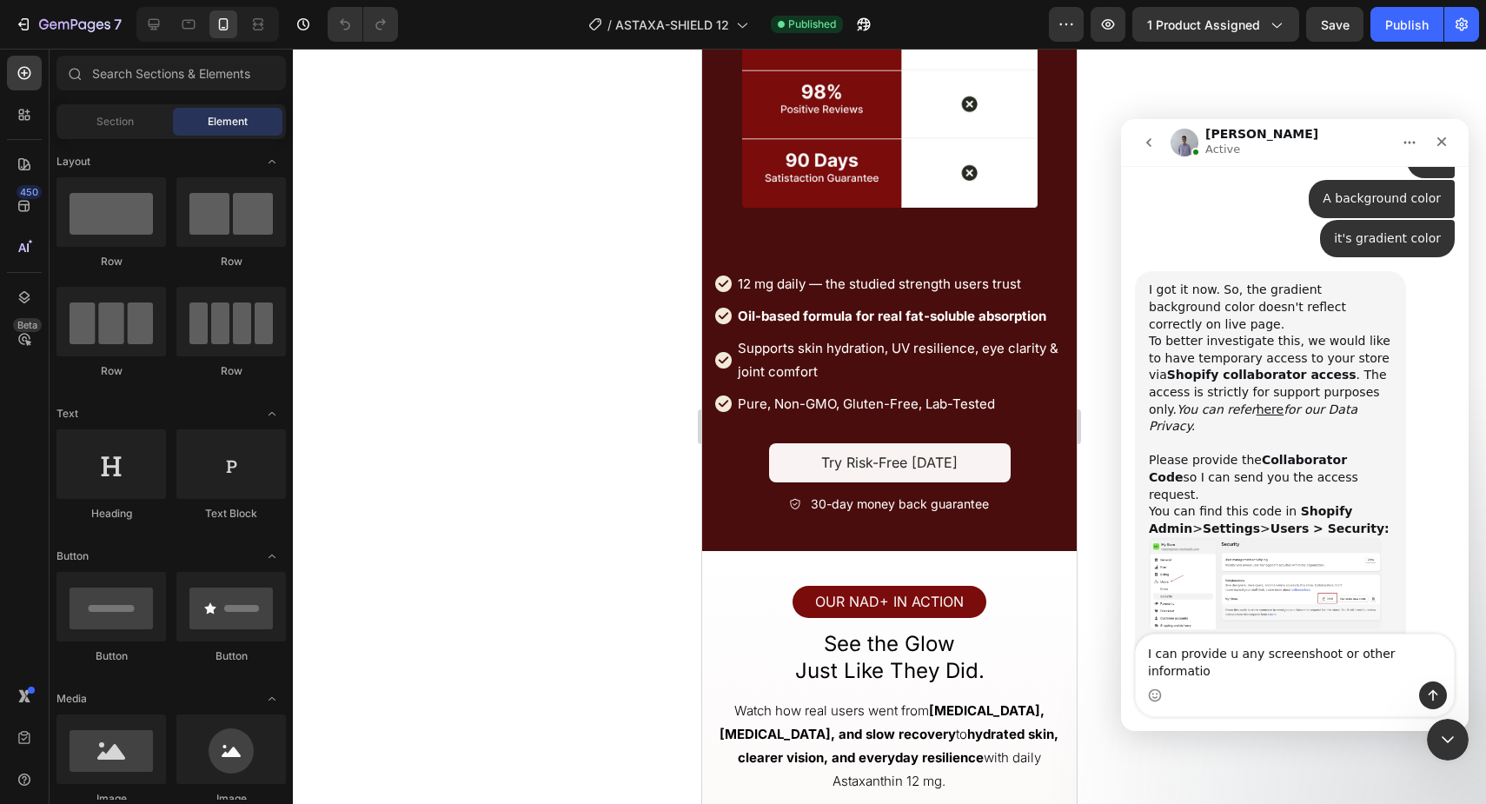
type textarea "I can provide u any screenshoot or other information"
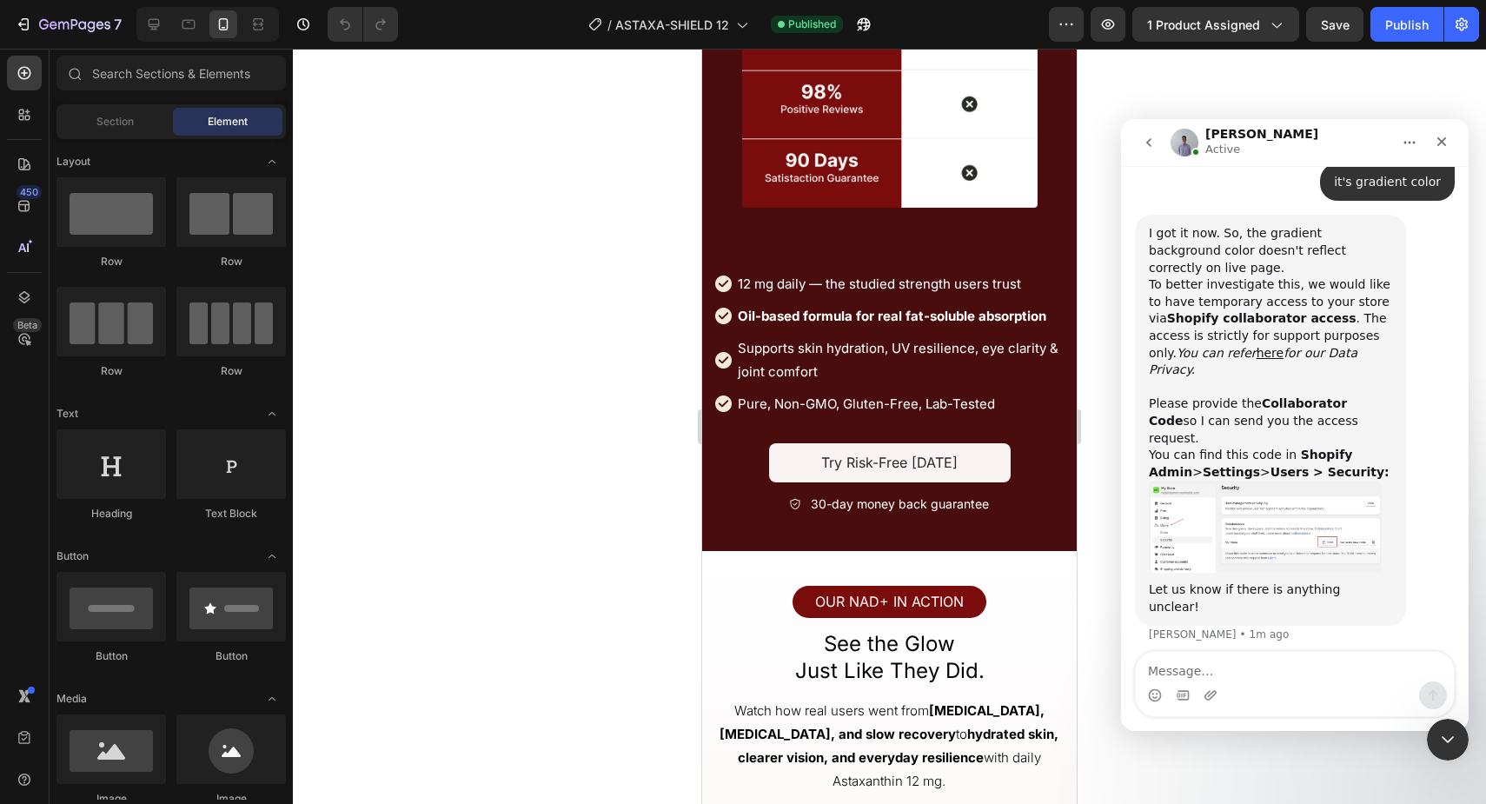
click at [496, 358] on div at bounding box center [889, 426] width 1193 height 755
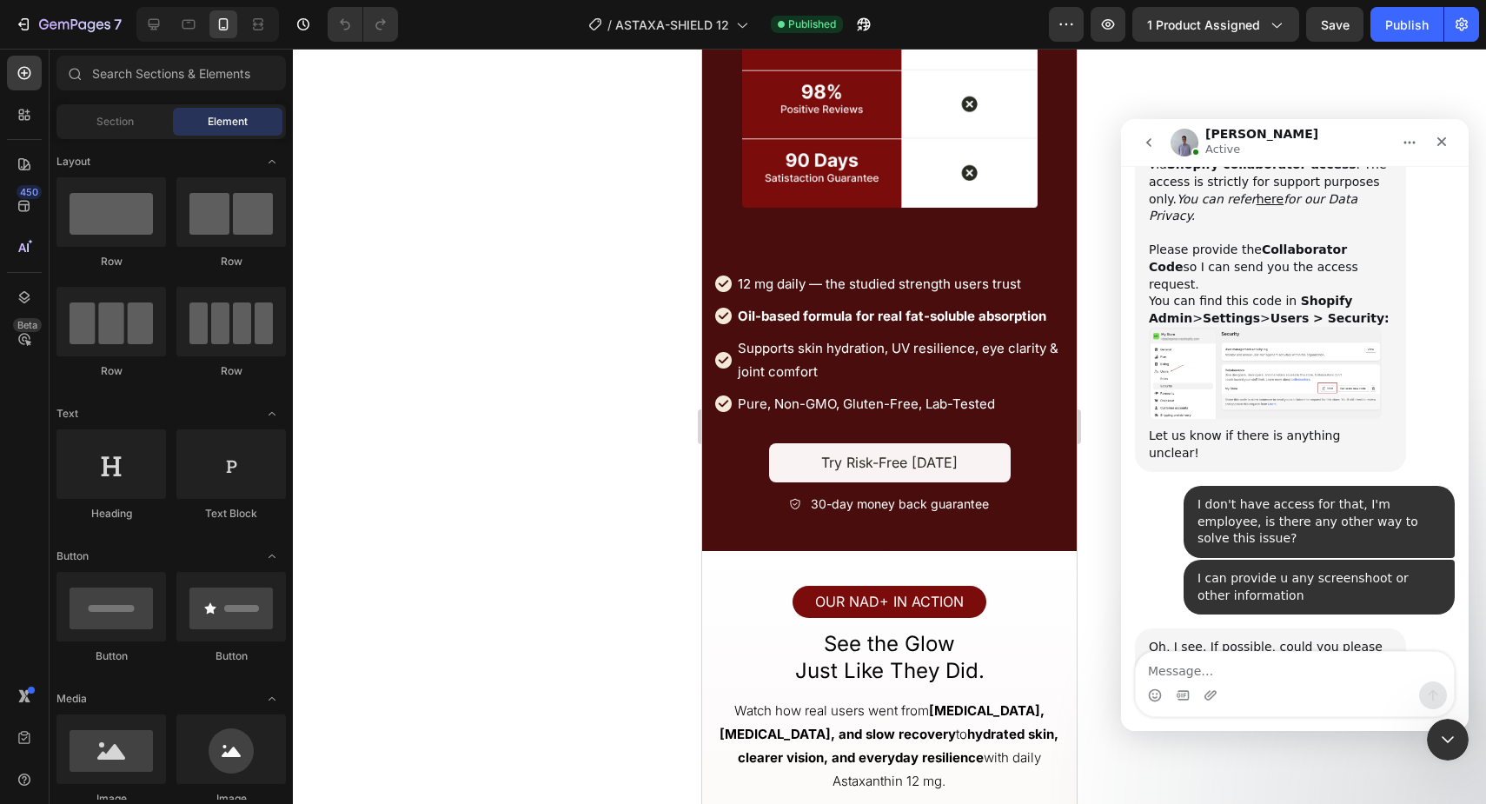
scroll to position [1229, 0]
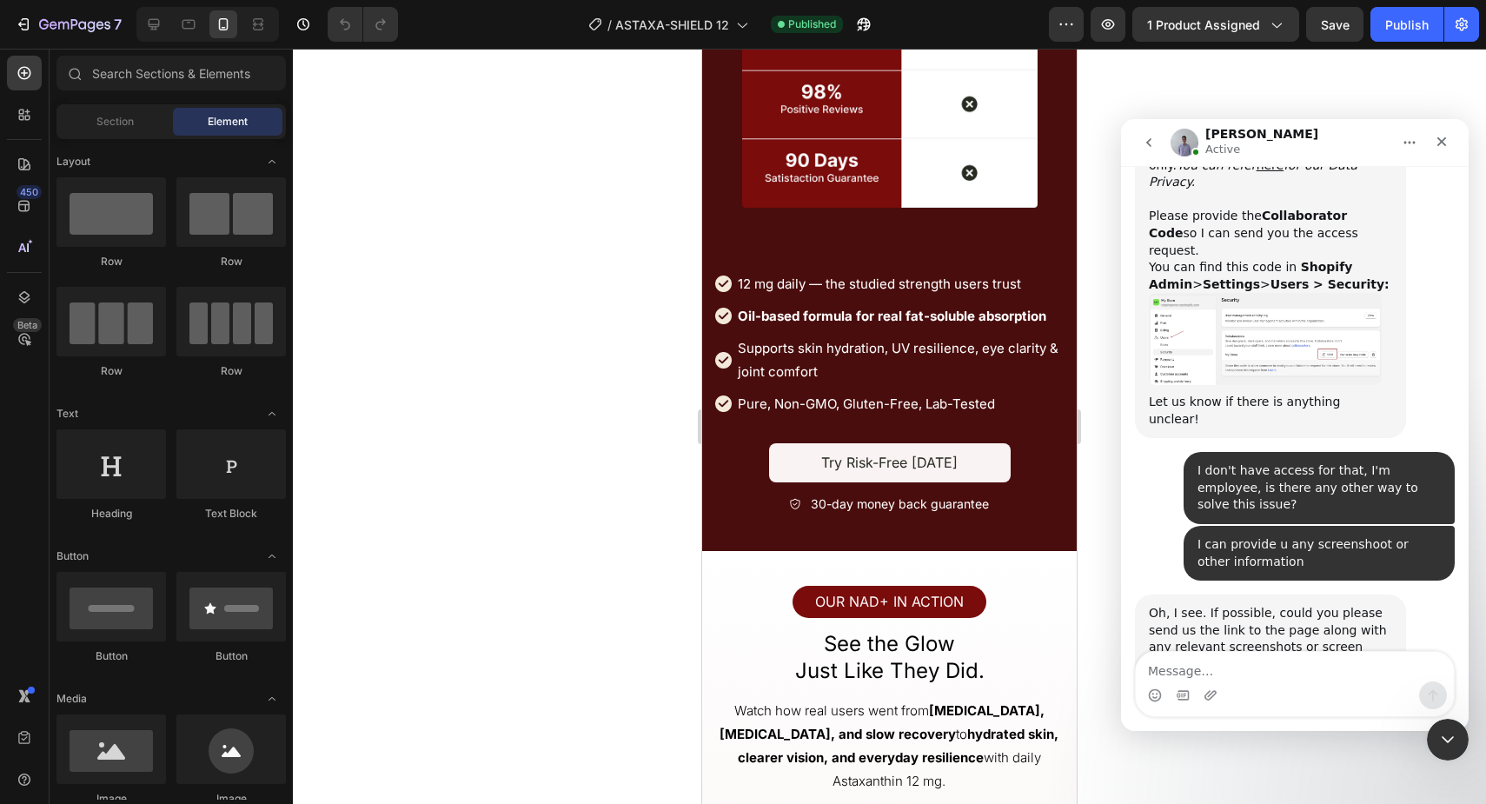
click at [584, 446] on div at bounding box center [889, 426] width 1193 height 755
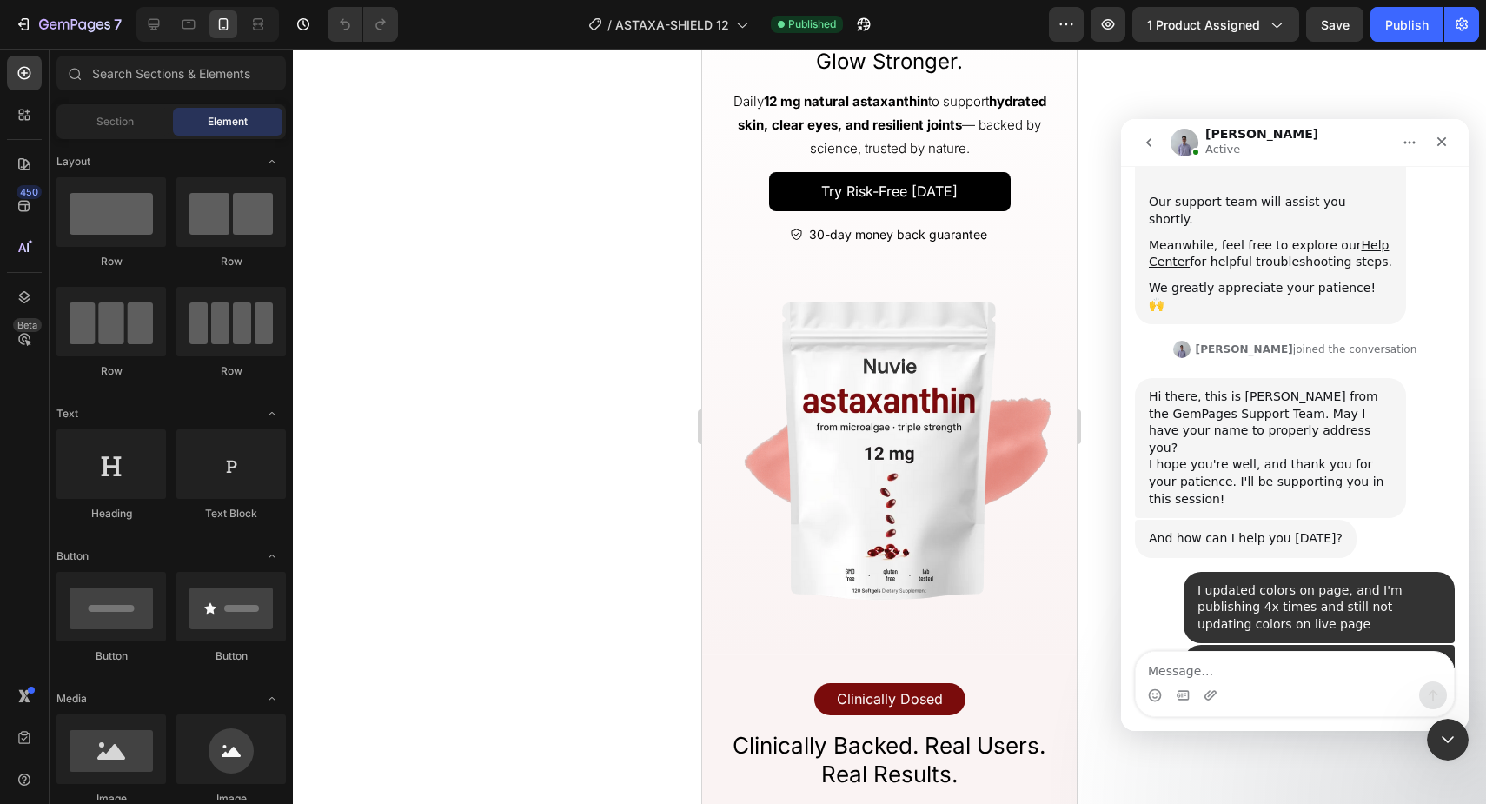
scroll to position [3174, 0]
click at [1216, 669] on textarea "Message…" at bounding box center [1295, 667] width 318 height 30
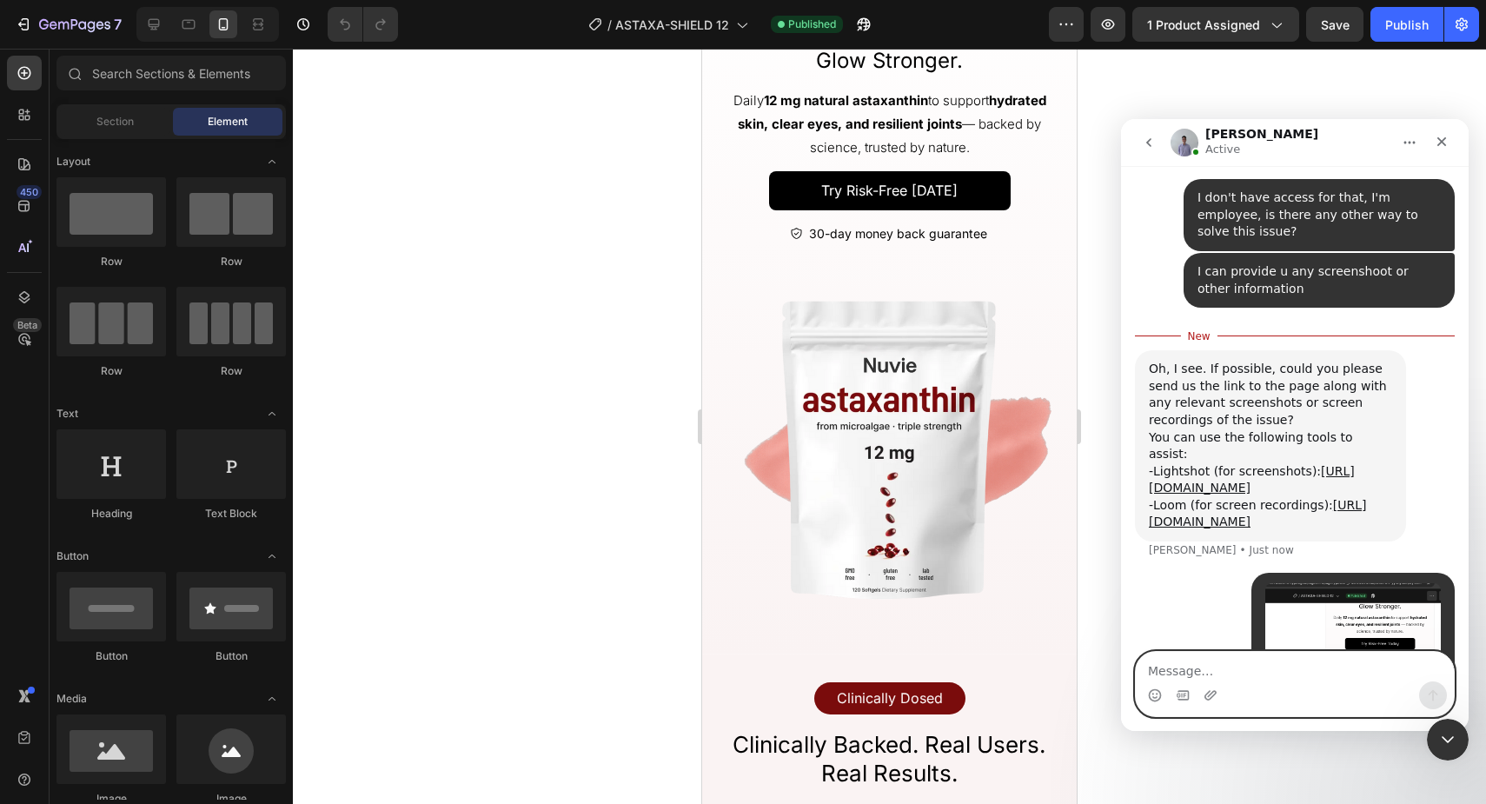
scroll to position [1526, 0]
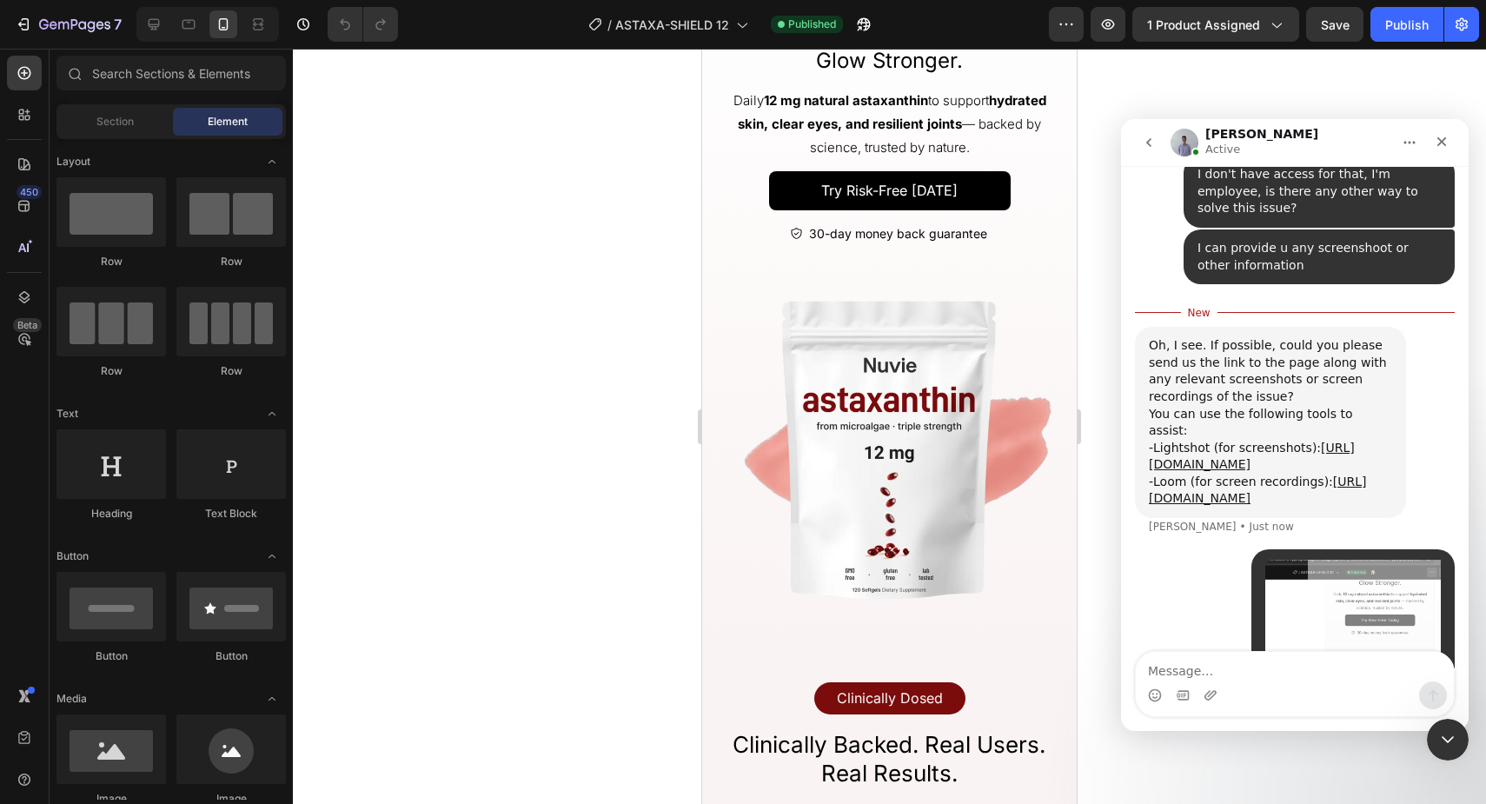
click at [573, 507] on div at bounding box center [889, 426] width 1193 height 755
click at [862, 26] on icon "button" at bounding box center [860, 28] width 4 height 4
click at [1174, 683] on div "Intercom messenger" at bounding box center [1295, 695] width 318 height 28
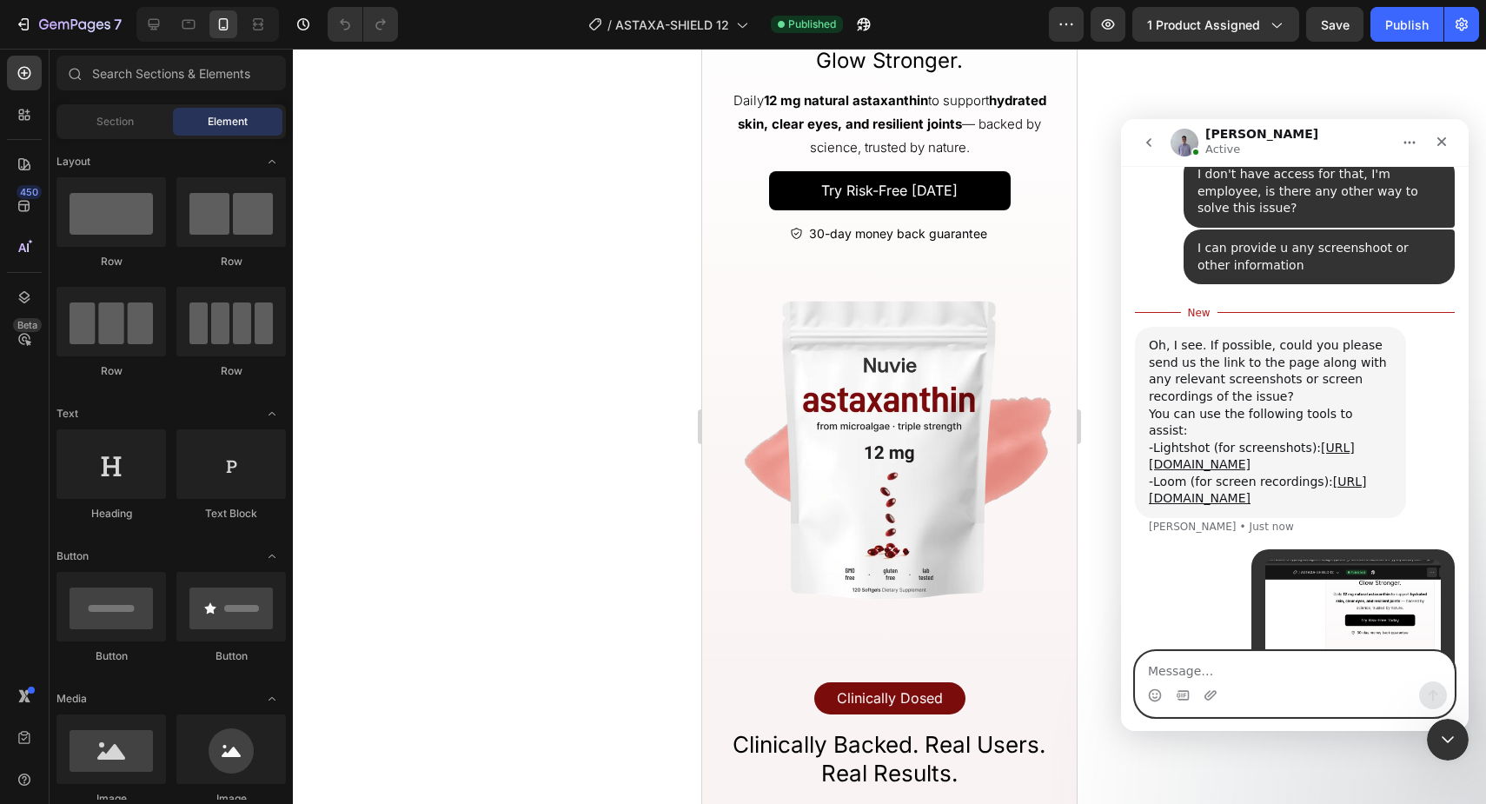
click at [1177, 674] on textarea "Message…" at bounding box center [1295, 667] width 318 height 30
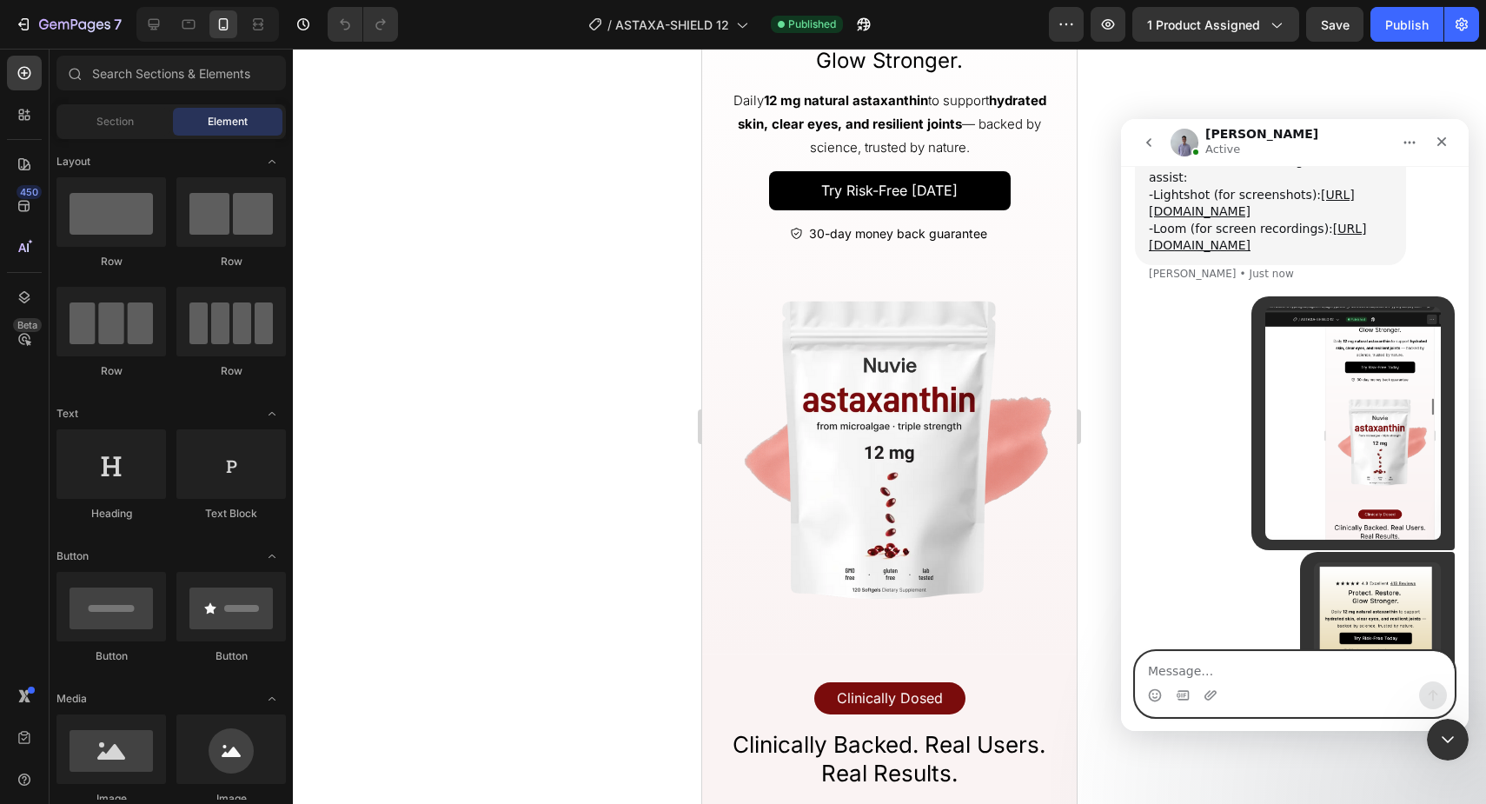
scroll to position [1753, 0]
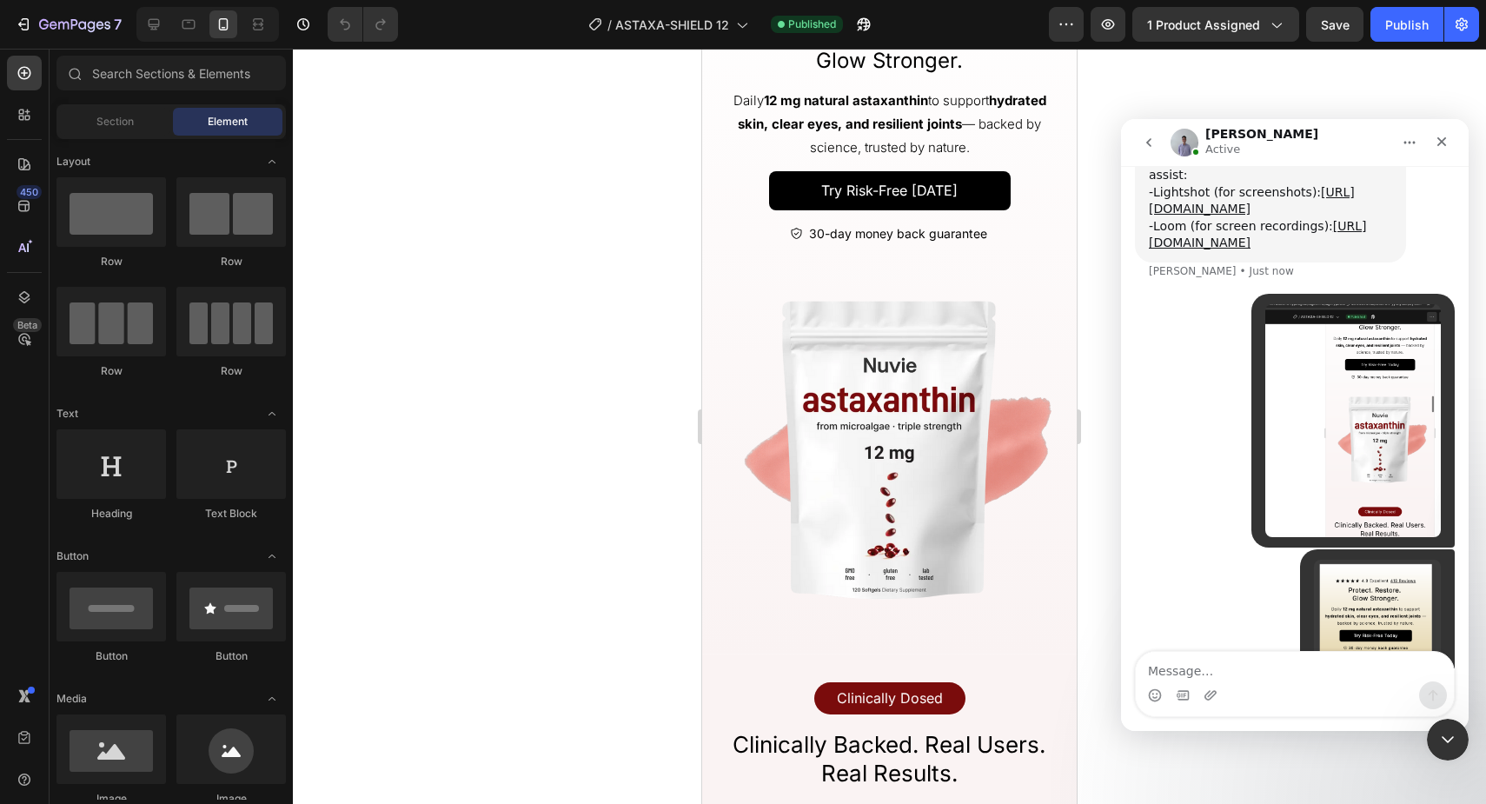
click at [478, 335] on div at bounding box center [889, 426] width 1193 height 755
click at [142, 43] on div "7 Version history / ASTAXA-SHIELD 12 Published Preview 1 product assigned Save …" at bounding box center [743, 25] width 1486 height 50
click at [1249, 668] on textarea "Message…" at bounding box center [1295, 667] width 318 height 30
type textarea "it's only fo"
click at [1185, 294] on div "• Just now" at bounding box center [1295, 421] width 320 height 255
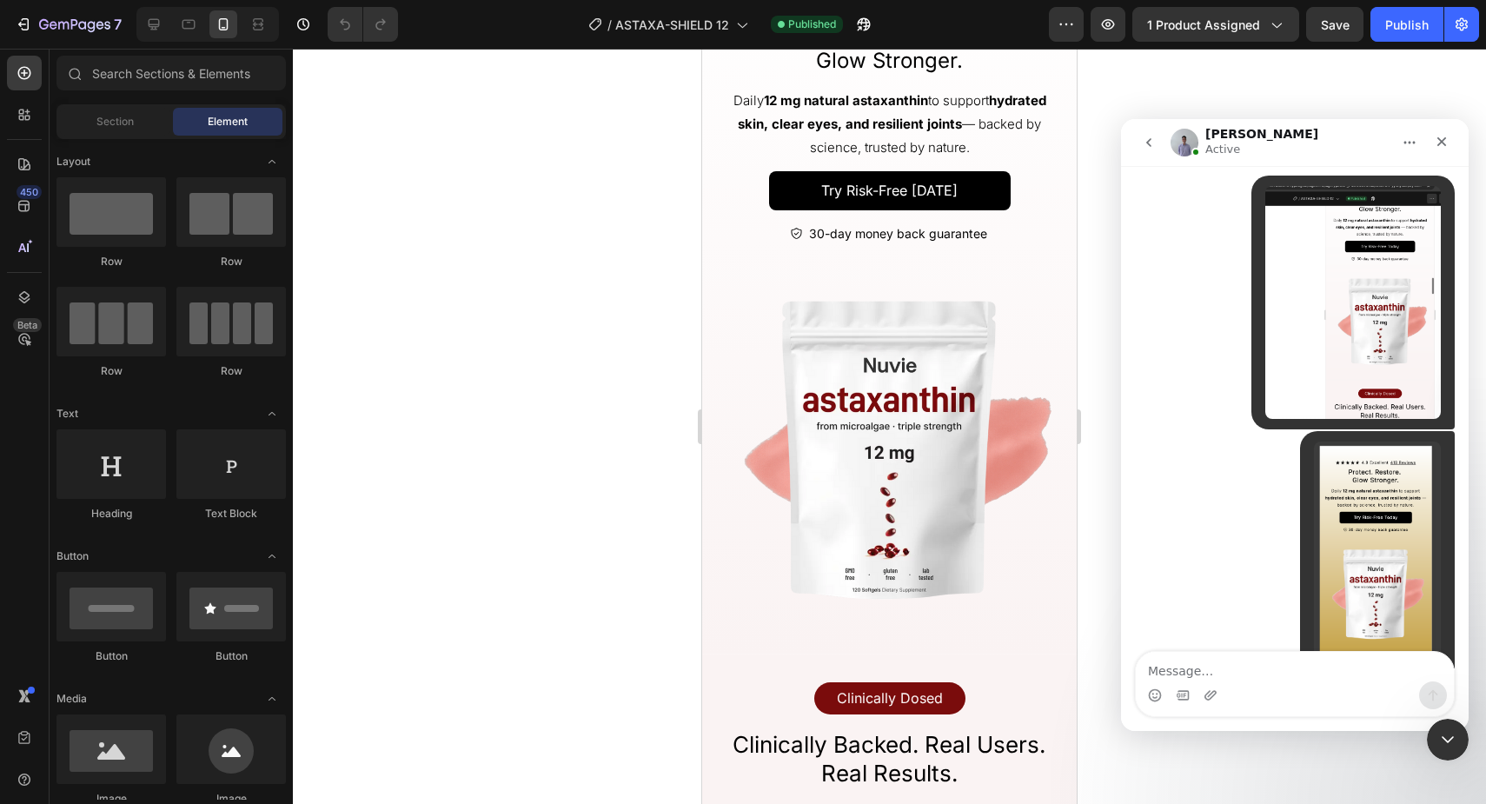
scroll to position [1856, 0]
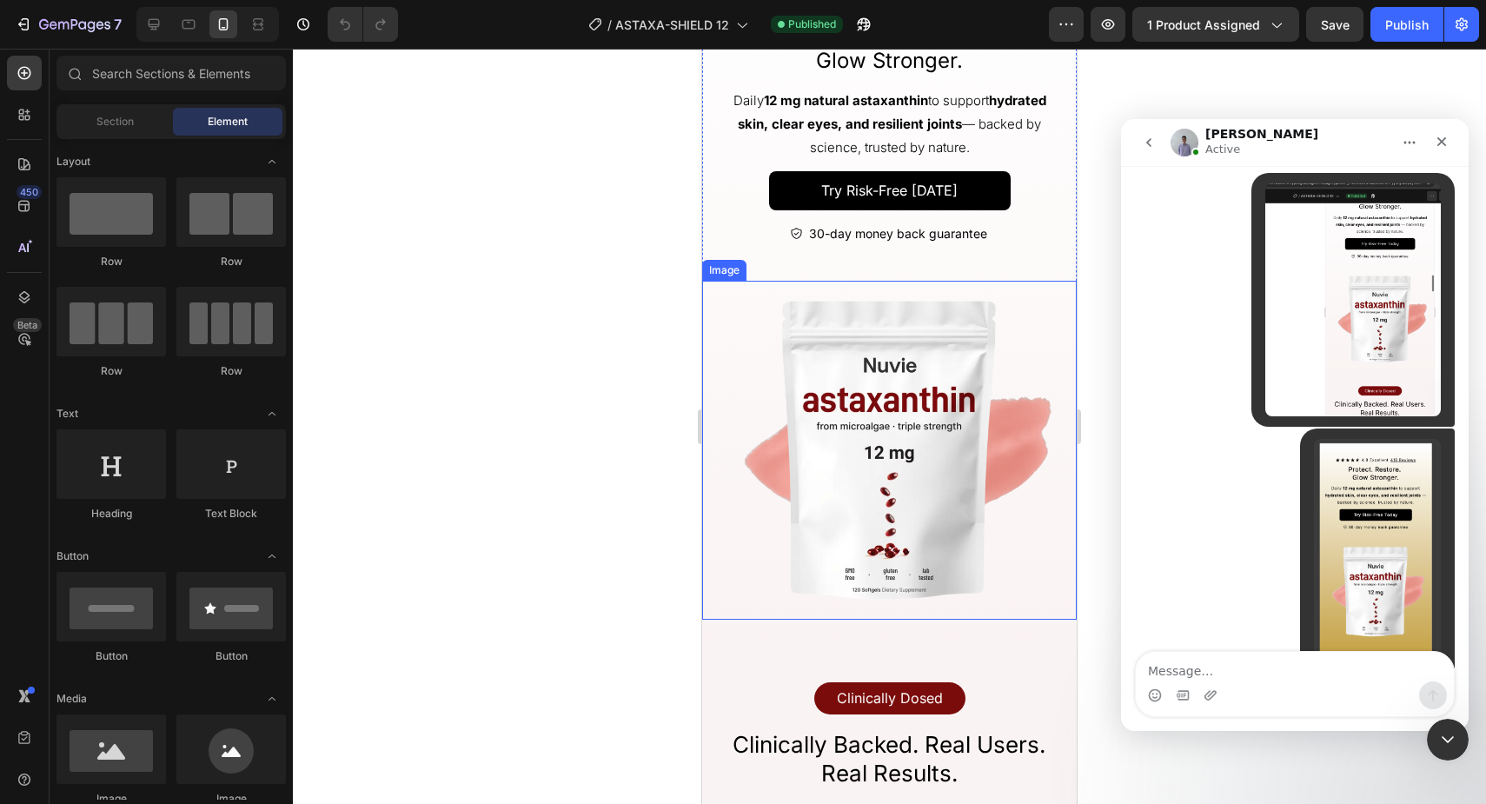
click at [522, 443] on div at bounding box center [889, 426] width 1193 height 755
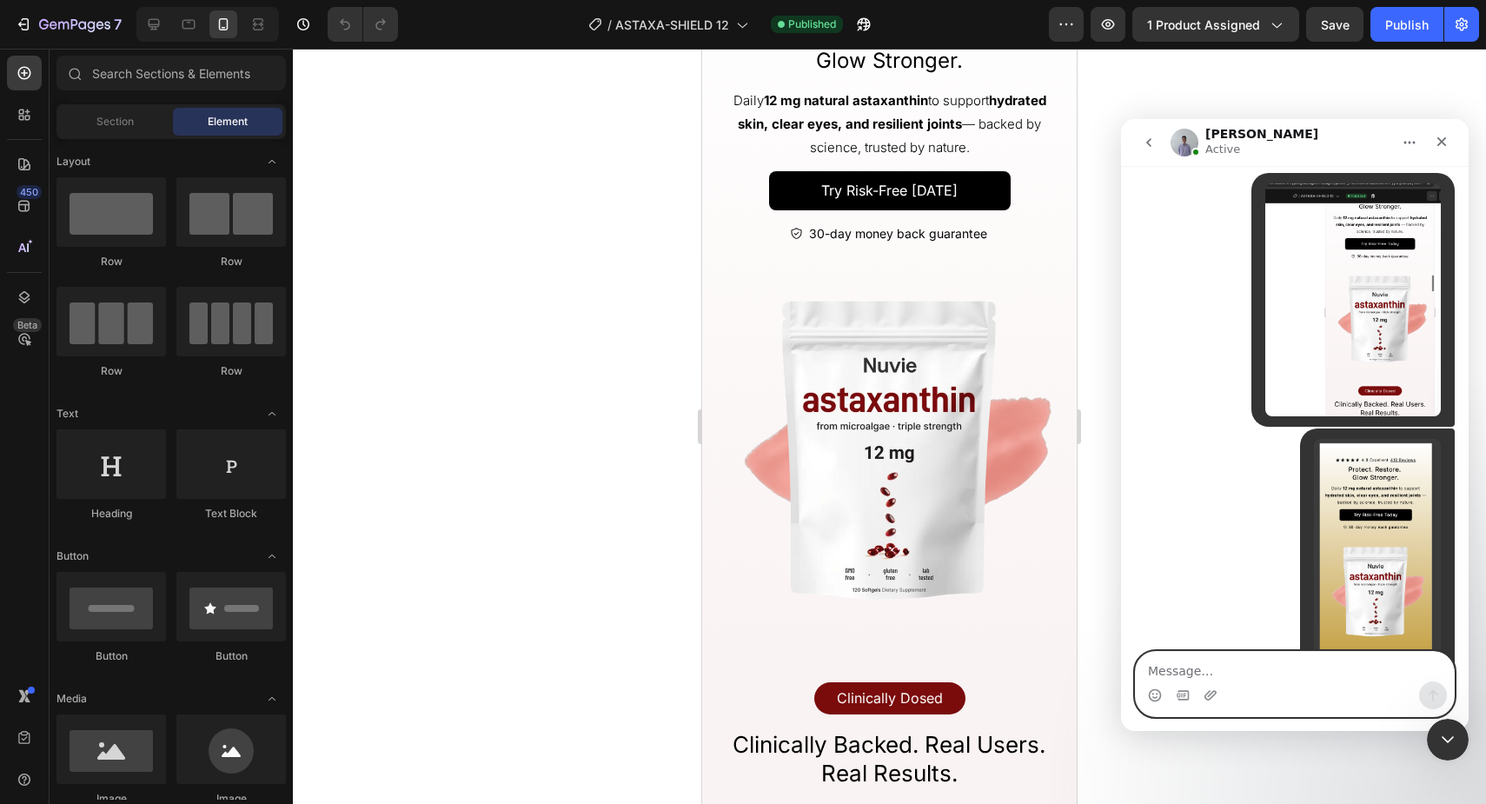
click at [1284, 677] on textarea "Message…" at bounding box center [1295, 667] width 318 height 30
paste textarea "[URL][DOMAIN_NAME]"
type textarea "[URL][DOMAIN_NAME]"
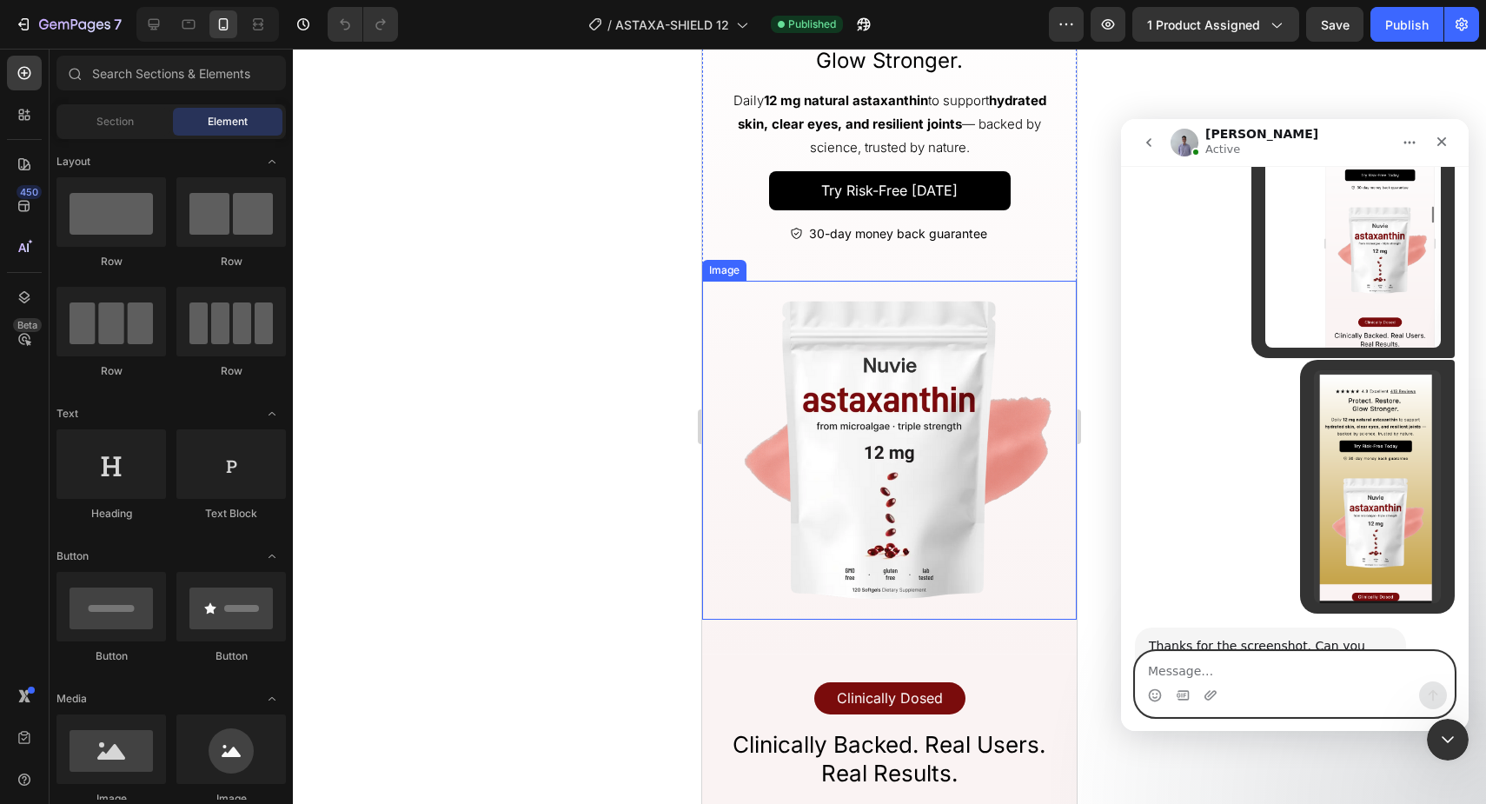
scroll to position [1991, 0]
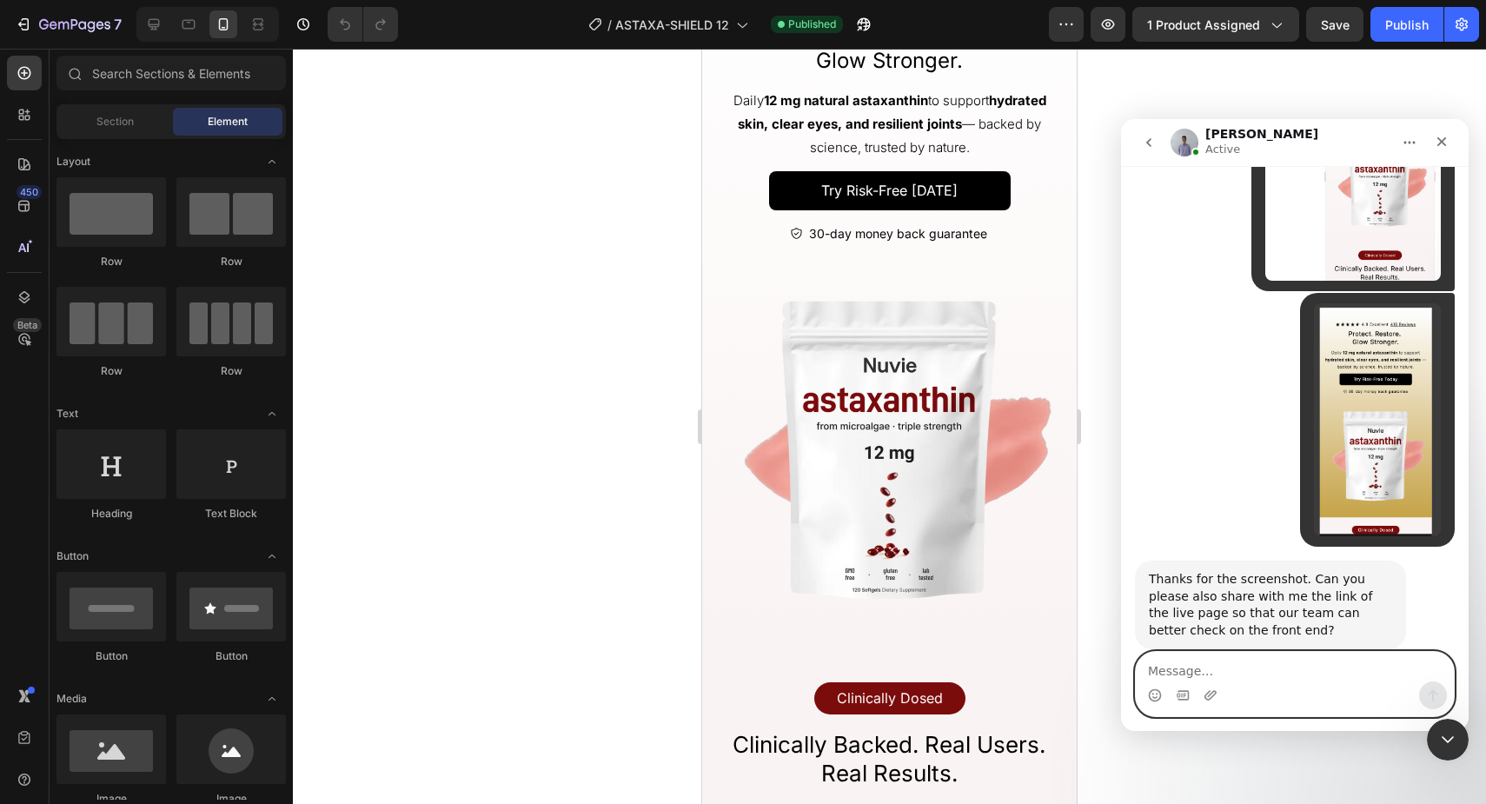
click at [1266, 666] on textarea "Message…" at bounding box center [1295, 667] width 318 height 30
type textarea "I ha"
type textarea "a"
type textarea "S"
type textarea "Desktop is fine, mobile is only buggin"
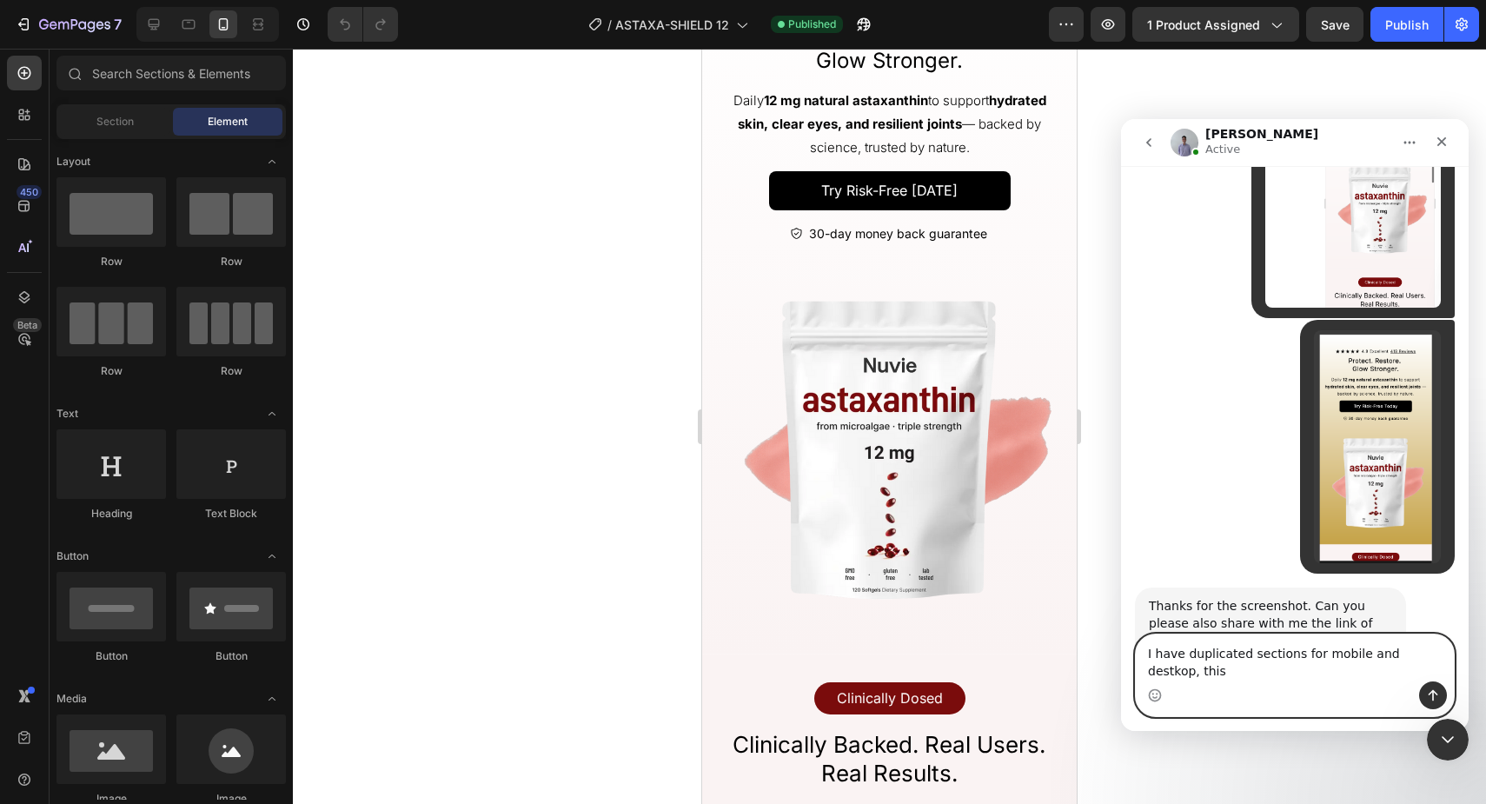
scroll to position [1982, 0]
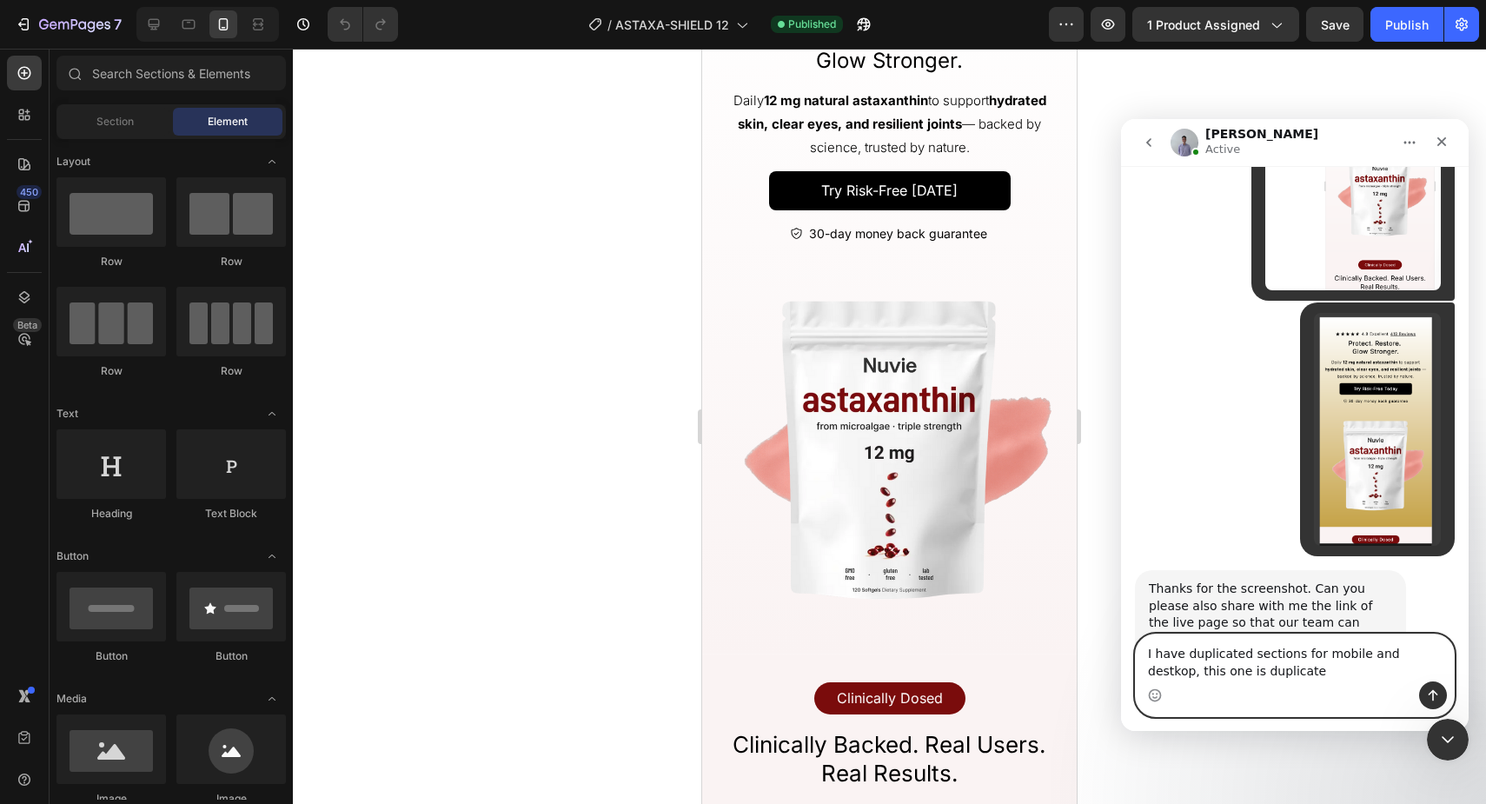
type textarea "I have duplicated sections for mobile and destkop, this one is duplicated"
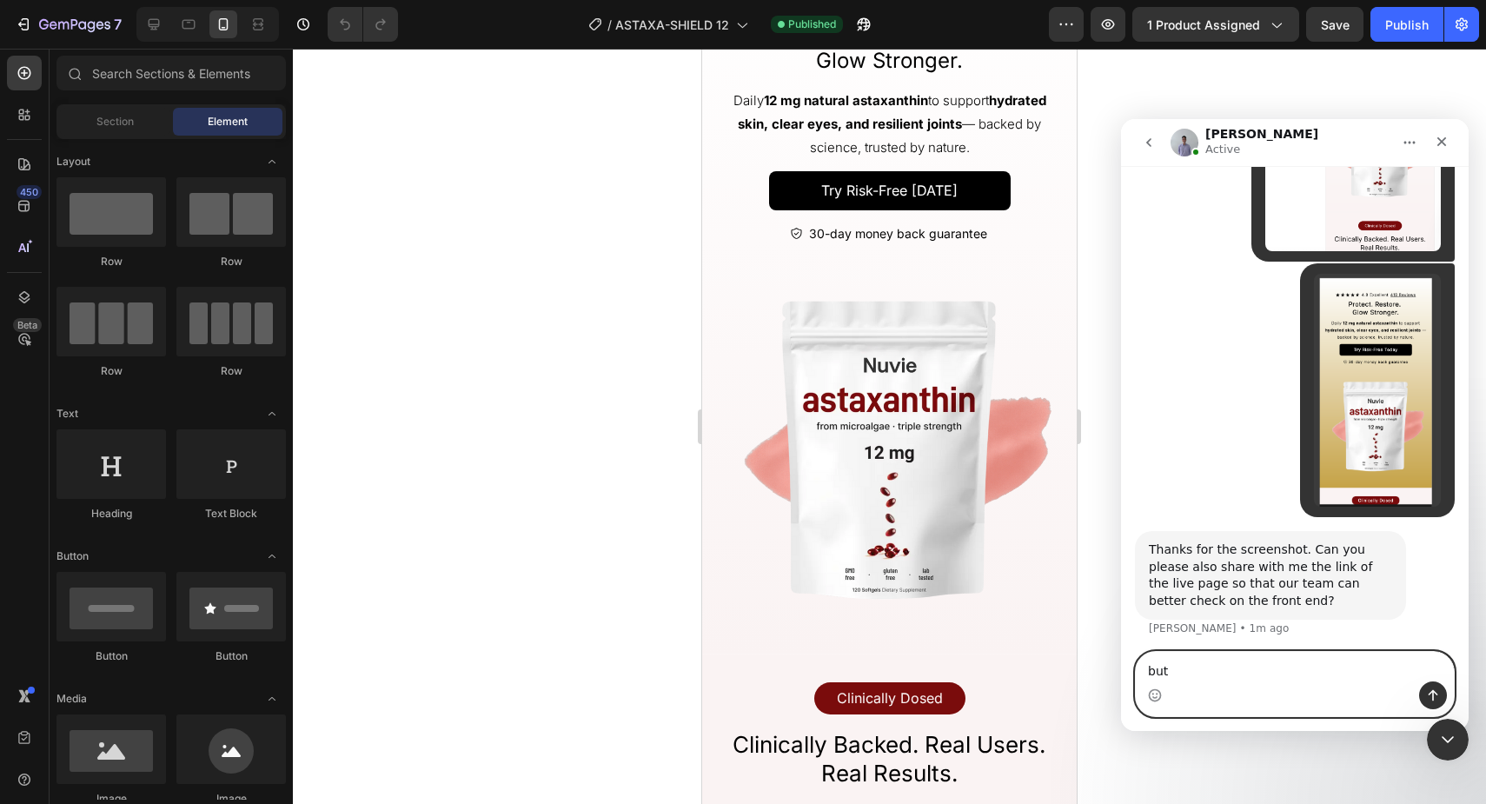
type textarea "but"
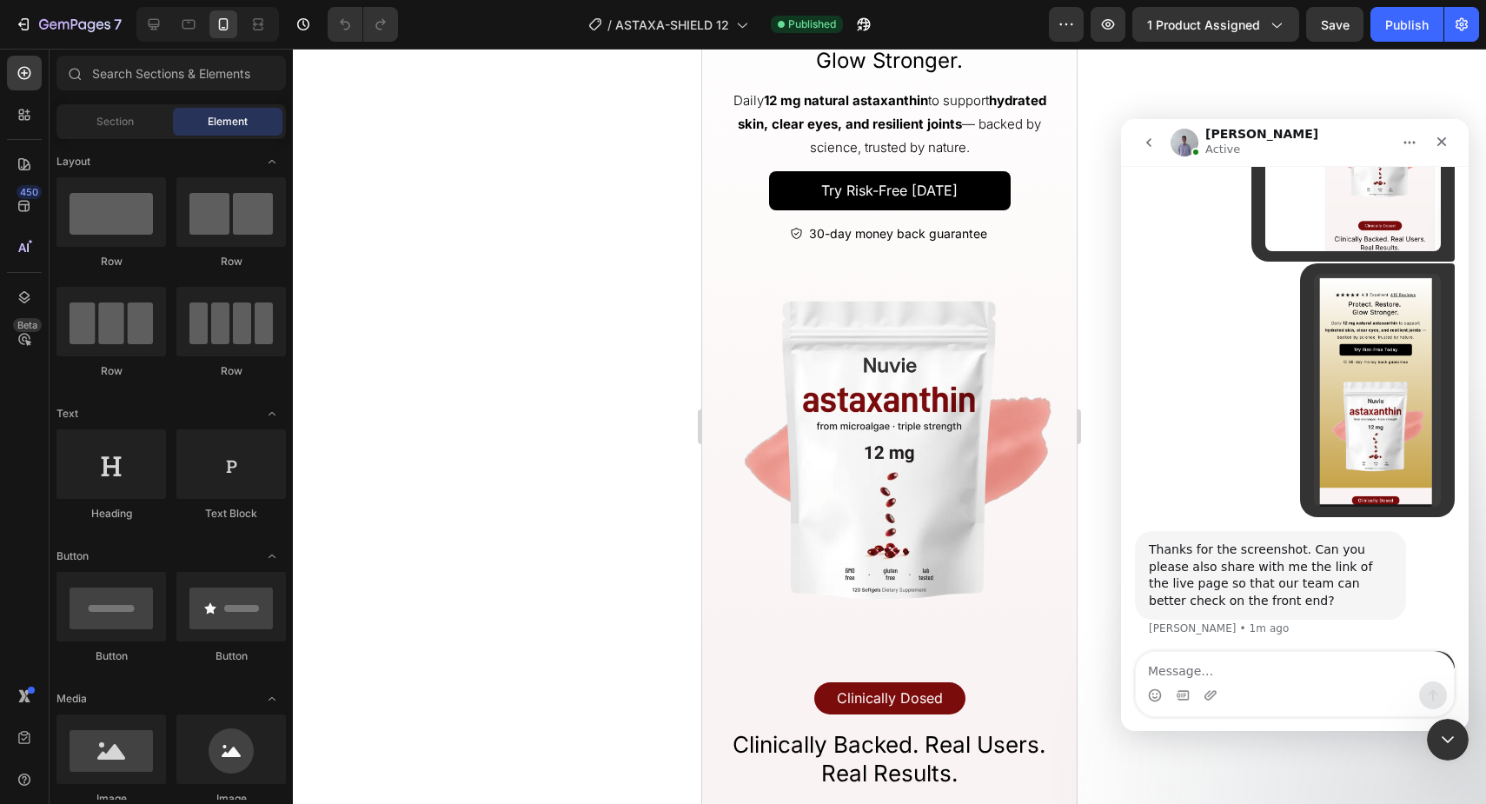
click at [520, 385] on div at bounding box center [889, 426] width 1193 height 755
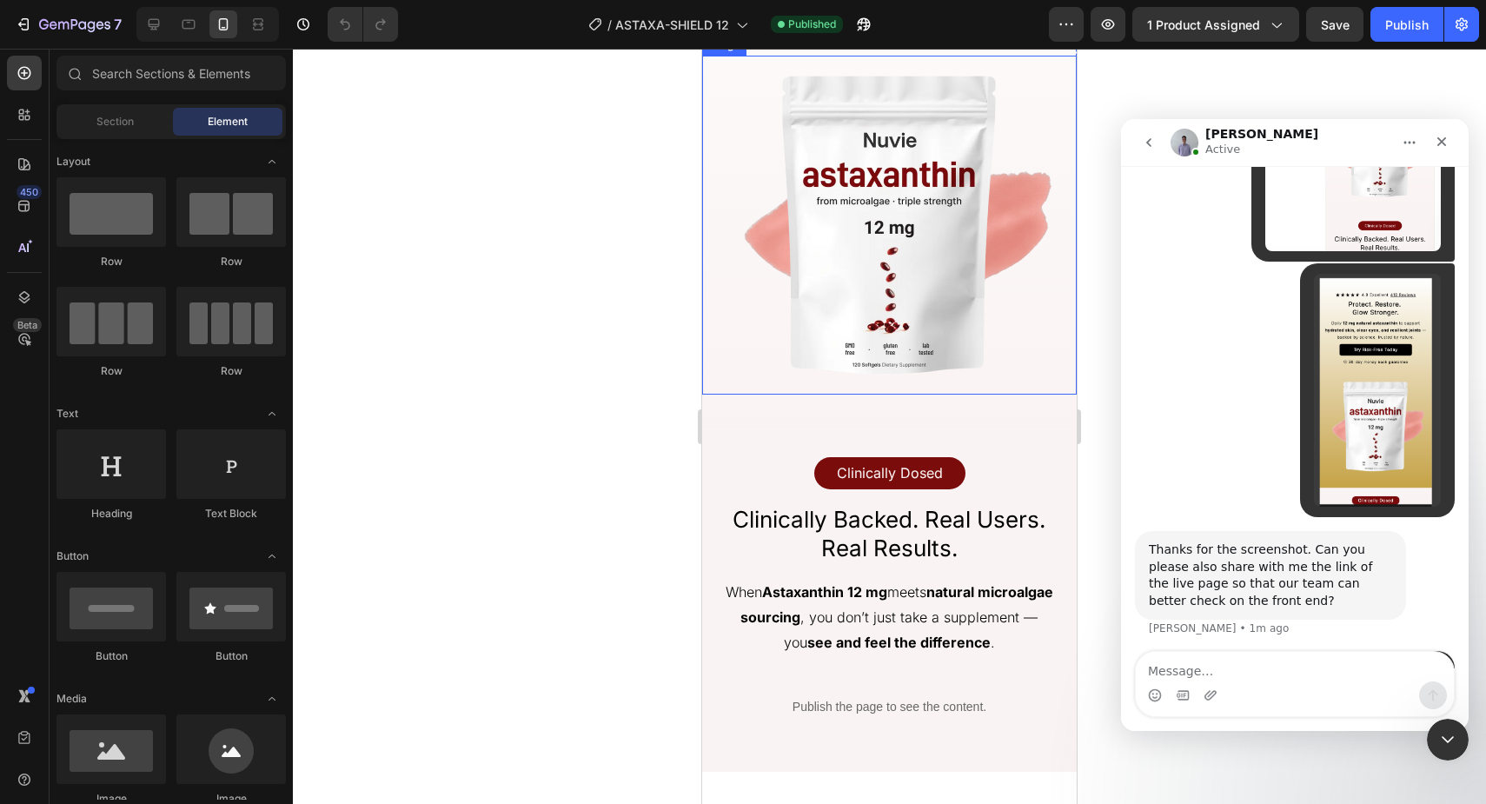
scroll to position [3573, 0]
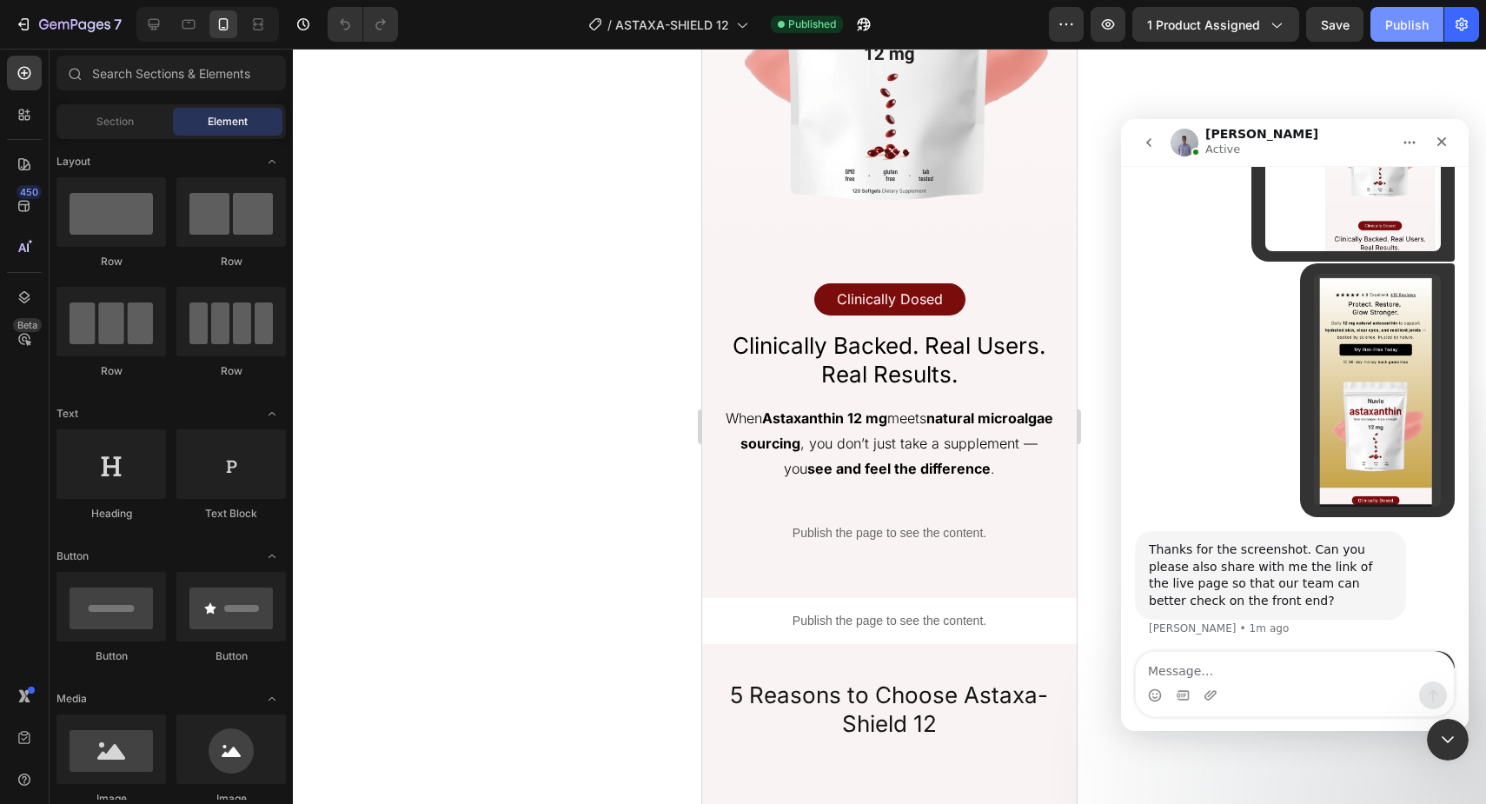
click at [1395, 32] on div "Publish" at bounding box center [1406, 25] width 43 height 18
click at [1071, 17] on icon "button" at bounding box center [1065, 24] width 17 height 17
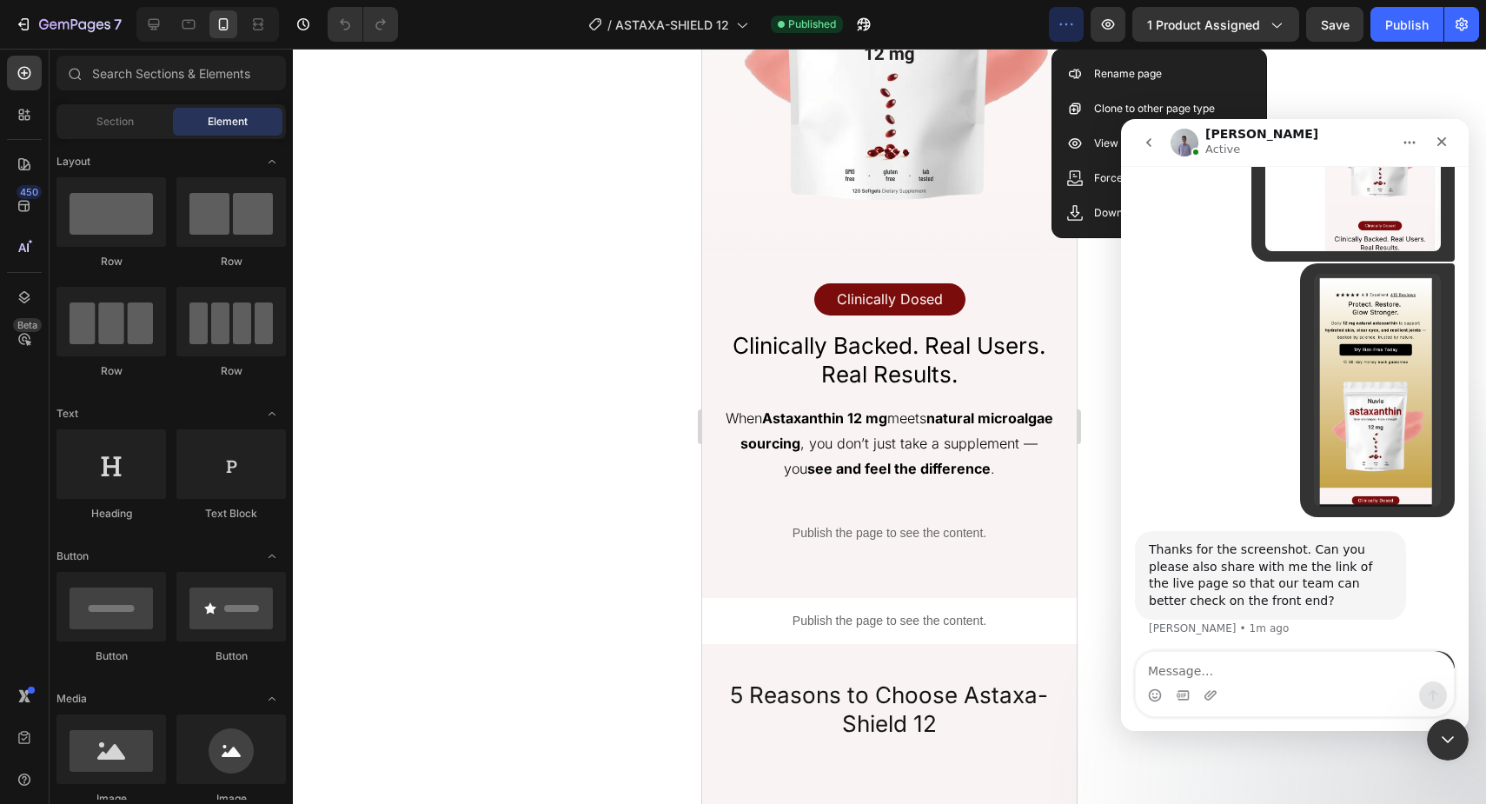
click at [1071, 17] on icon "button" at bounding box center [1065, 24] width 17 height 17
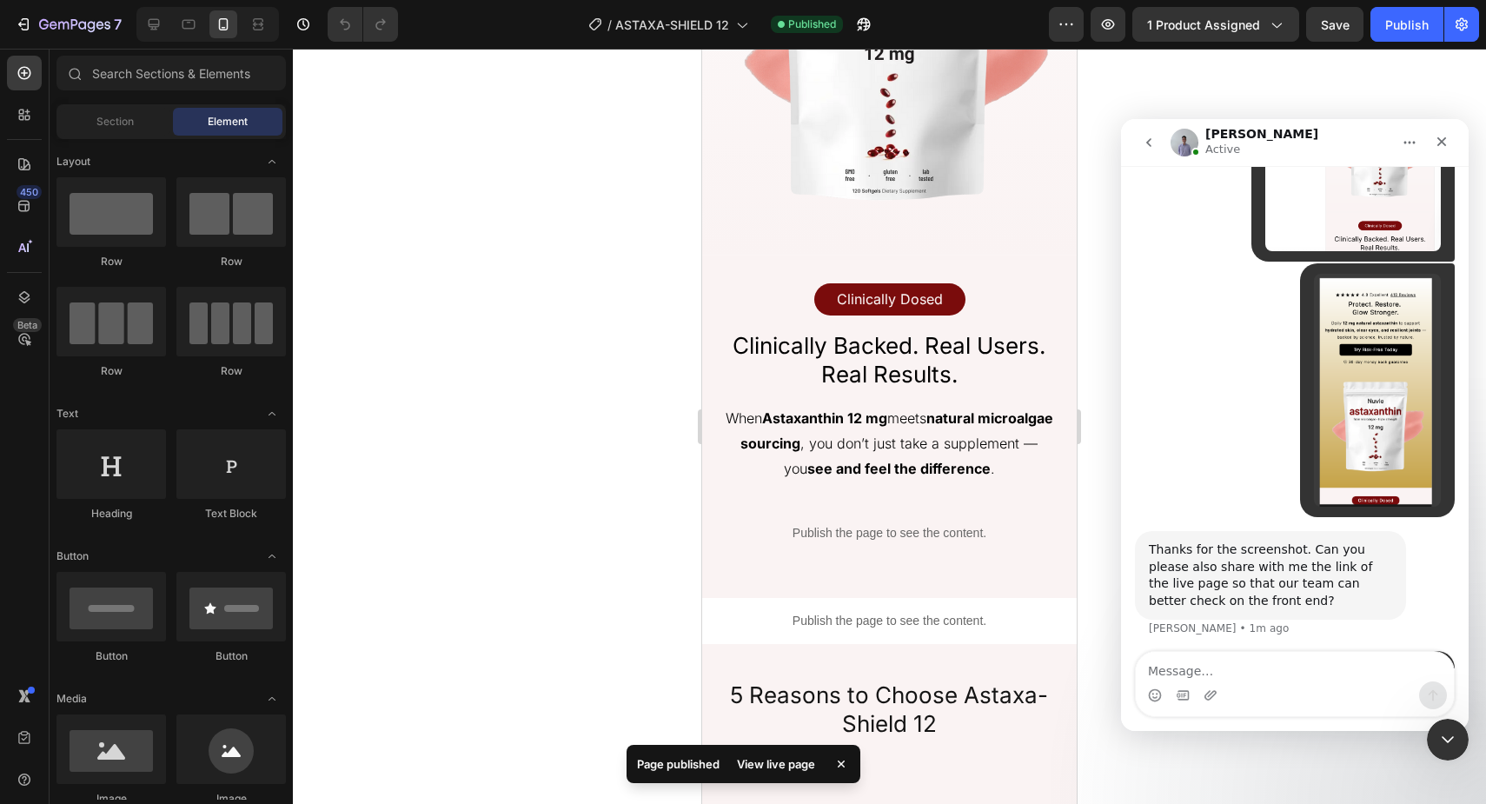
click at [997, 30] on div "/ ASTAXA-SHIELD 12 Published" at bounding box center [730, 24] width 637 height 35
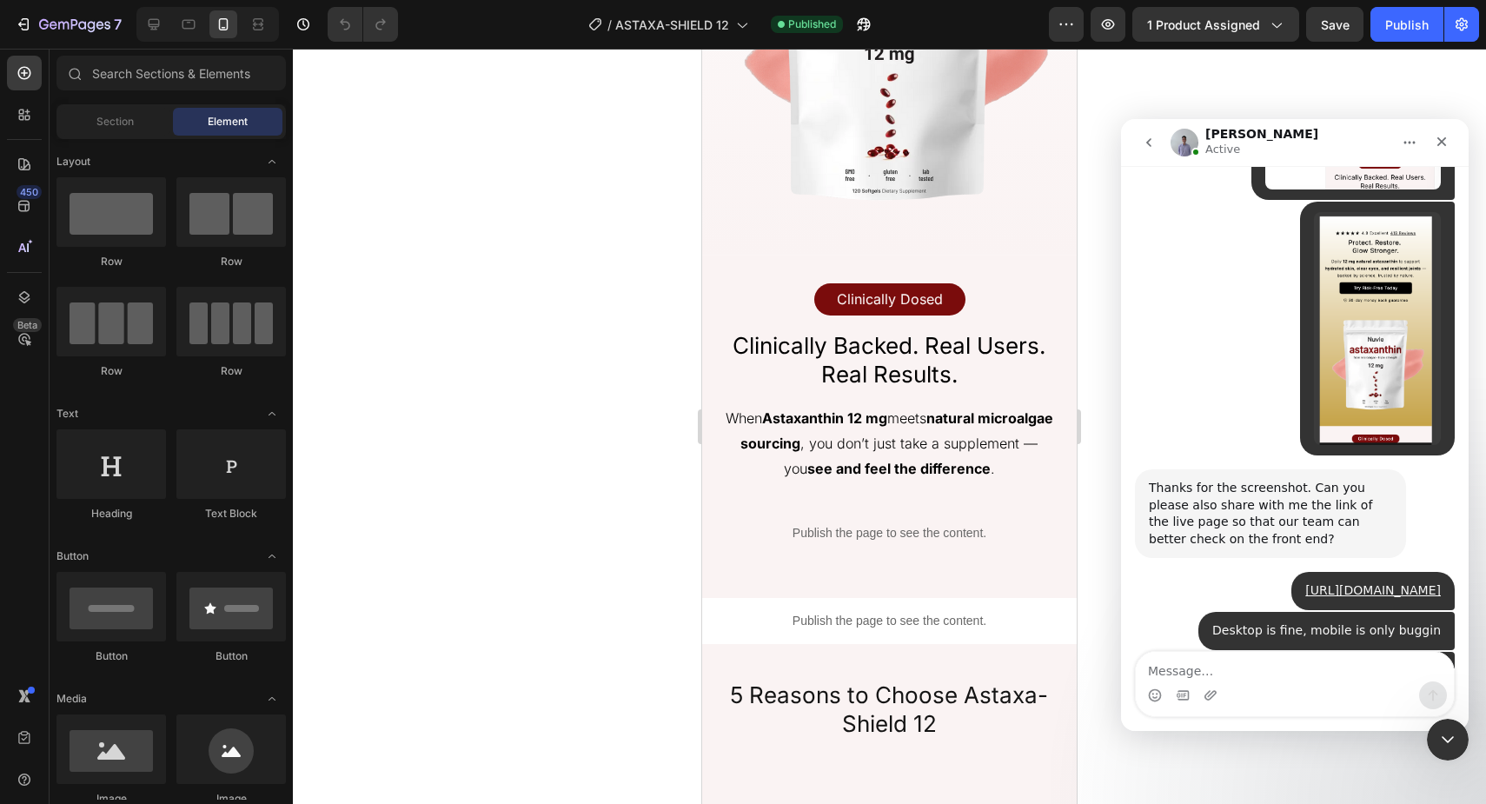
scroll to position [2090, 0]
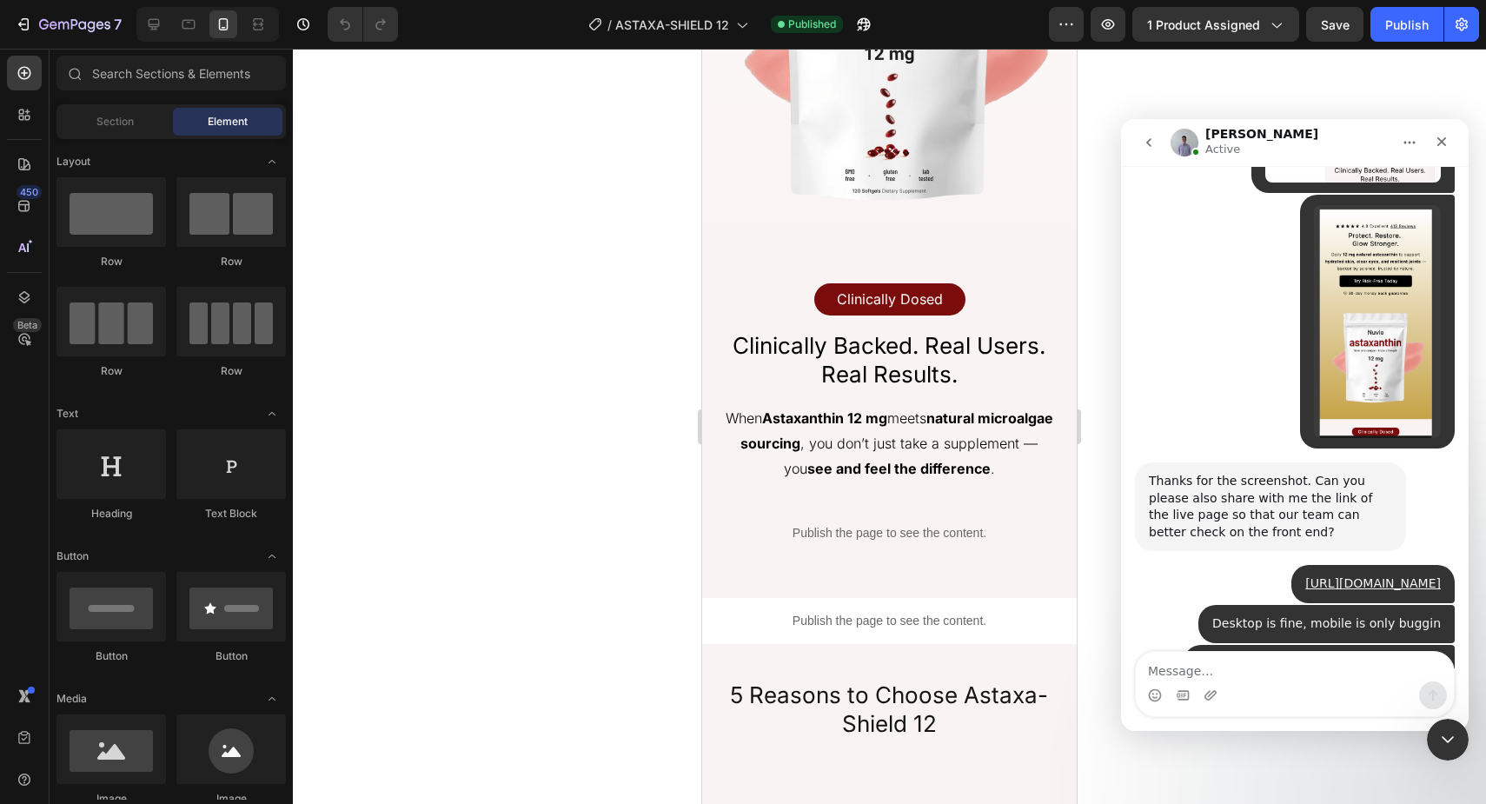
drag, startPoint x: 1230, startPoint y: 595, endPoint x: 1355, endPoint y: 593, distance: 124.3
click at [1355, 724] on div "Yes, I have just checked and it's fine for desktop view. It's only happens for …" at bounding box center [1270, 749] width 243 height 51
click at [1296, 669] on textarea "Message…" at bounding box center [1295, 667] width 318 height 30
type textarea "Yes"
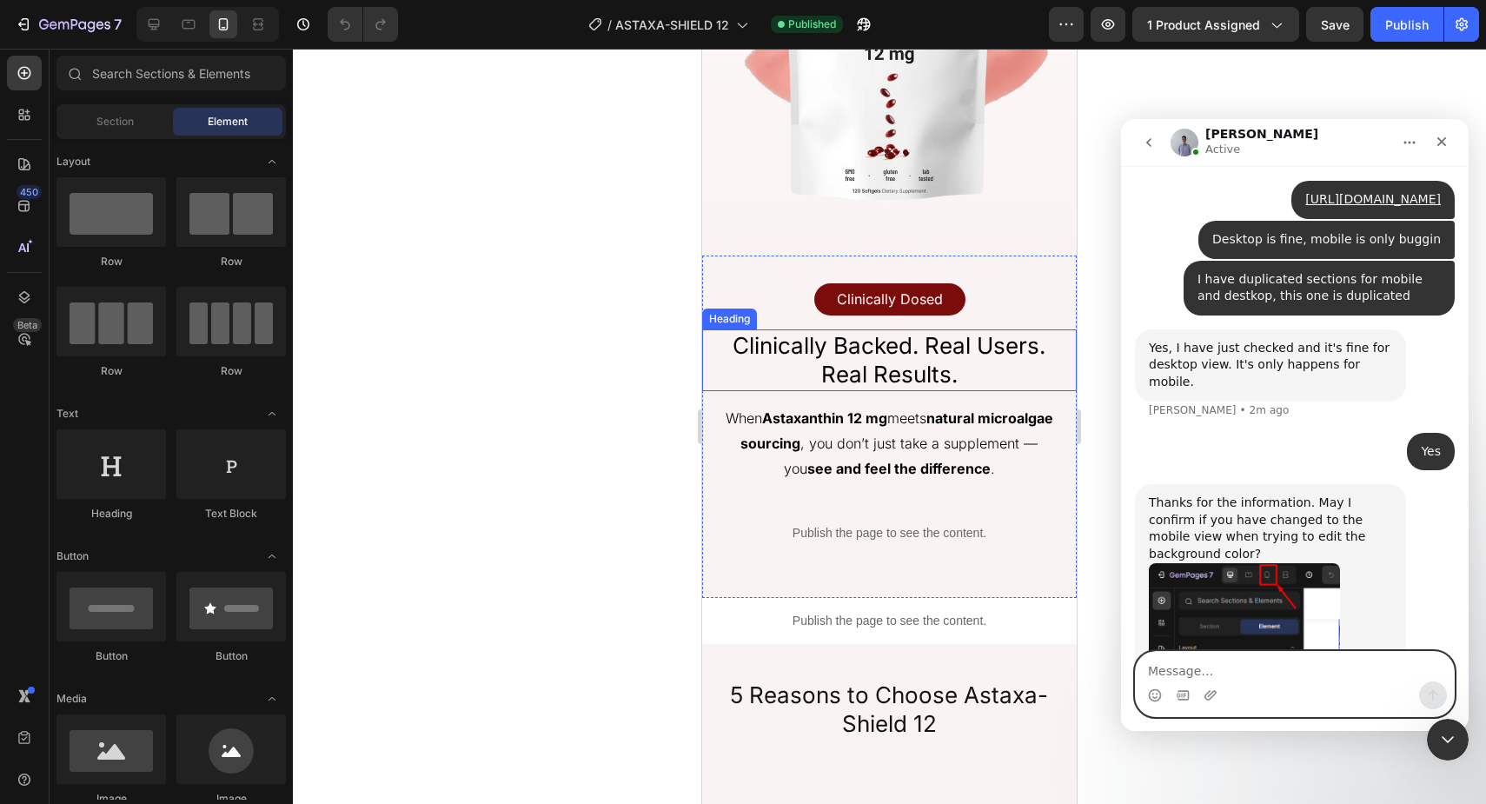
scroll to position [2477, 0]
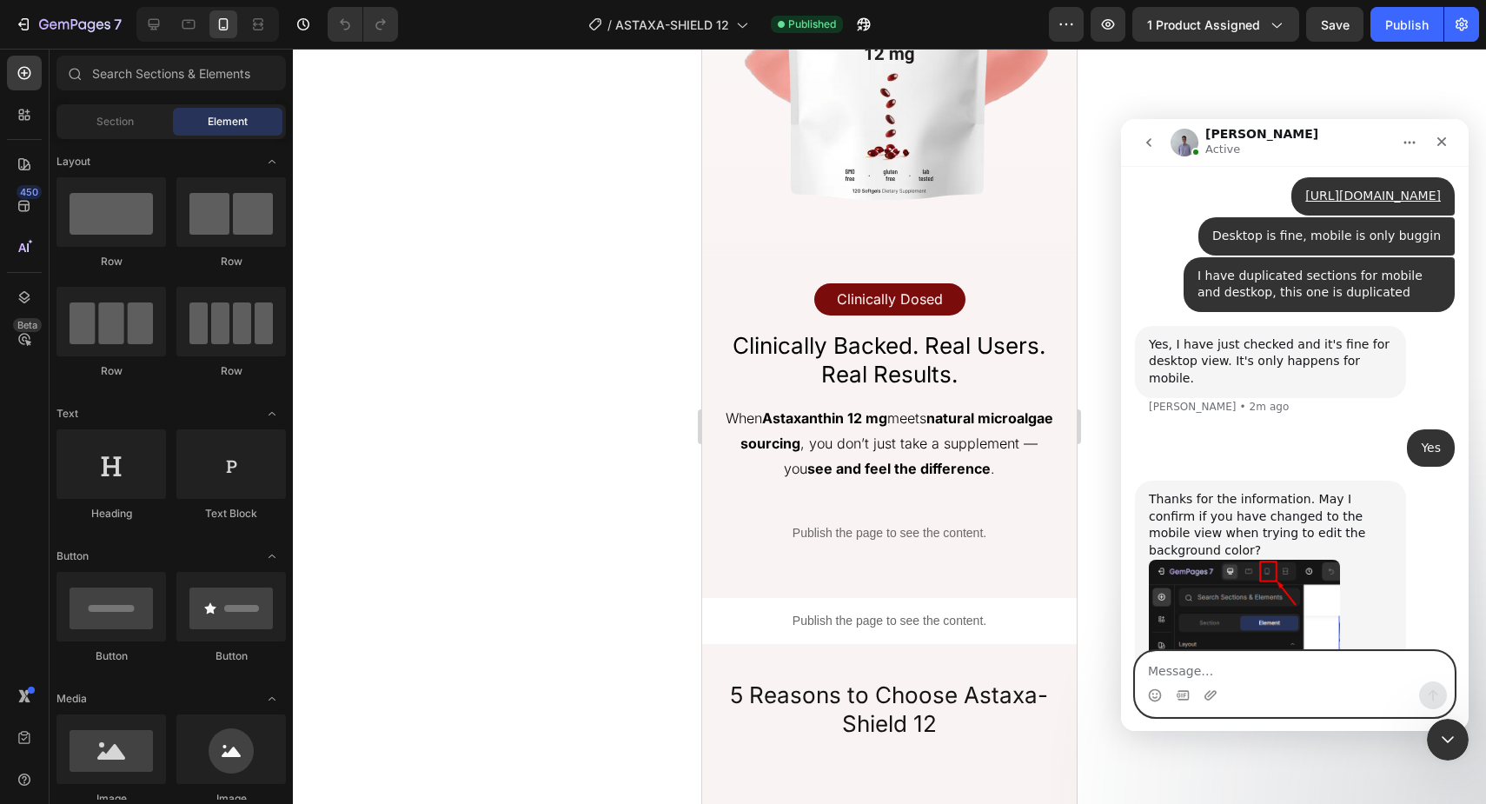
click at [1277, 675] on textarea "Message…" at bounding box center [1295, 667] width 318 height 30
type textarea "yes brother"
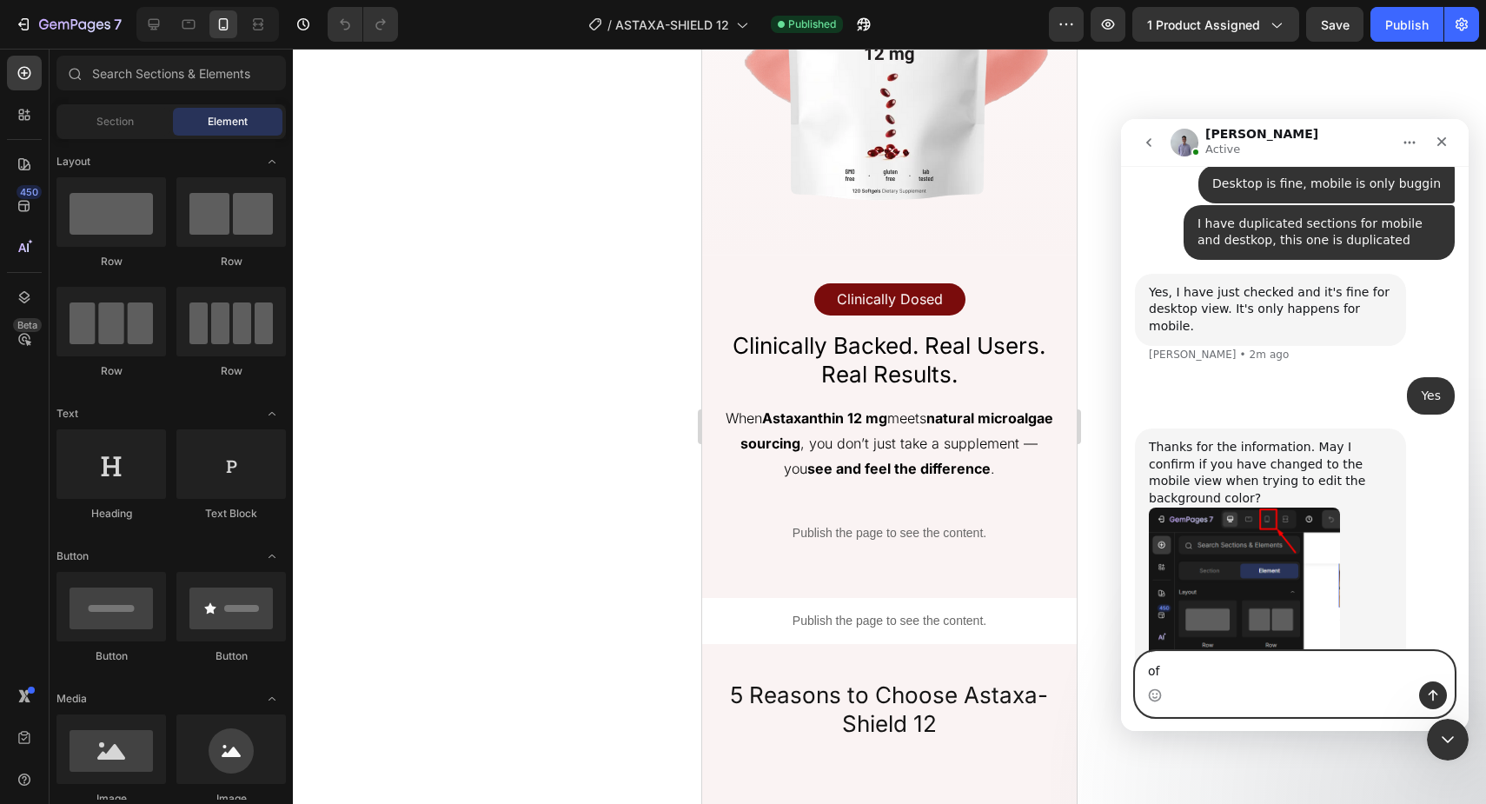
type textarea "ofc"
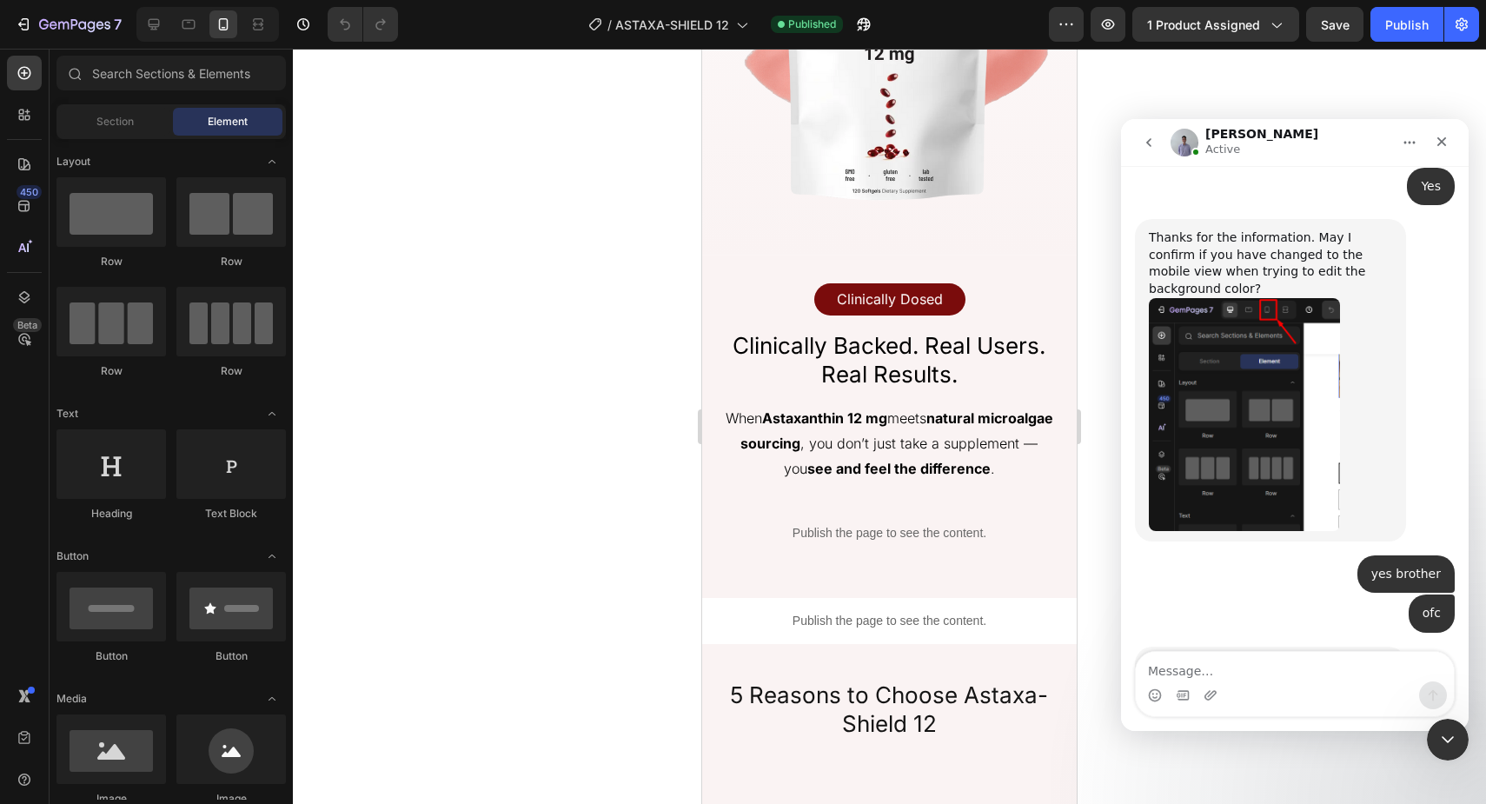
scroll to position [2740, 0]
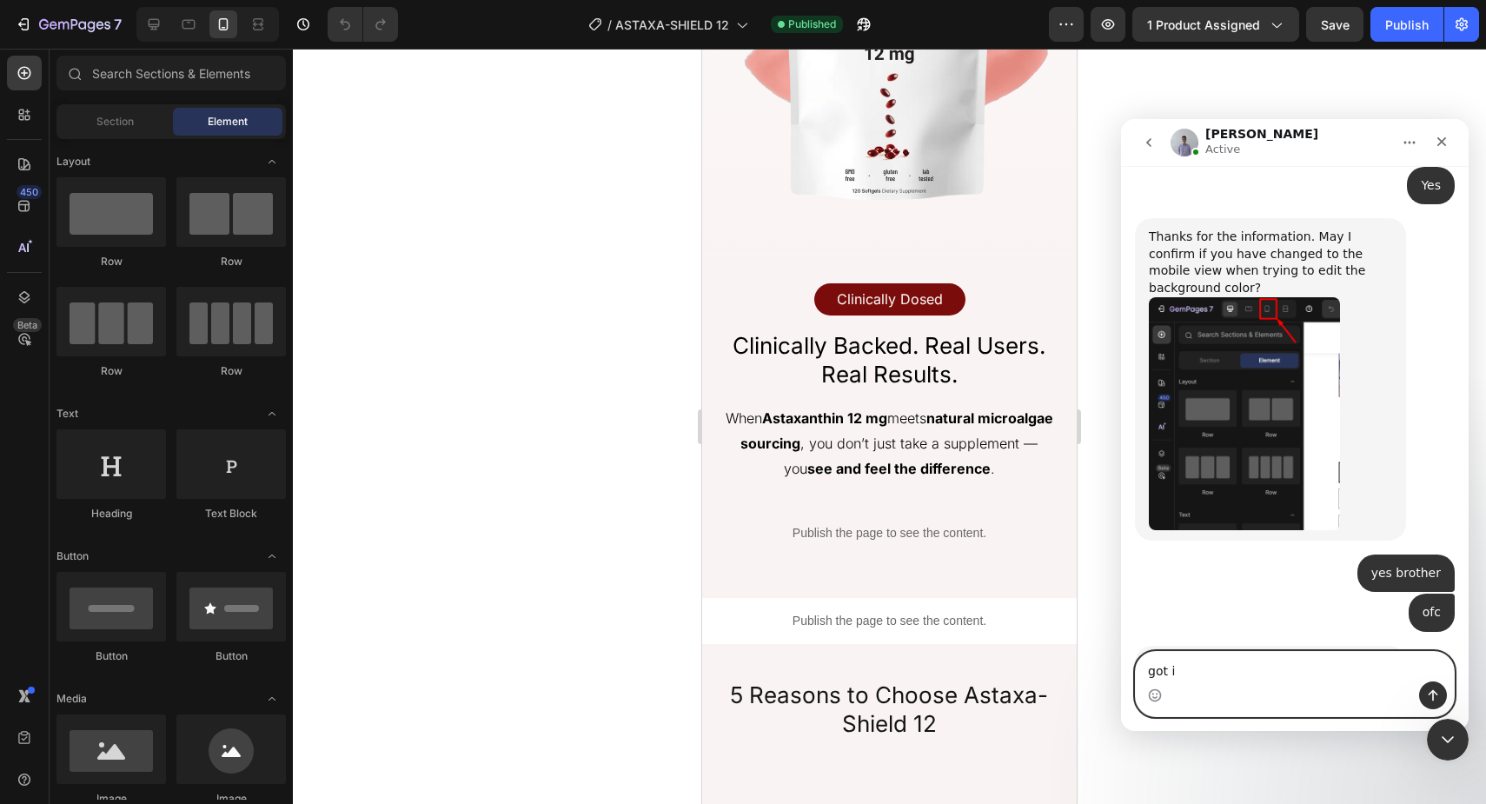
type textarea "got it"
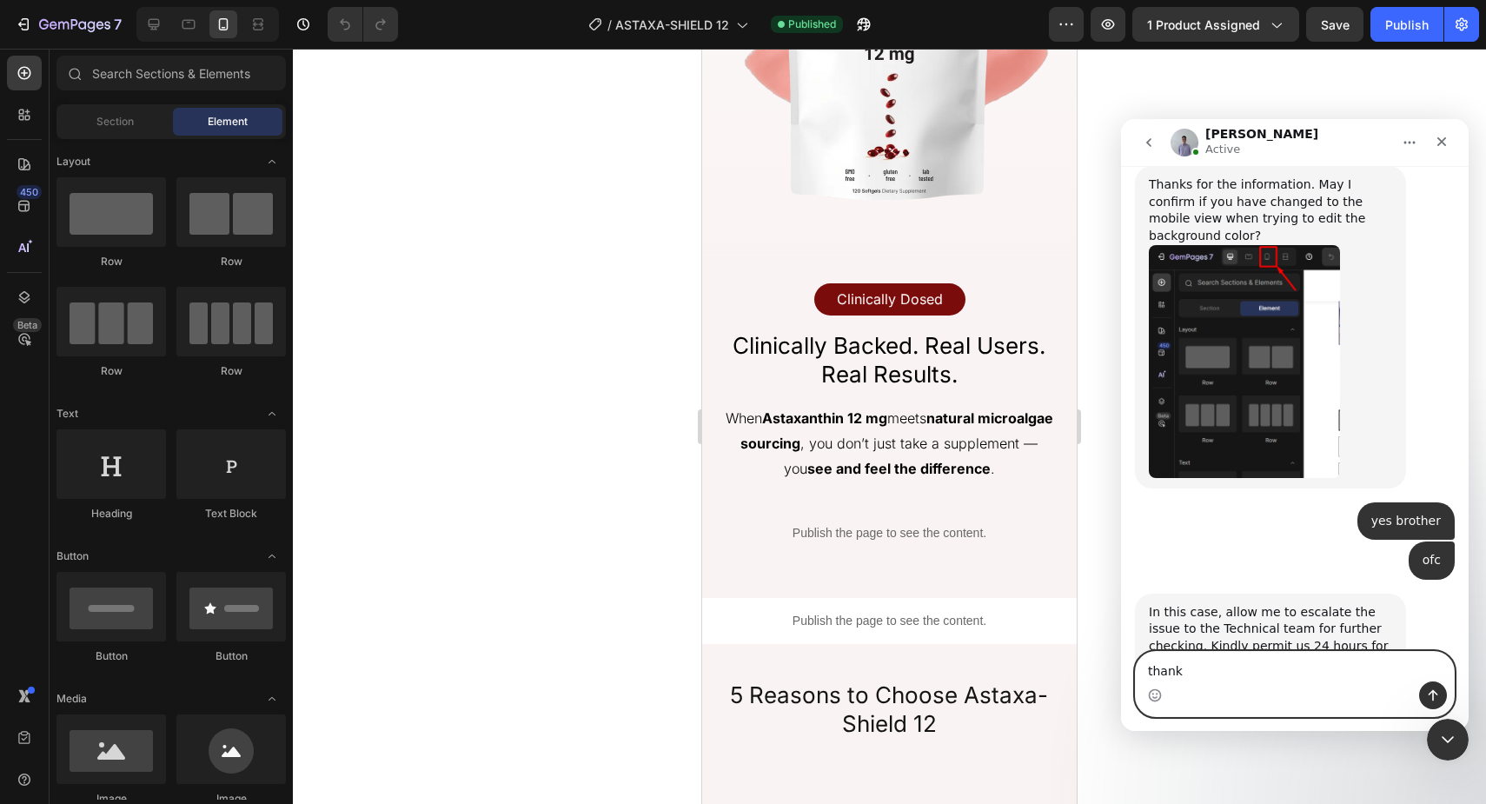
type textarea "thanks"
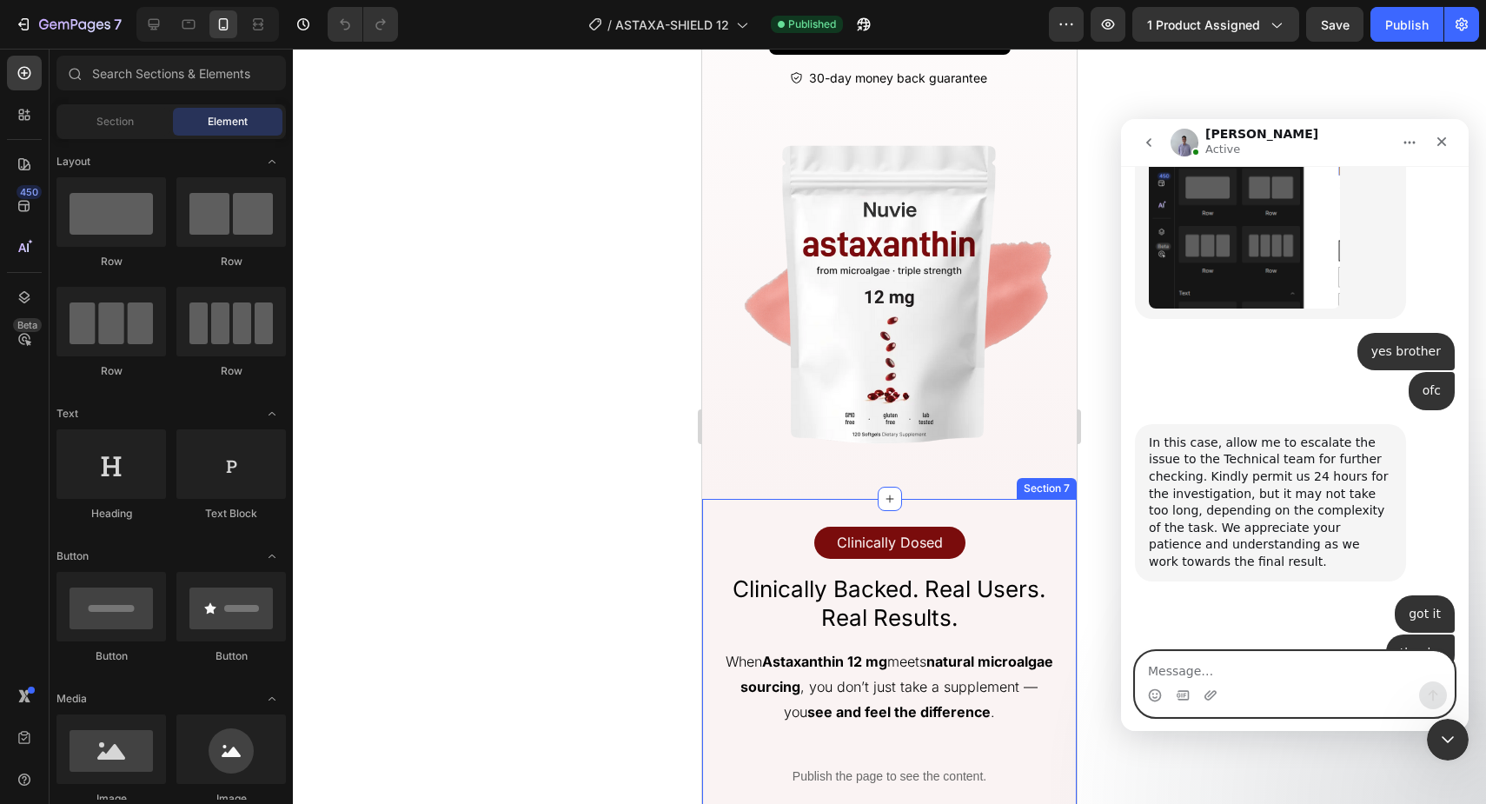
scroll to position [2968, 0]
